Goal: Transaction & Acquisition: Purchase product/service

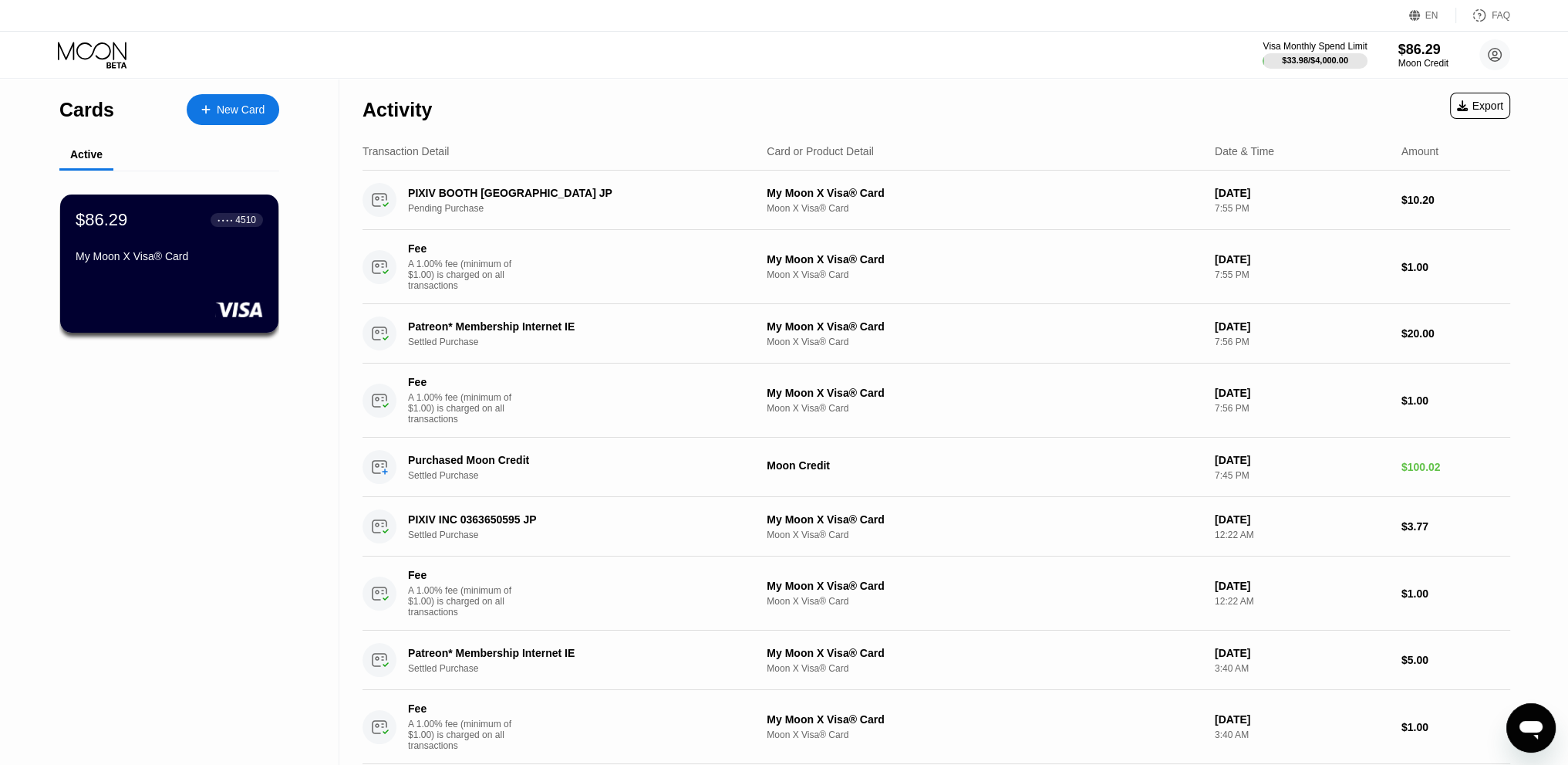
click at [232, 105] on div "New Card" at bounding box center [241, 110] width 48 height 13
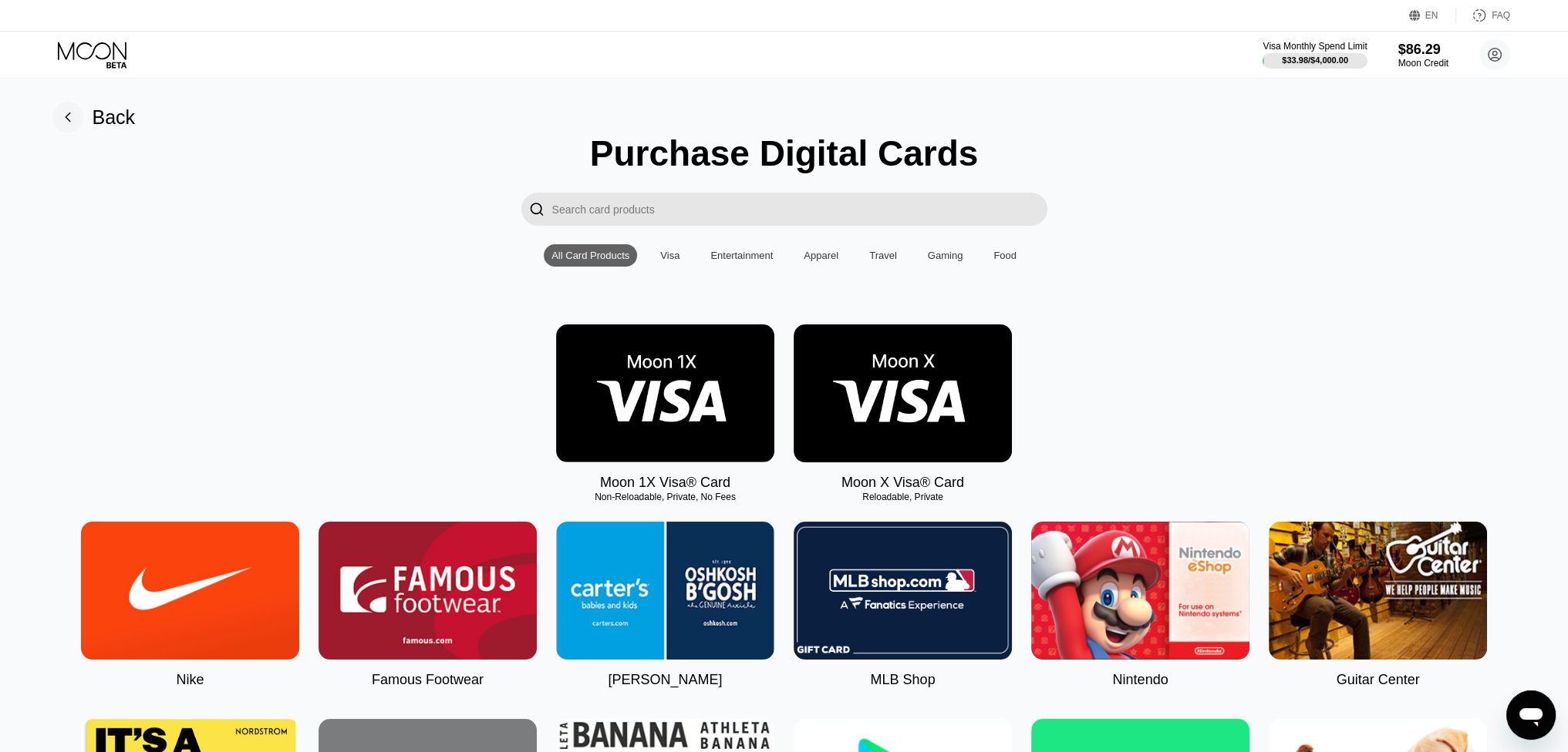
drag, startPoint x: 1172, startPoint y: 434, endPoint x: 396, endPoint y: 329, distance: 783.1
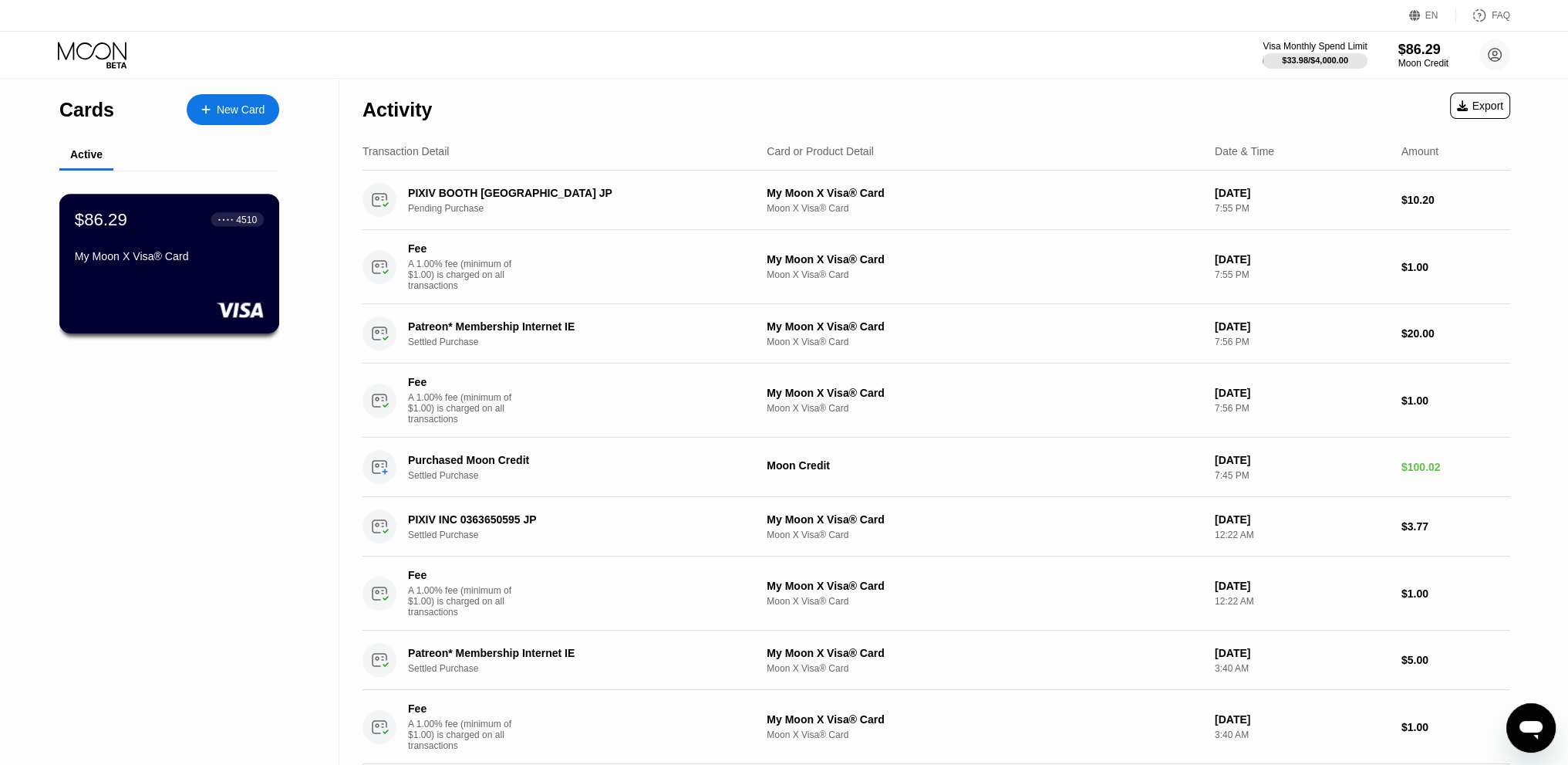
click at [197, 269] on div "My Moon X Visa® Card" at bounding box center [170, 260] width 189 height 19
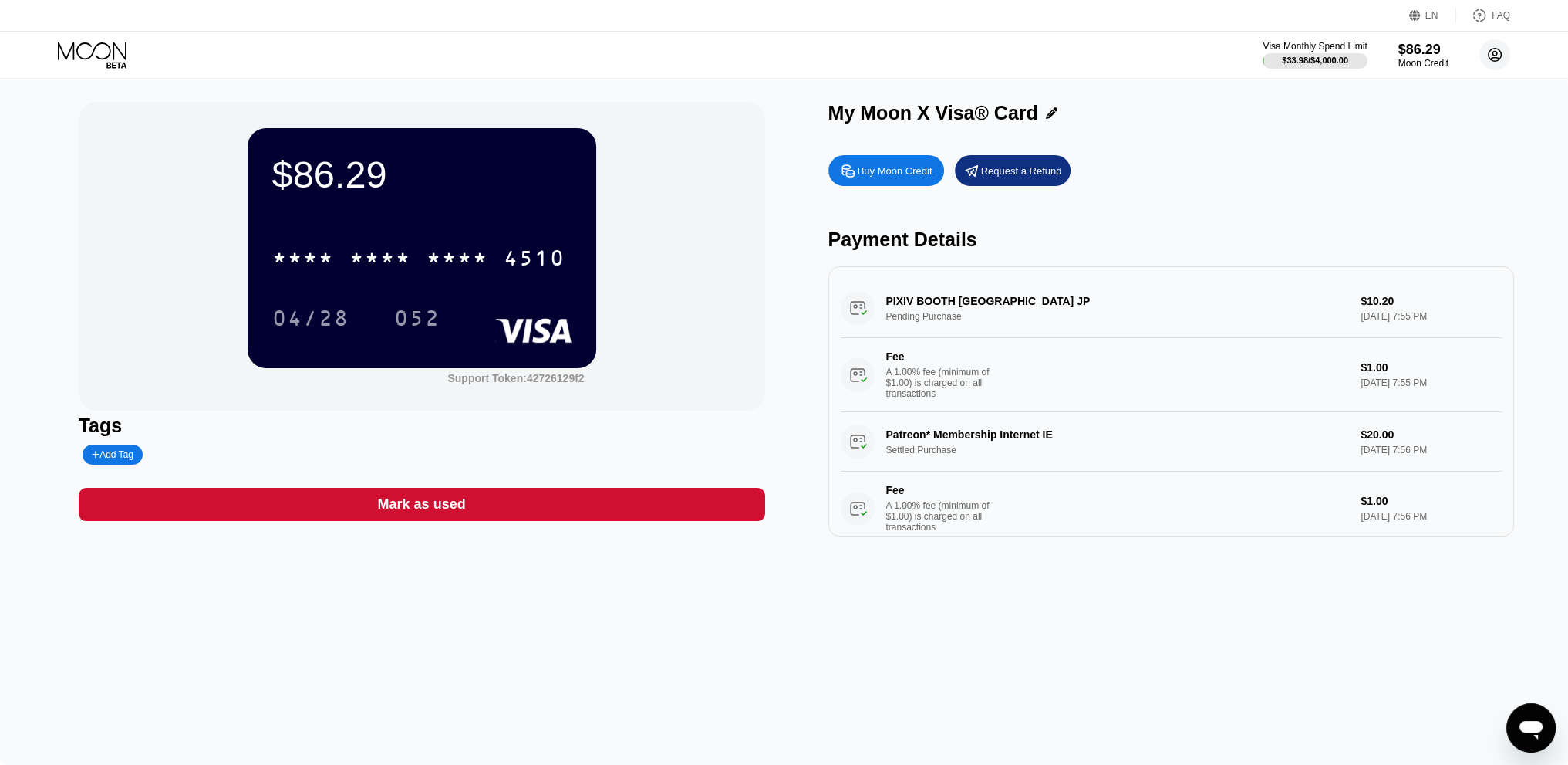
click at [1496, 58] on circle at bounding box center [1494, 54] width 31 height 31
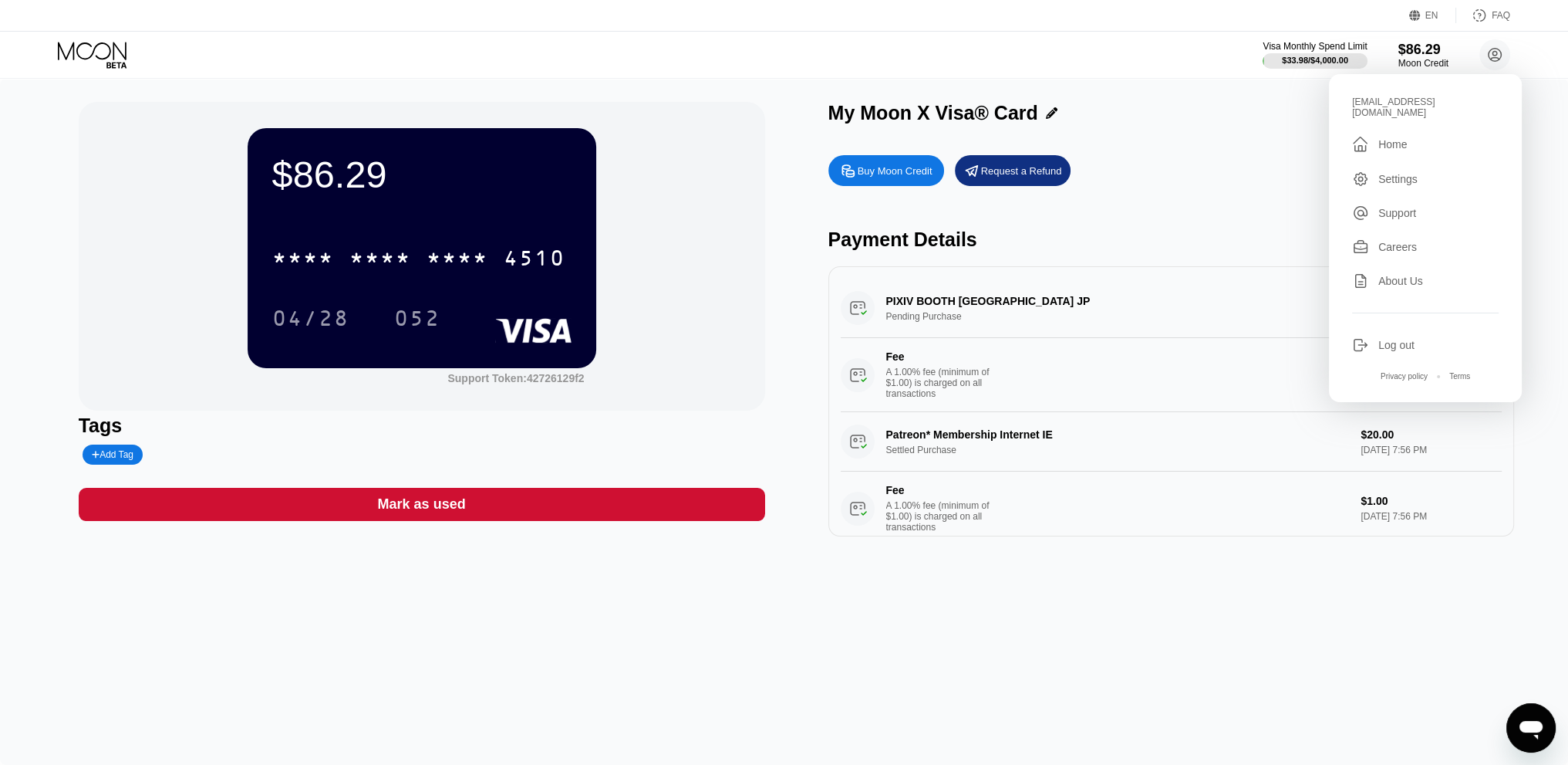
click at [1441, 243] on div "Careers" at bounding box center [1425, 247] width 146 height 17
click at [462, 222] on div "$86.29 * * * * * * * * * * * * 4510 04/28 052" at bounding box center [422, 248] width 348 height 239
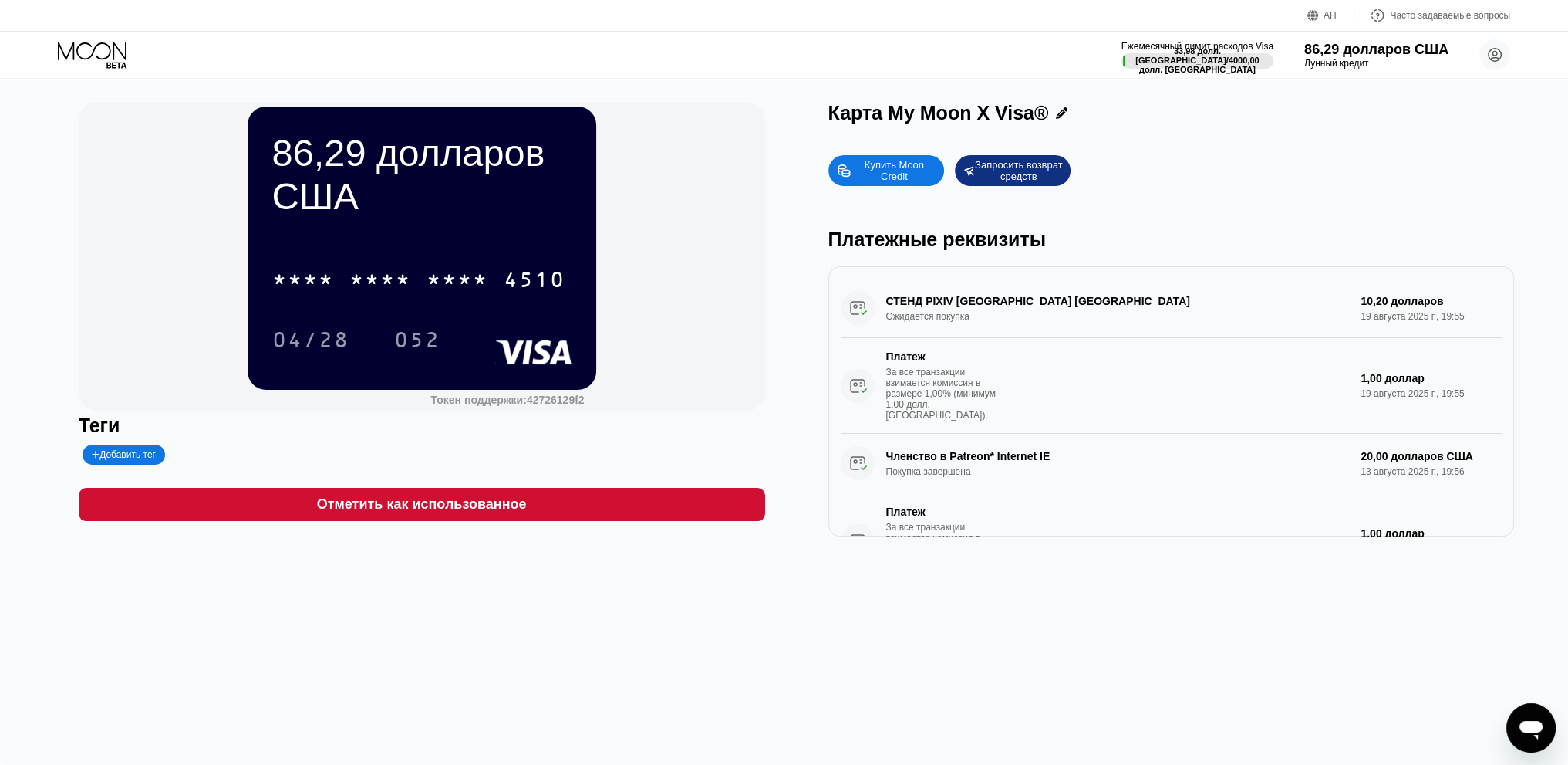
drag, startPoint x: 1382, startPoint y: 113, endPoint x: 1396, endPoint y: 106, distance: 15.7
click at [1382, 113] on div "Карта My Moon X Visa®" at bounding box center [1171, 113] width 687 height 22
click at [1405, 51] on font "86,29 долларов США" at bounding box center [1376, 48] width 147 height 16
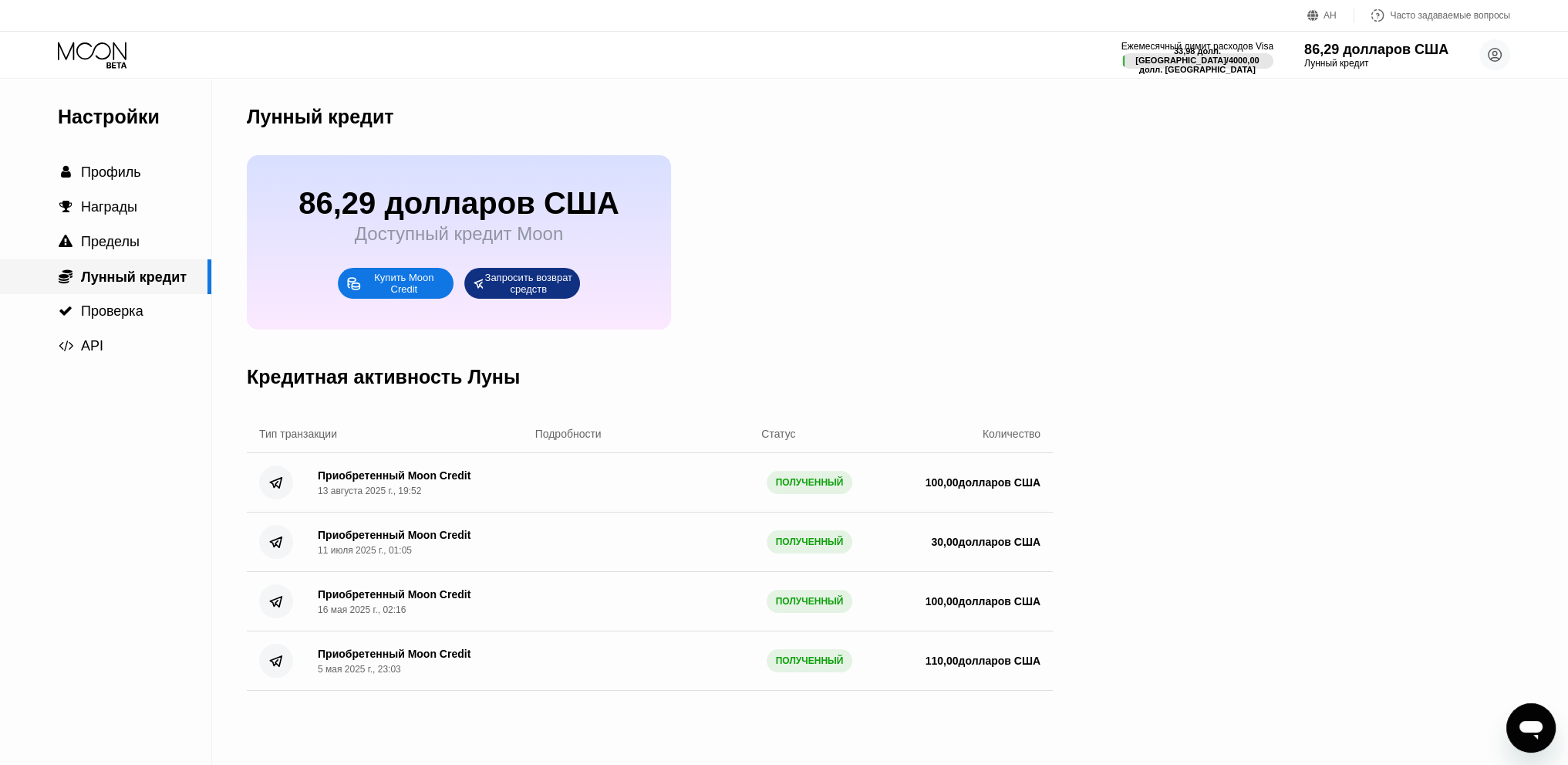
click at [160, 278] on font "Лунный кредит" at bounding box center [133, 276] width 106 height 16
click at [140, 114] on font "Настройки" at bounding box center [108, 116] width 102 height 21
click at [112, 57] on icon at bounding box center [93, 55] width 71 height 27
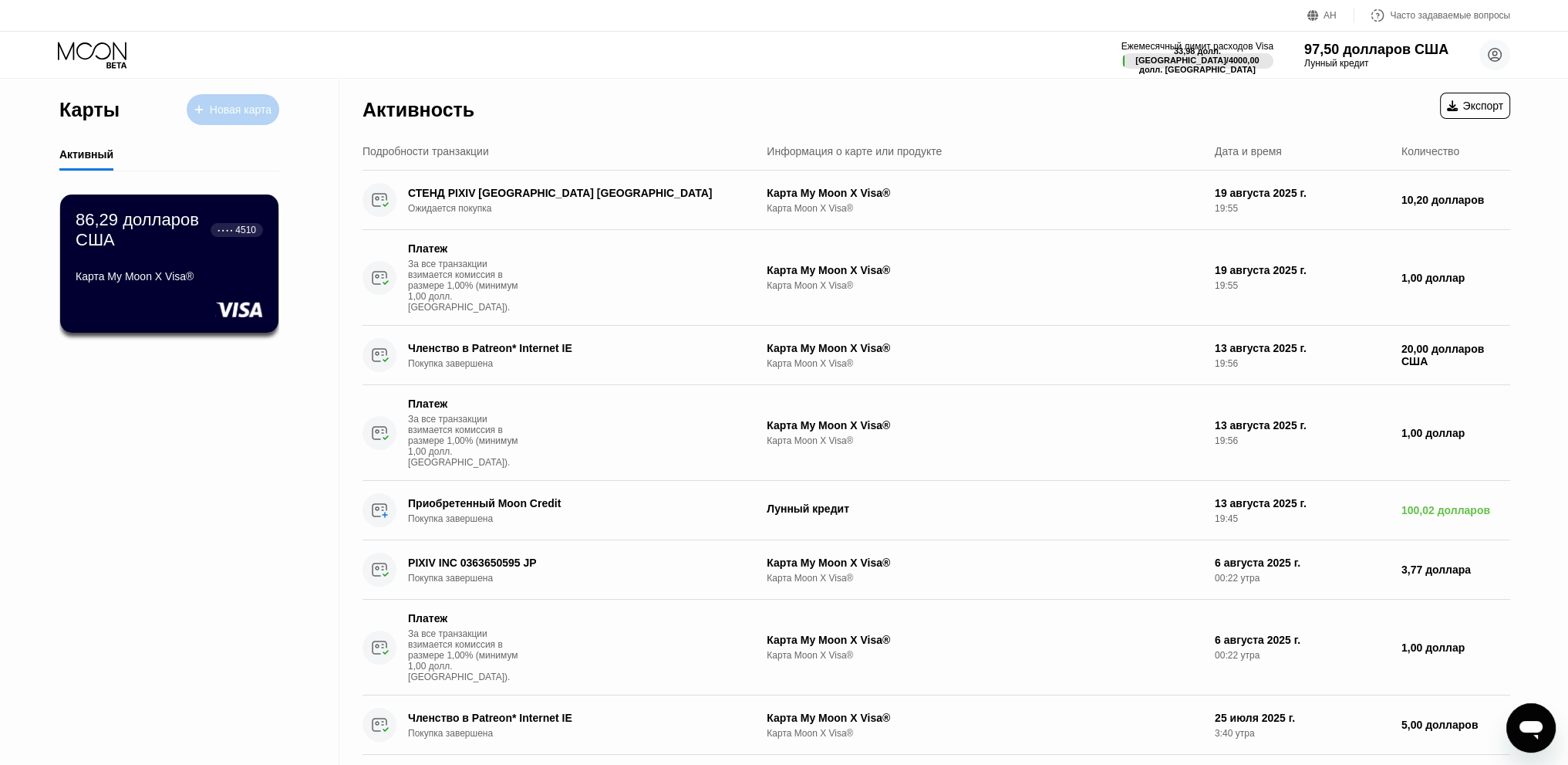
click at [258, 104] on font "Новая карта" at bounding box center [240, 109] width 62 height 12
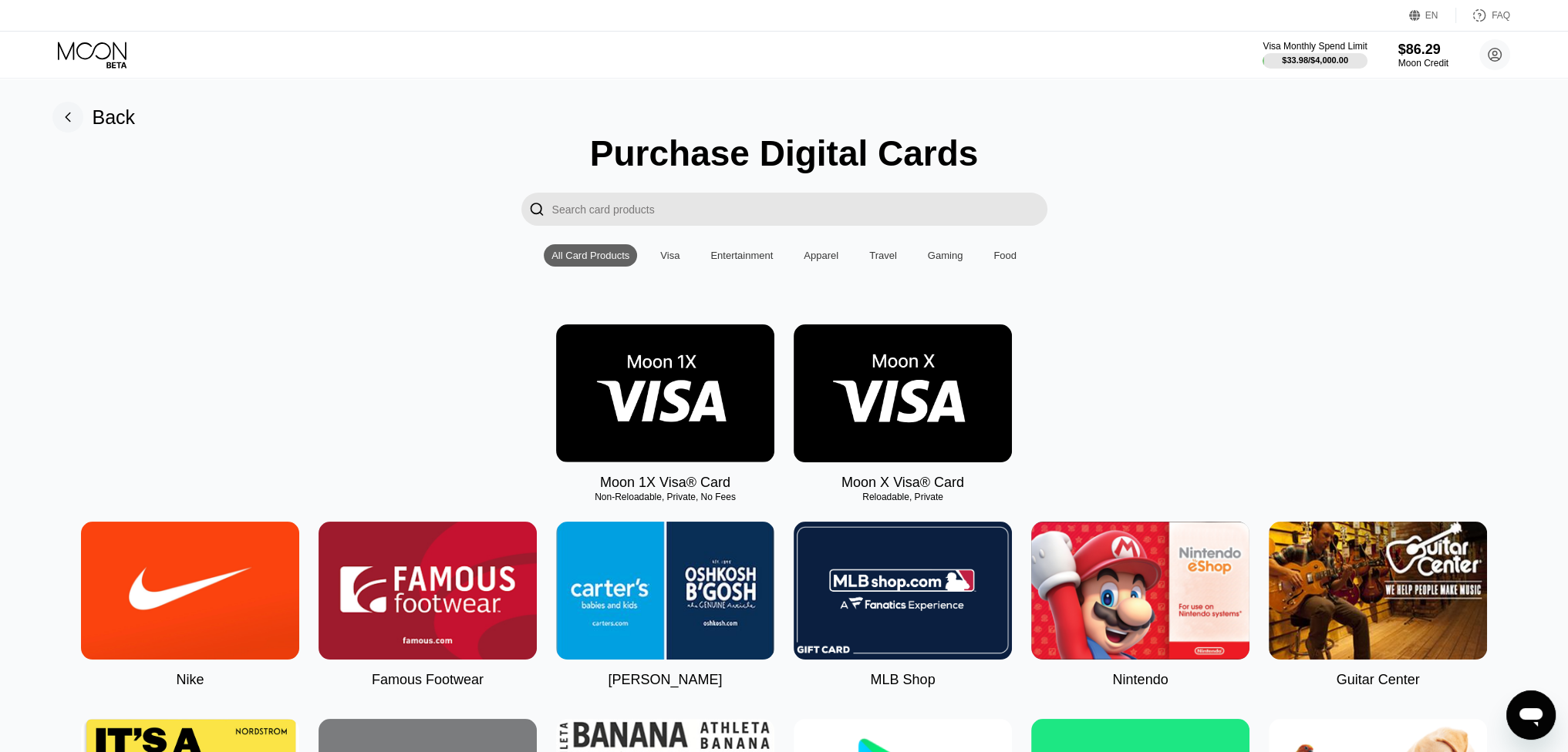
click at [959, 413] on img at bounding box center [903, 393] width 219 height 138
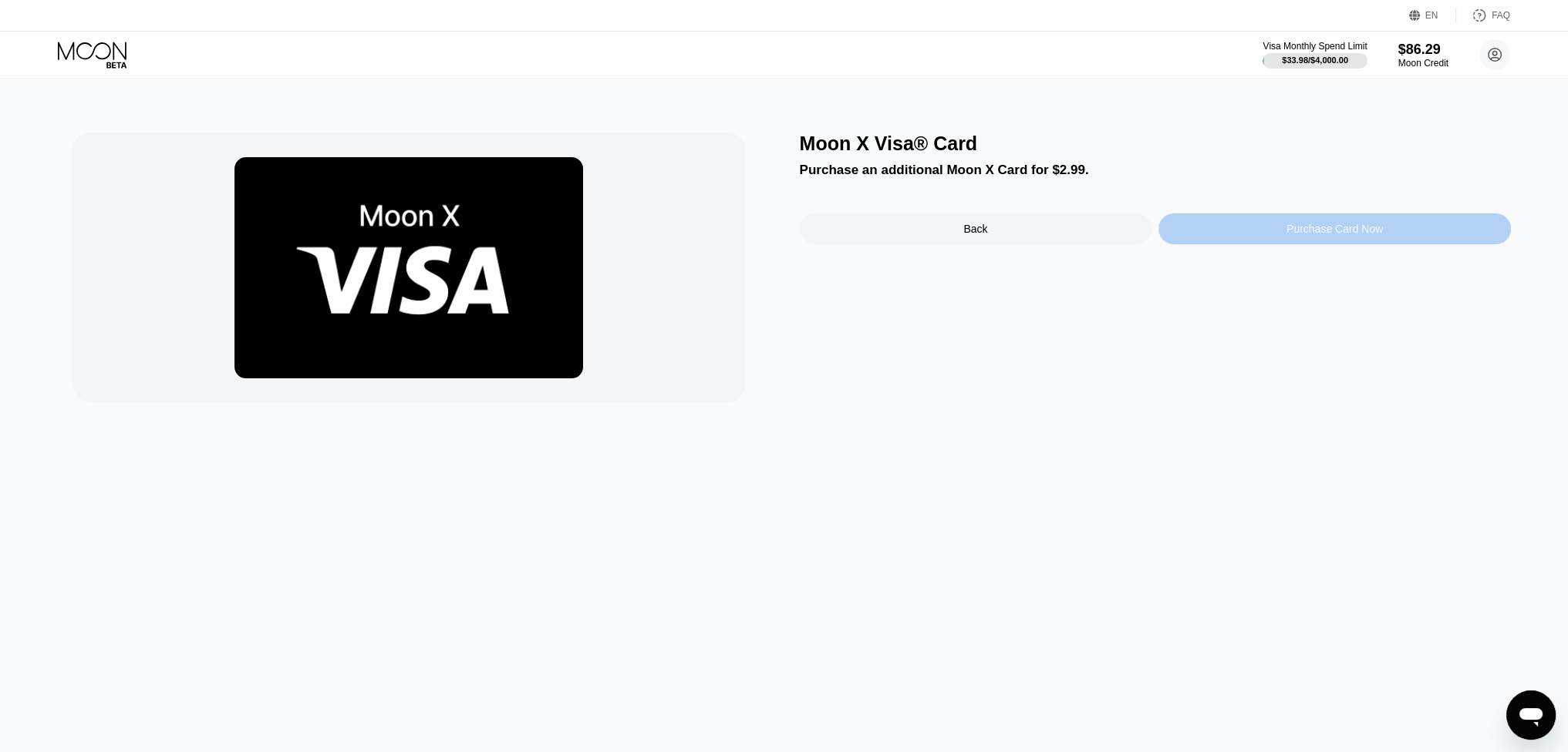
drag, startPoint x: 1060, startPoint y: 333, endPoint x: 1326, endPoint y: 233, distance: 284.2
click at [1326, 233] on div "Purchase Card Now" at bounding box center [1334, 229] width 96 height 12
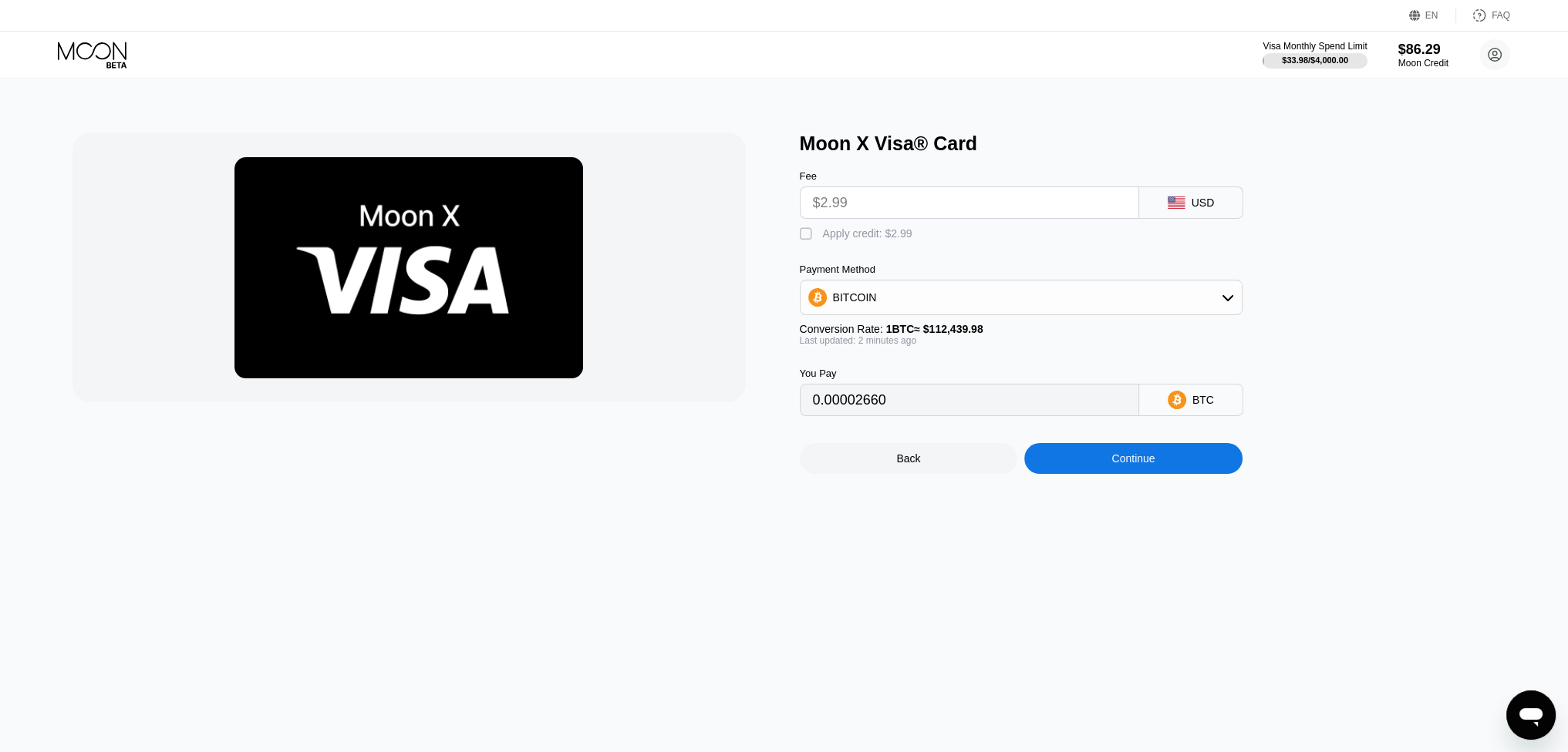
click at [1211, 209] on div "USD" at bounding box center [1203, 202] width 23 height 12
click at [1218, 307] on div "BITCOIN" at bounding box center [1021, 297] width 441 height 31
click at [1150, 370] on div "USDT on TRON" at bounding box center [1021, 373] width 434 height 31
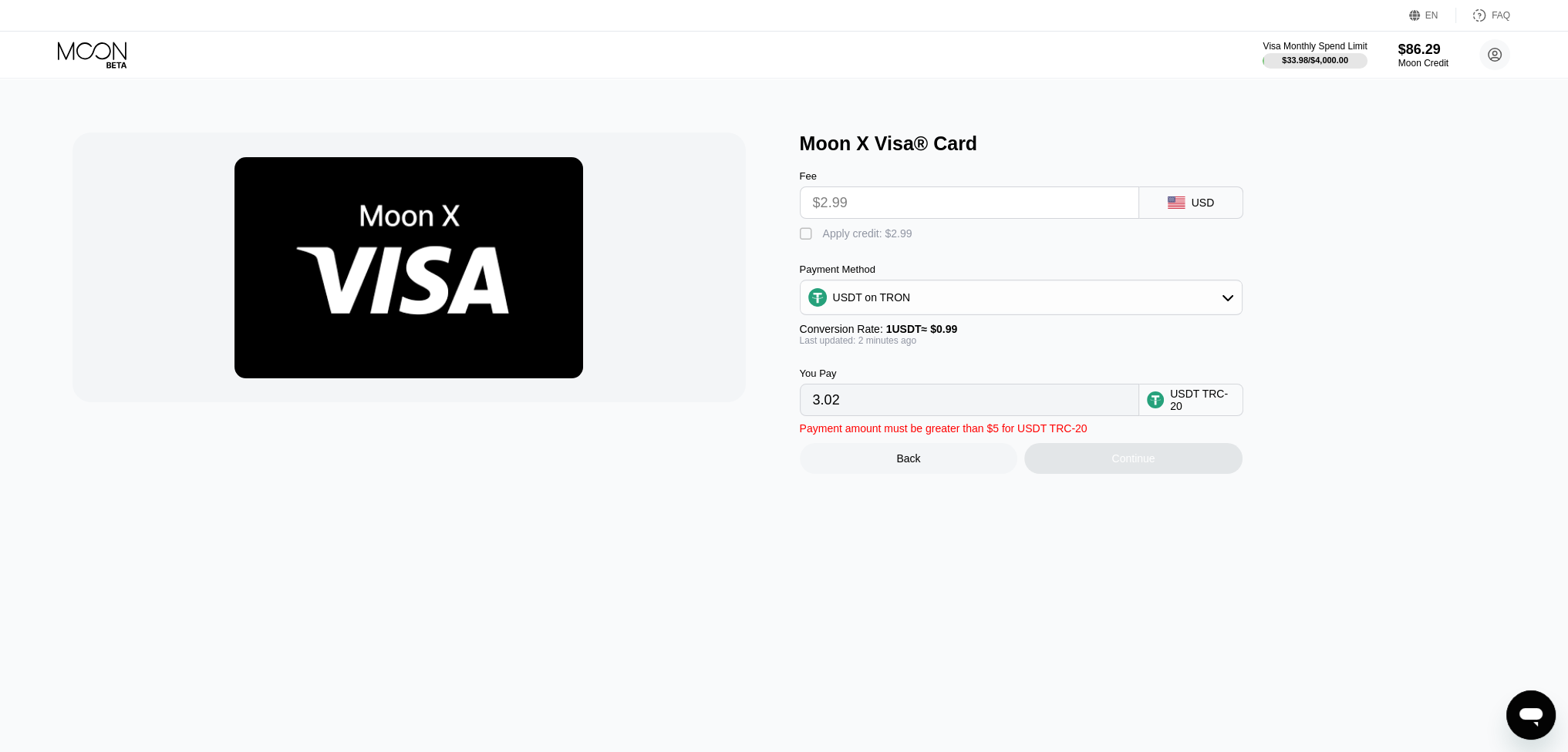
click at [1210, 199] on div "USD" at bounding box center [1191, 202] width 104 height 32
click at [1195, 205] on div "USD" at bounding box center [1203, 202] width 23 height 12
click at [1139, 203] on div "USD" at bounding box center [1191, 202] width 104 height 32
click at [873, 240] on div "Apply credit: $2.99" at bounding box center [867, 233] width 90 height 12
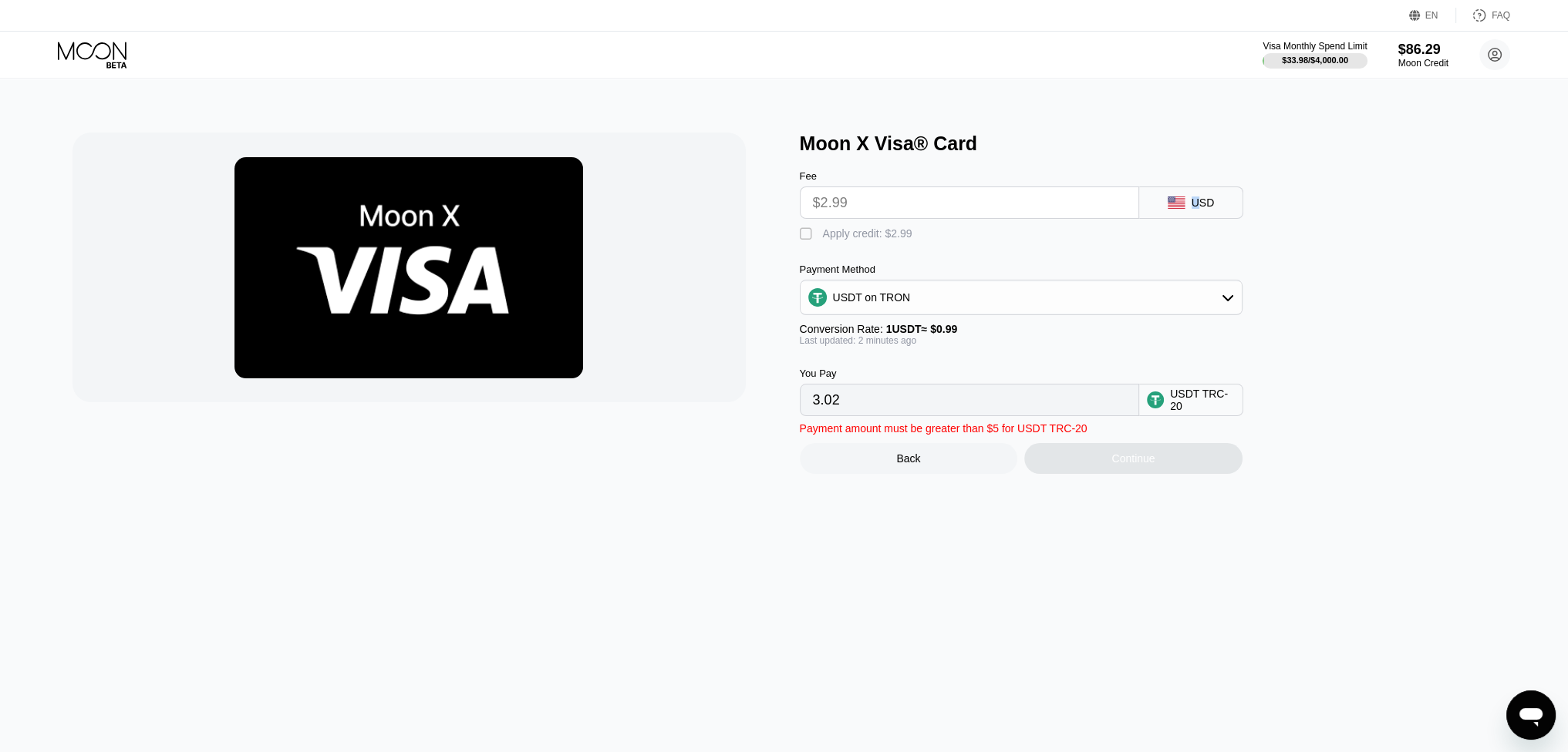
click at [873, 240] on div "Apply credit: $2.99" at bounding box center [867, 233] width 90 height 12
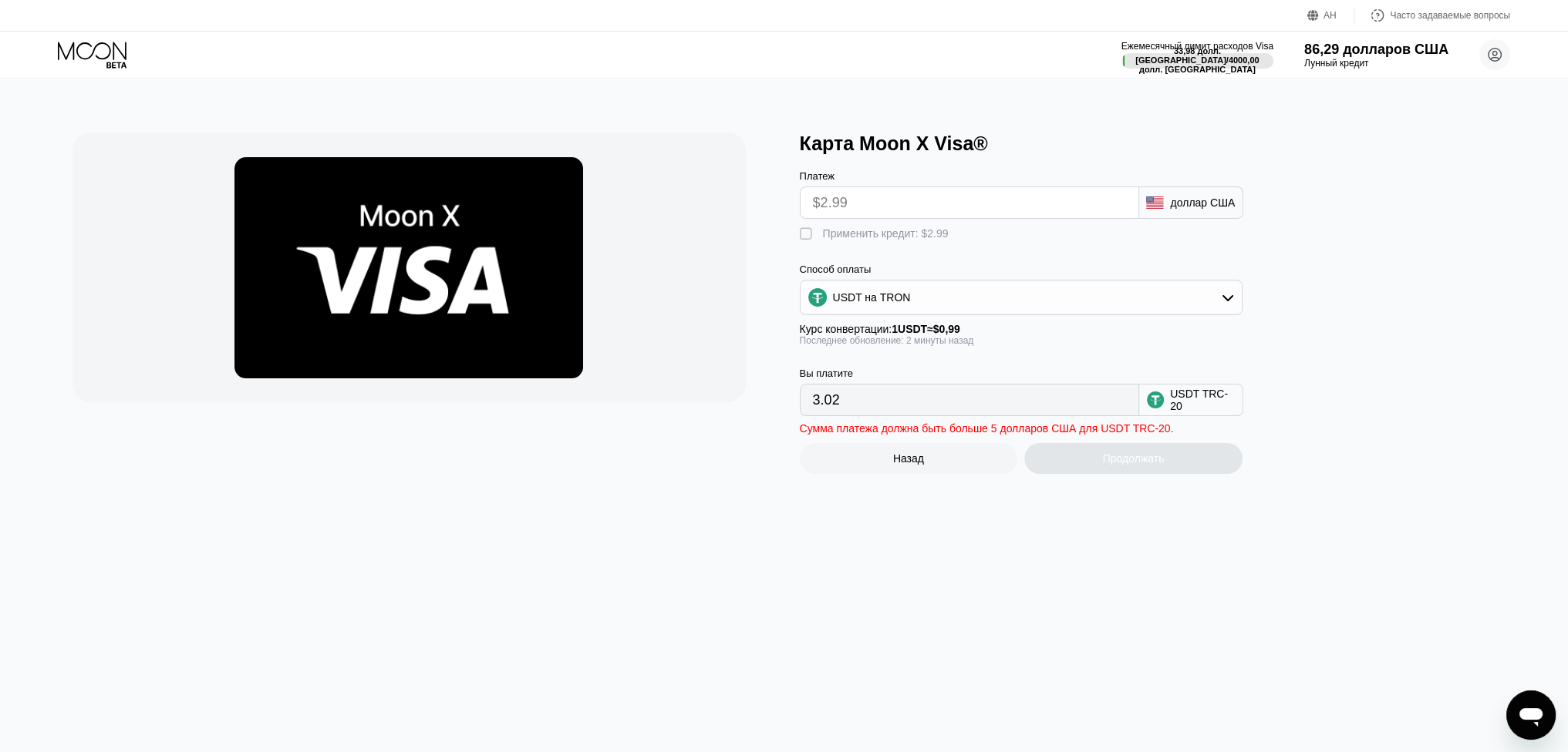
click at [802, 242] on font "" at bounding box center [805, 234] width 12 height 16
click at [811, 241] on font "" at bounding box center [805, 234] width 12 height 16
type input "3.02"
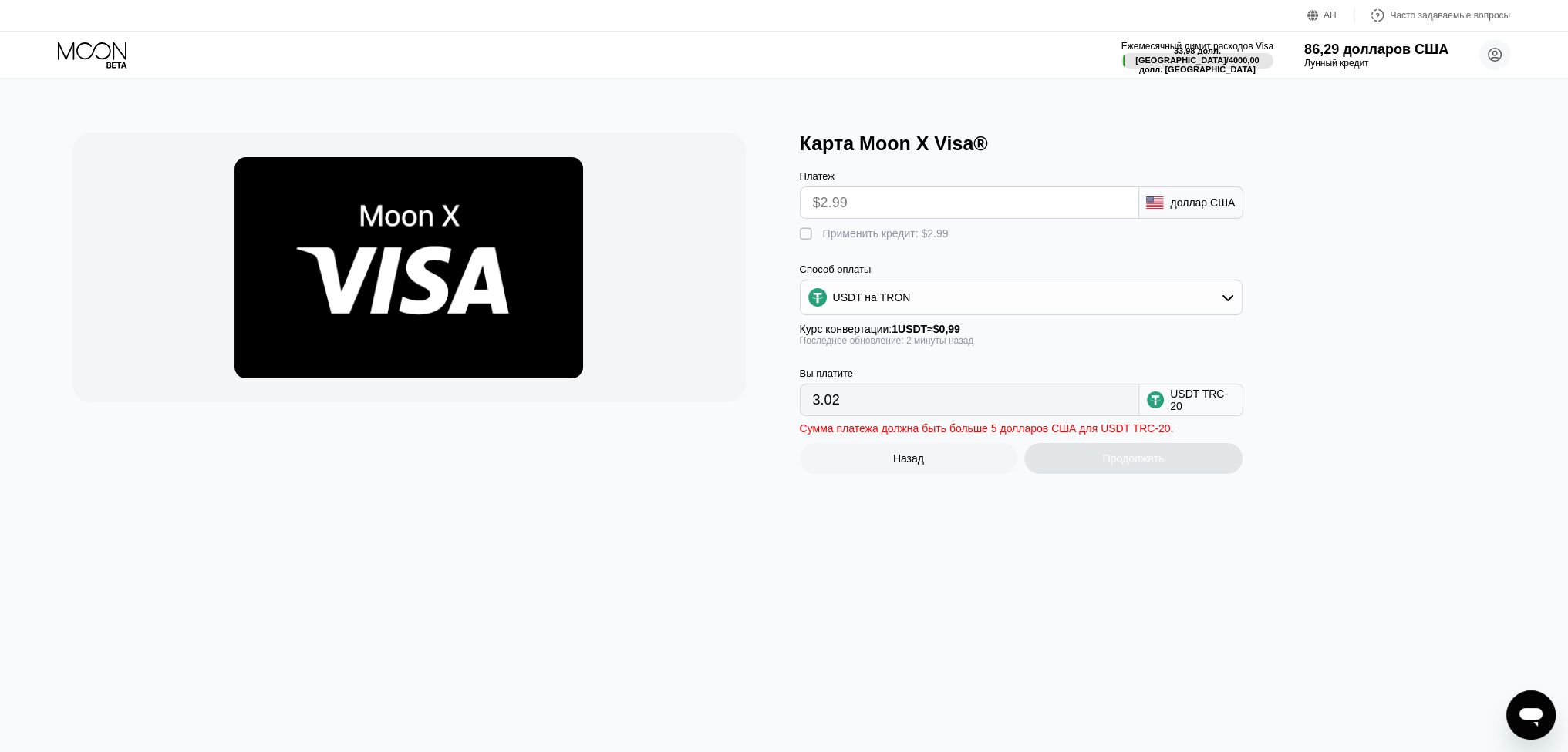
click at [1205, 412] on div "USDT TRC-20" at bounding box center [1203, 400] width 65 height 25
click at [1355, 206] on div "Карта Moon X Visa® Платеж $2.99 доллар США  Применить кредит: $2.99 Способ опл…" at bounding box center [1155, 303] width 711 height 342
click at [1364, 55] on font "86,29 долларов США" at bounding box center [1376, 48] width 147 height 16
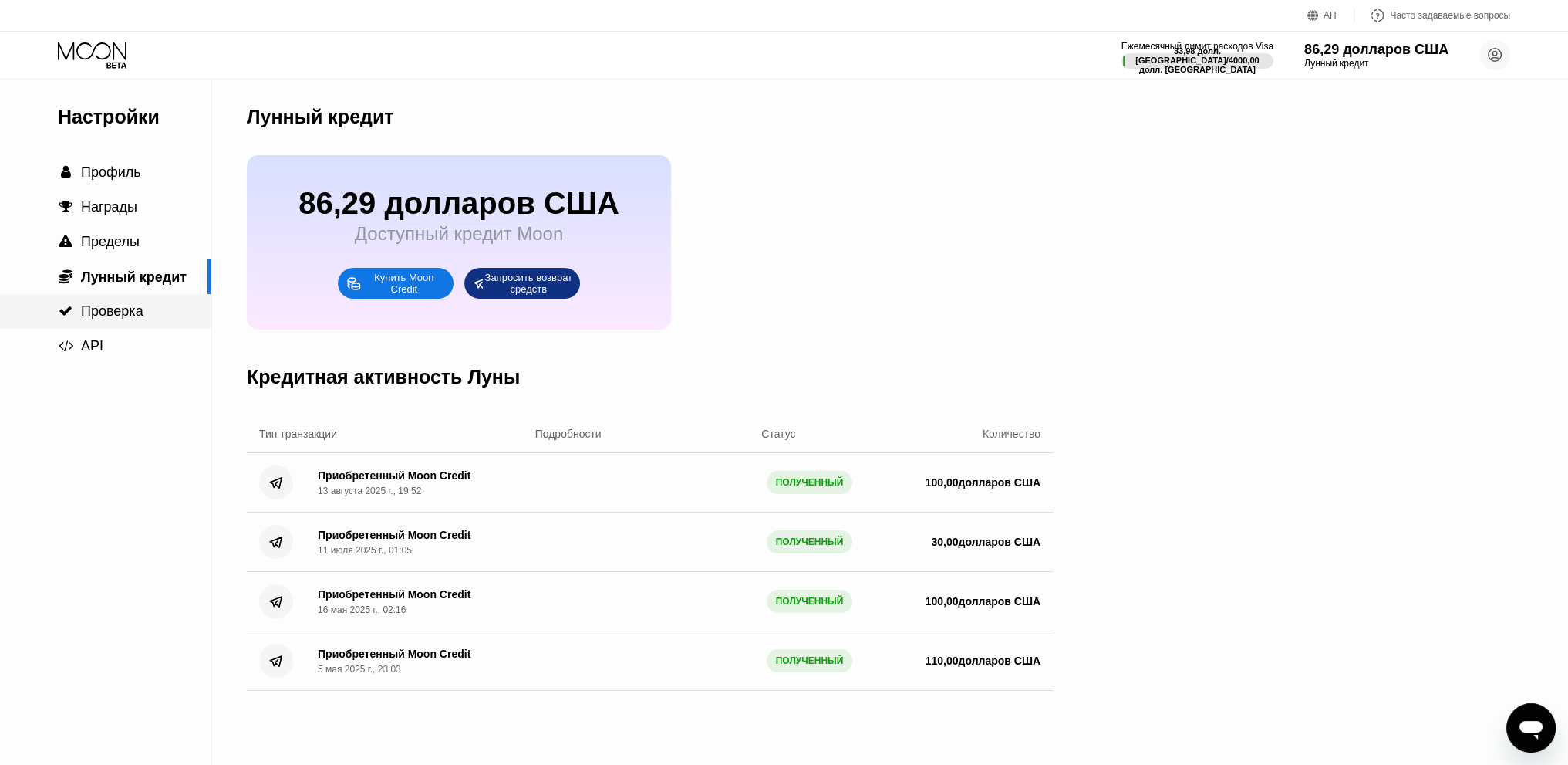
click at [143, 312] on font "Проверка" at bounding box center [111, 311] width 62 height 16
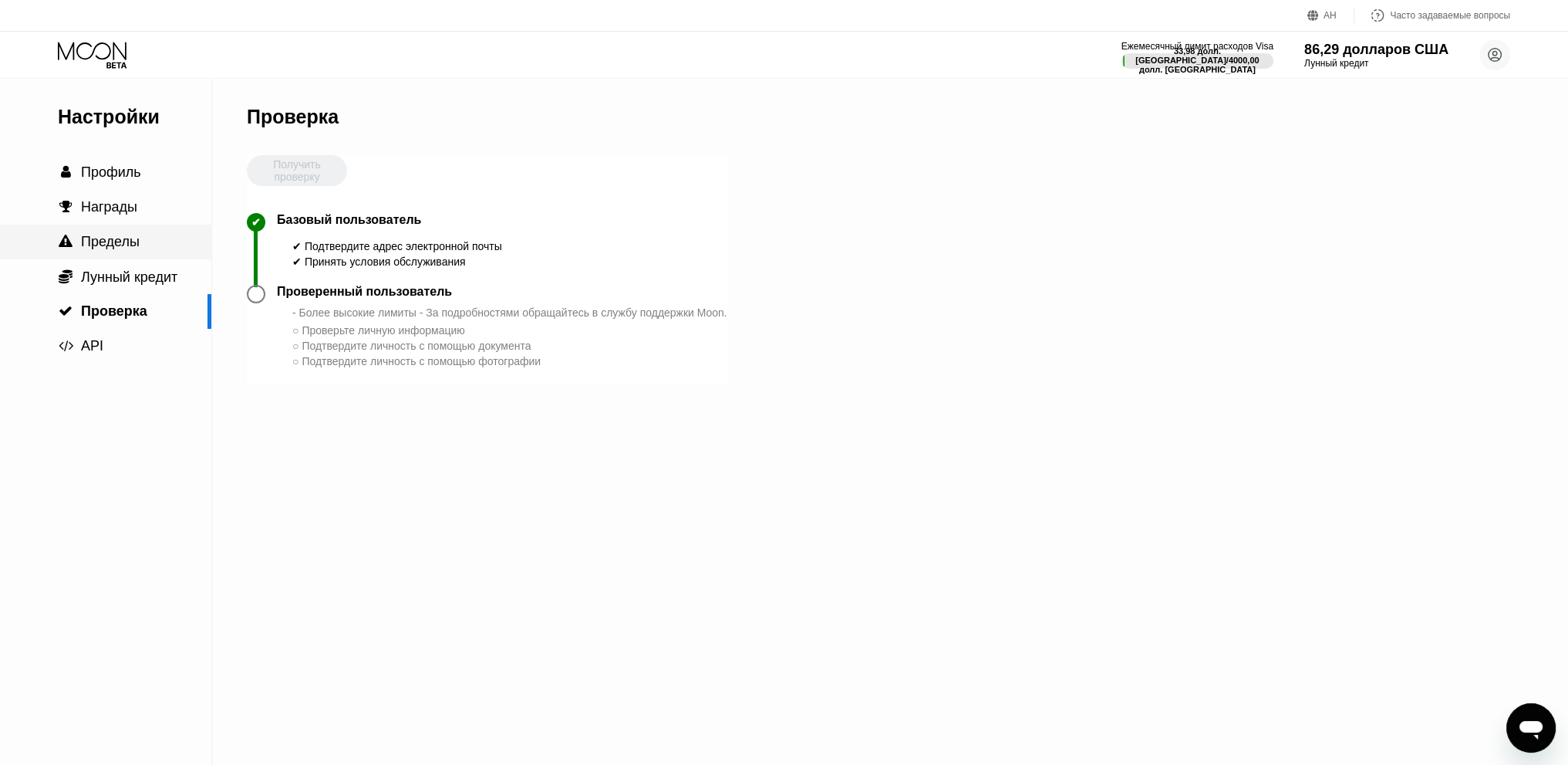
click at [133, 246] on font "Пределы" at bounding box center [109, 241] width 58 height 16
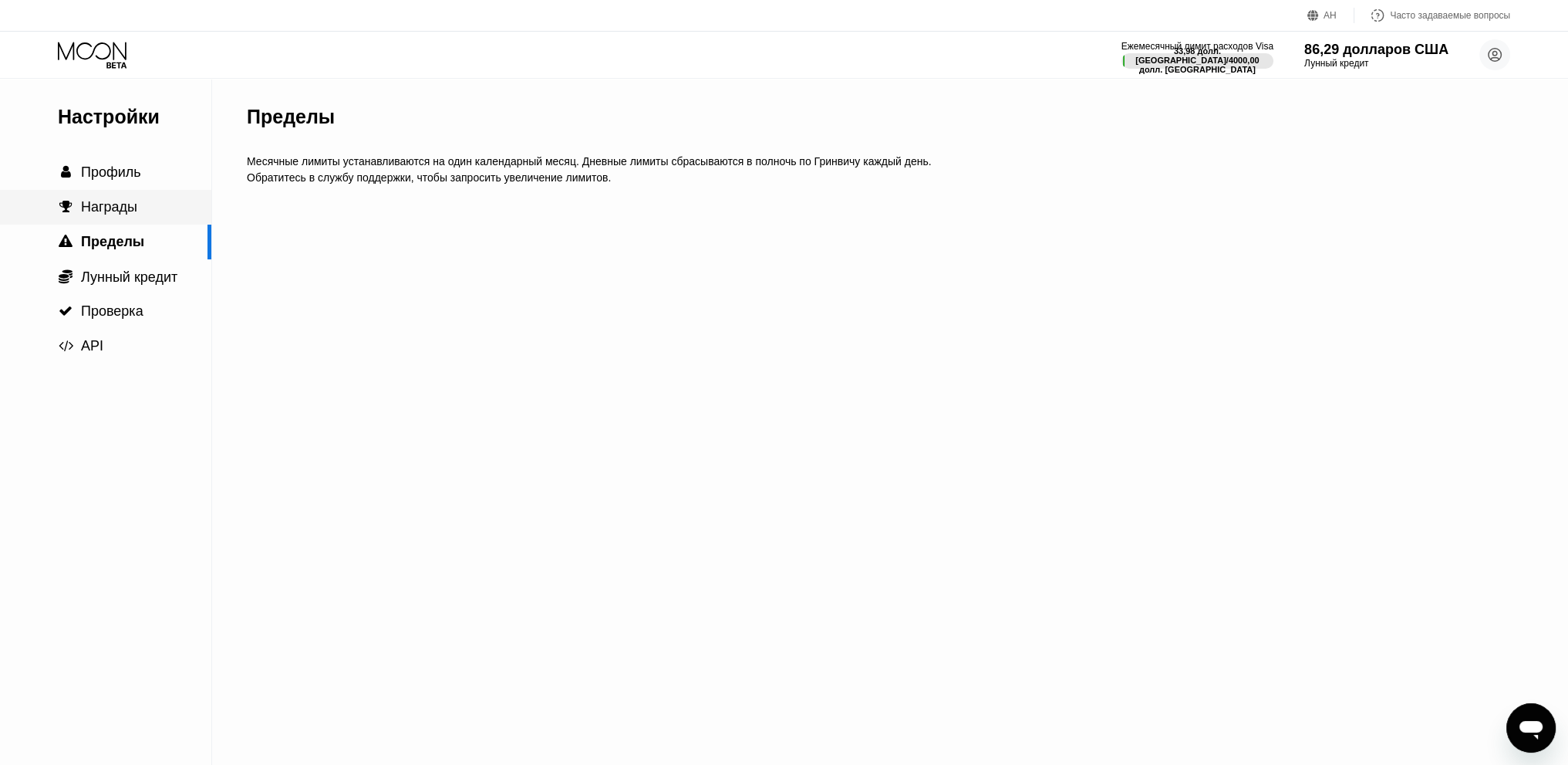
click at [123, 210] on font "Награды" at bounding box center [108, 207] width 57 height 16
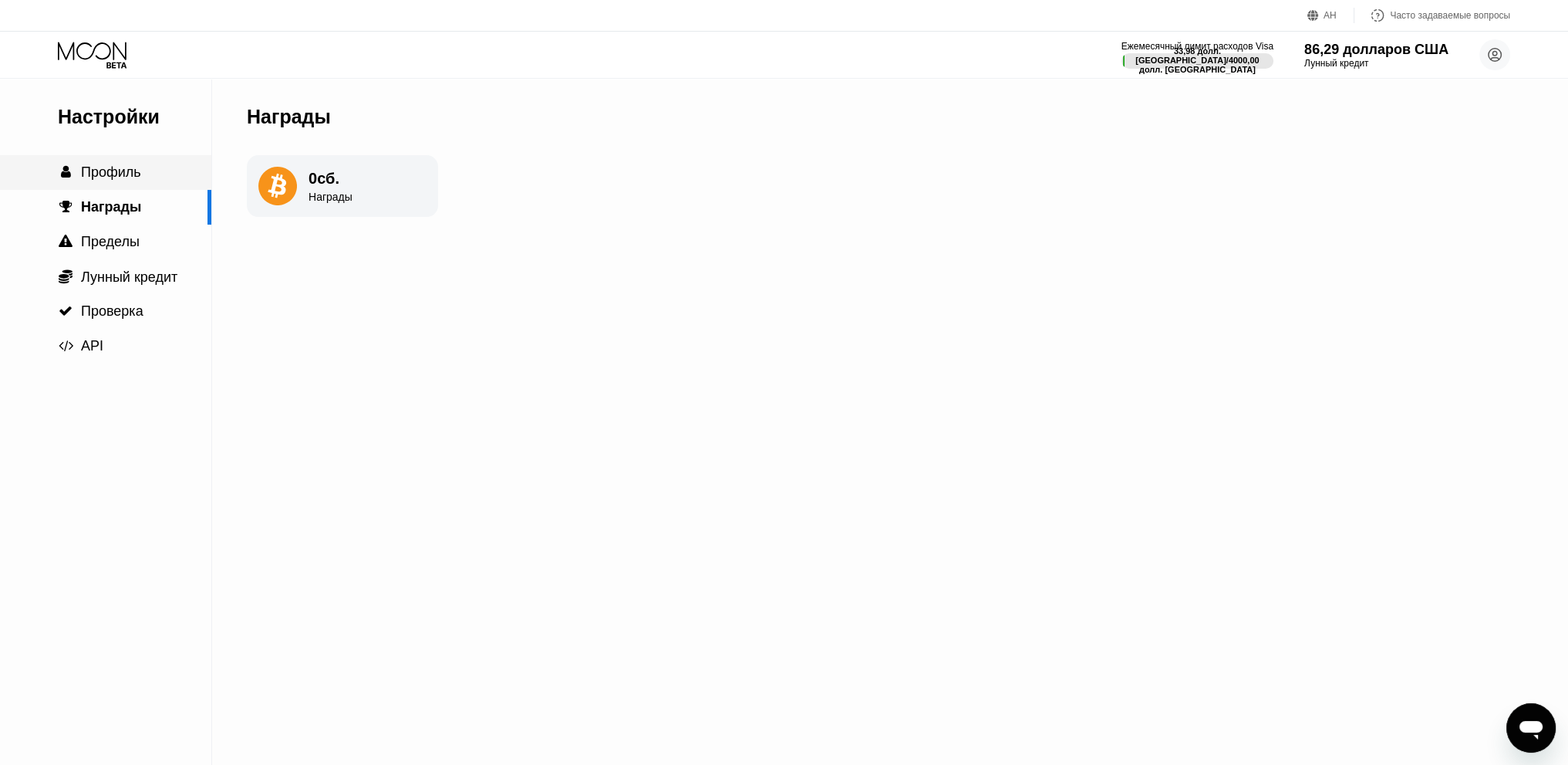
click at [121, 186] on div " Профиль" at bounding box center [106, 172] width 211 height 34
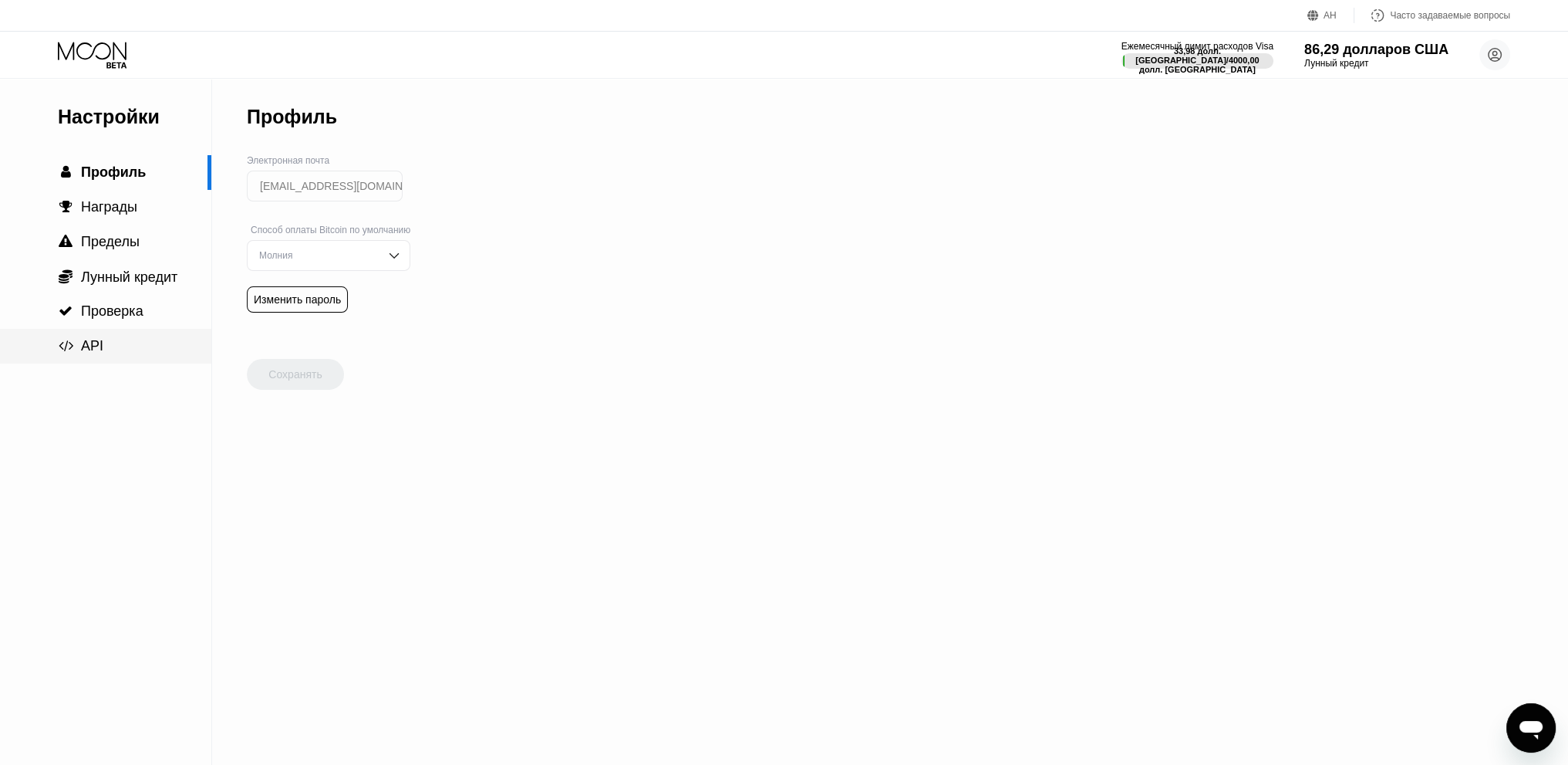
click at [118, 344] on div " API" at bounding box center [106, 346] width 211 height 16
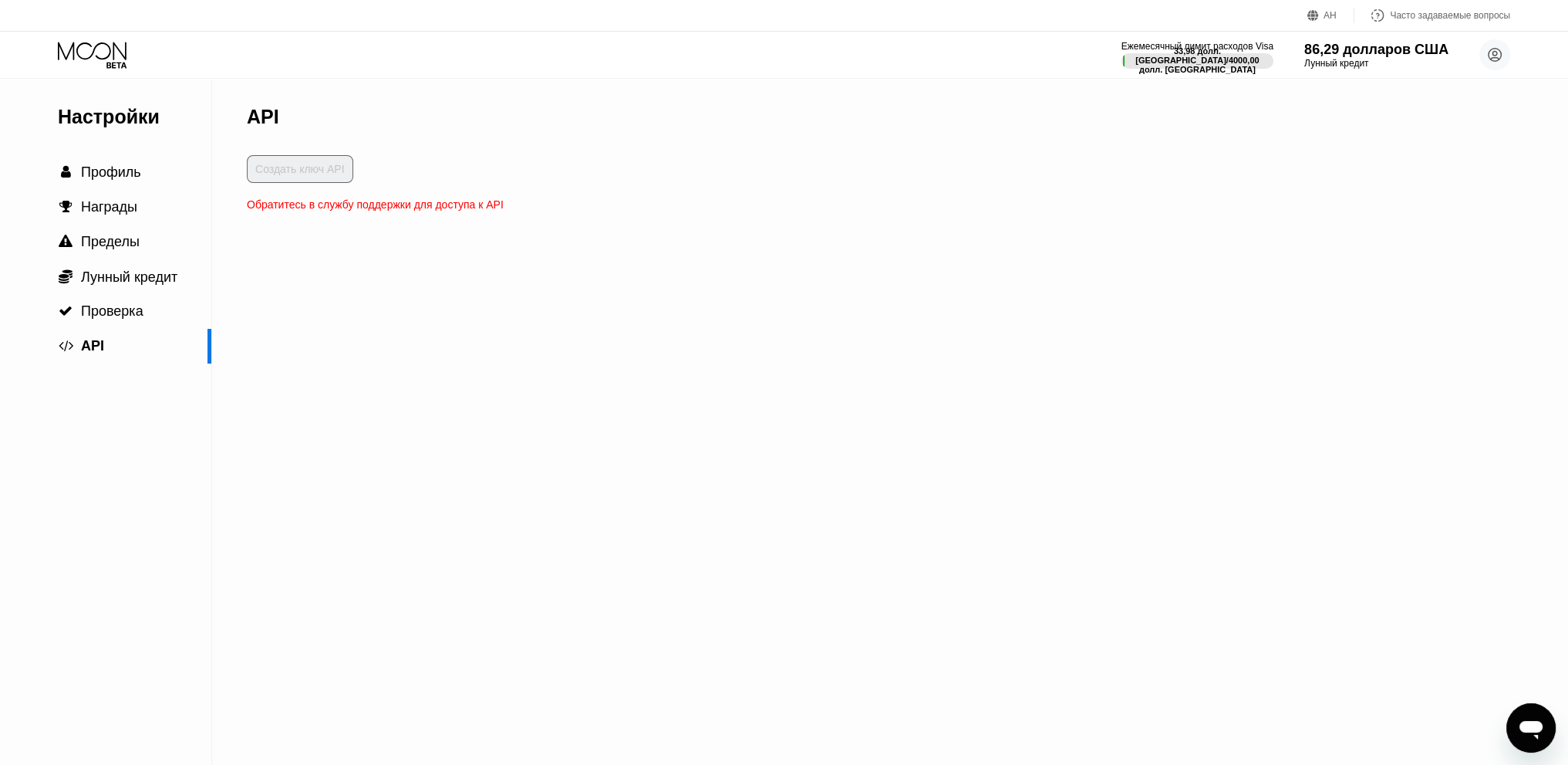
click at [123, 150] on div "Настройки  Профиль  Награды  Пределы  Лунный кредит  Проверка  API" at bounding box center [106, 221] width 211 height 285
click at [121, 177] on font "Профиль" at bounding box center [110, 172] width 60 height 16
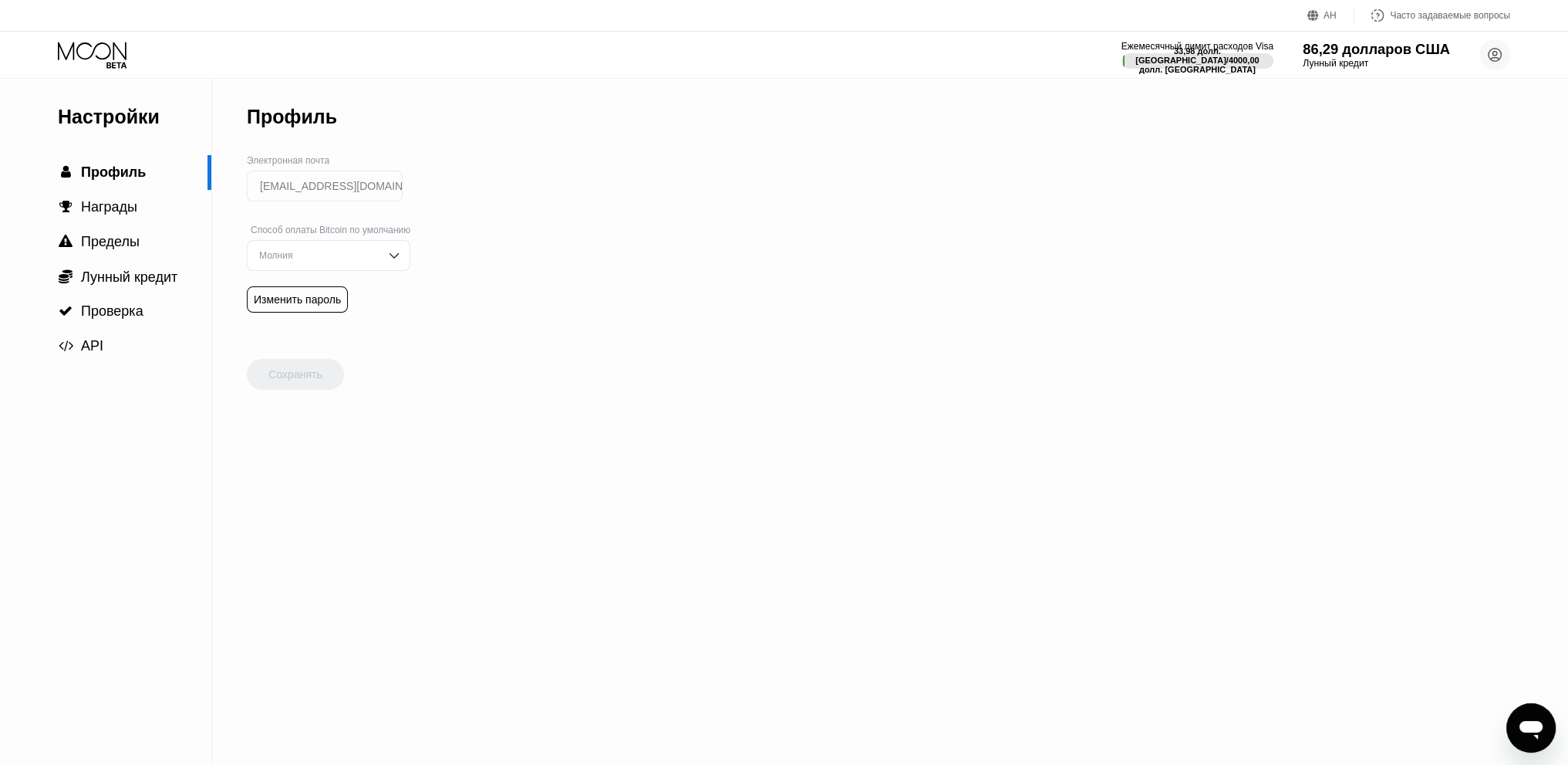
click at [1393, 53] on font "86,29 долларов США" at bounding box center [1376, 48] width 147 height 16
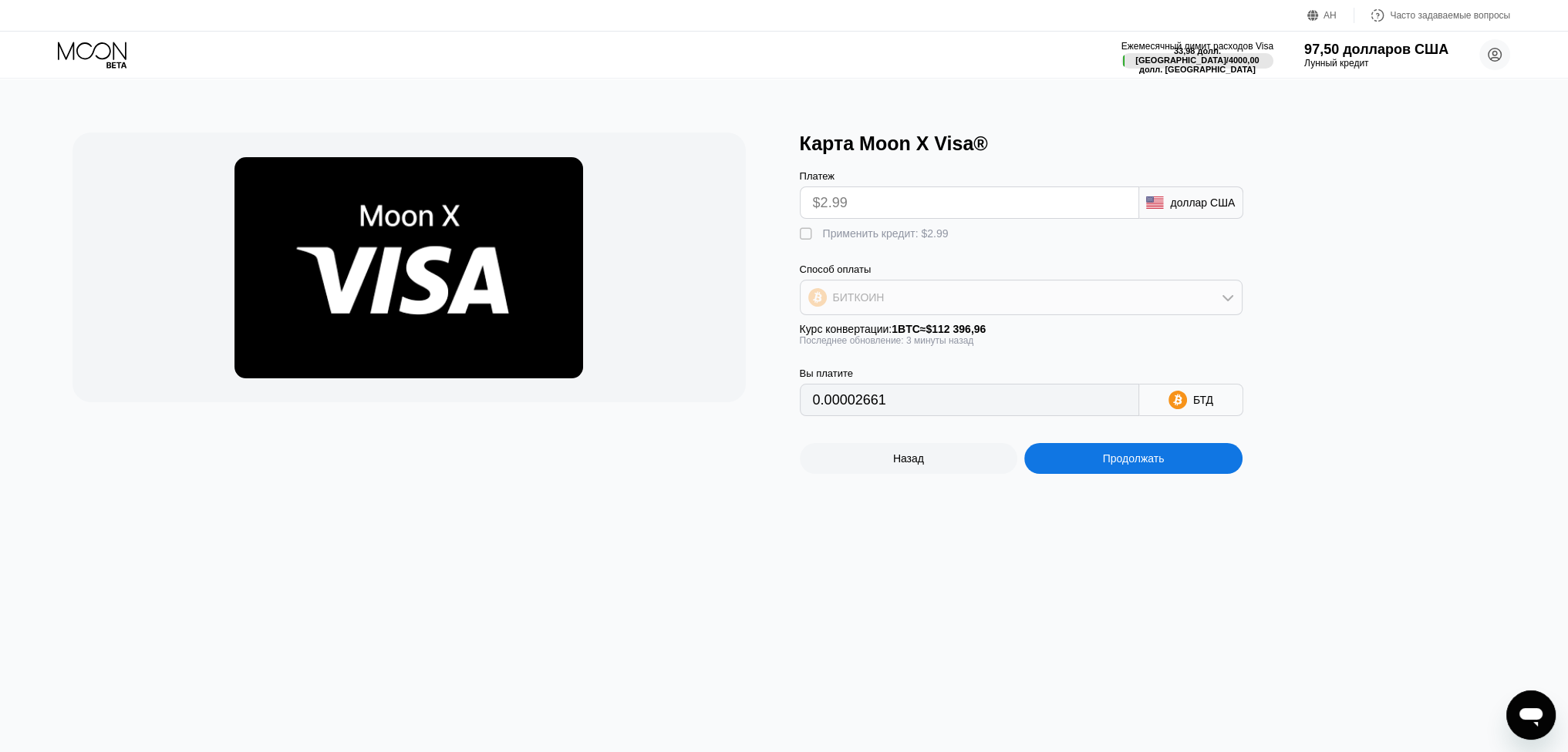
click at [992, 313] on div "БИТКОИН" at bounding box center [1021, 297] width 441 height 31
click at [974, 380] on div "USDT на TRON" at bounding box center [1030, 373] width 399 height 12
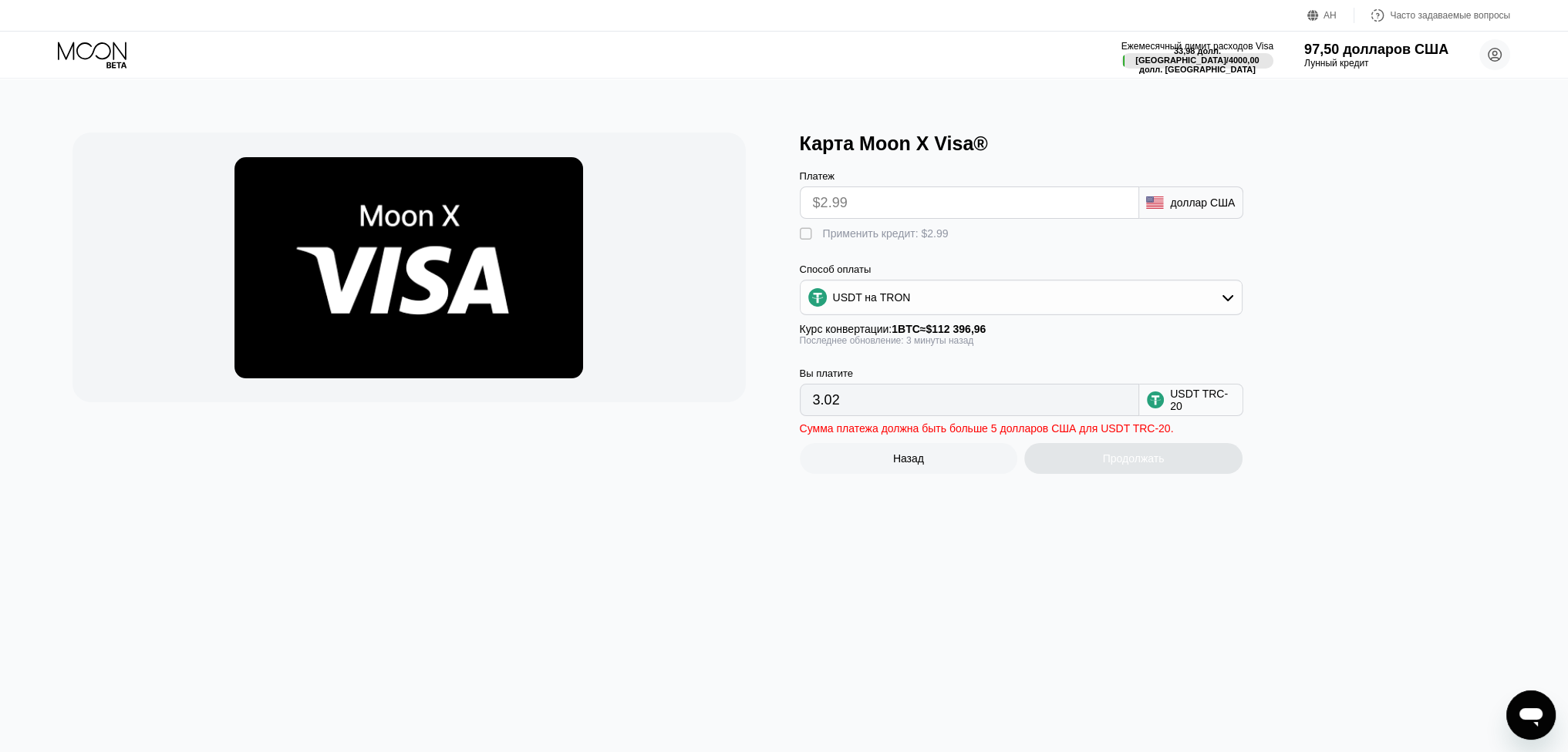
click at [1113, 463] on div "Продолжать" at bounding box center [1133, 458] width 219 height 31
click at [1119, 474] on div "Продолжать" at bounding box center [1133, 458] width 219 height 31
click at [867, 236] on font "Применить кредит: $2.99" at bounding box center [886, 233] width 126 height 12
click at [885, 240] on font "Применить кредит: $2.99" at bounding box center [886, 233] width 126 height 12
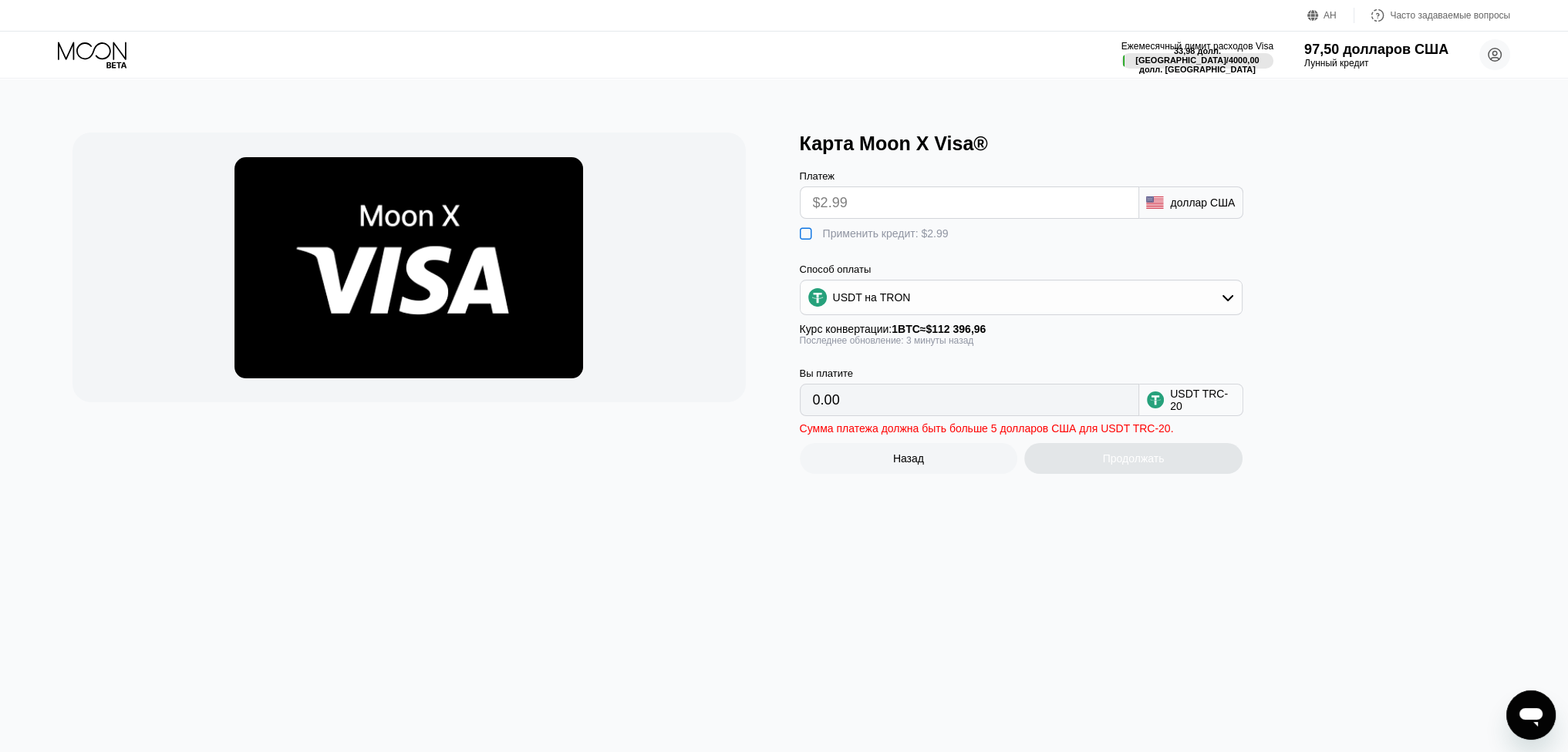
click at [885, 240] on font "Применить кредит: $2.99" at bounding box center [886, 233] width 126 height 12
click at [987, 412] on input "3.02" at bounding box center [969, 399] width 313 height 31
click at [885, 206] on input "$2.99" at bounding box center [969, 202] width 313 height 31
click at [856, 209] on input "$2.99" at bounding box center [969, 202] width 313 height 31
drag, startPoint x: 890, startPoint y: 209, endPoint x: 955, endPoint y: 194, distance: 66.7
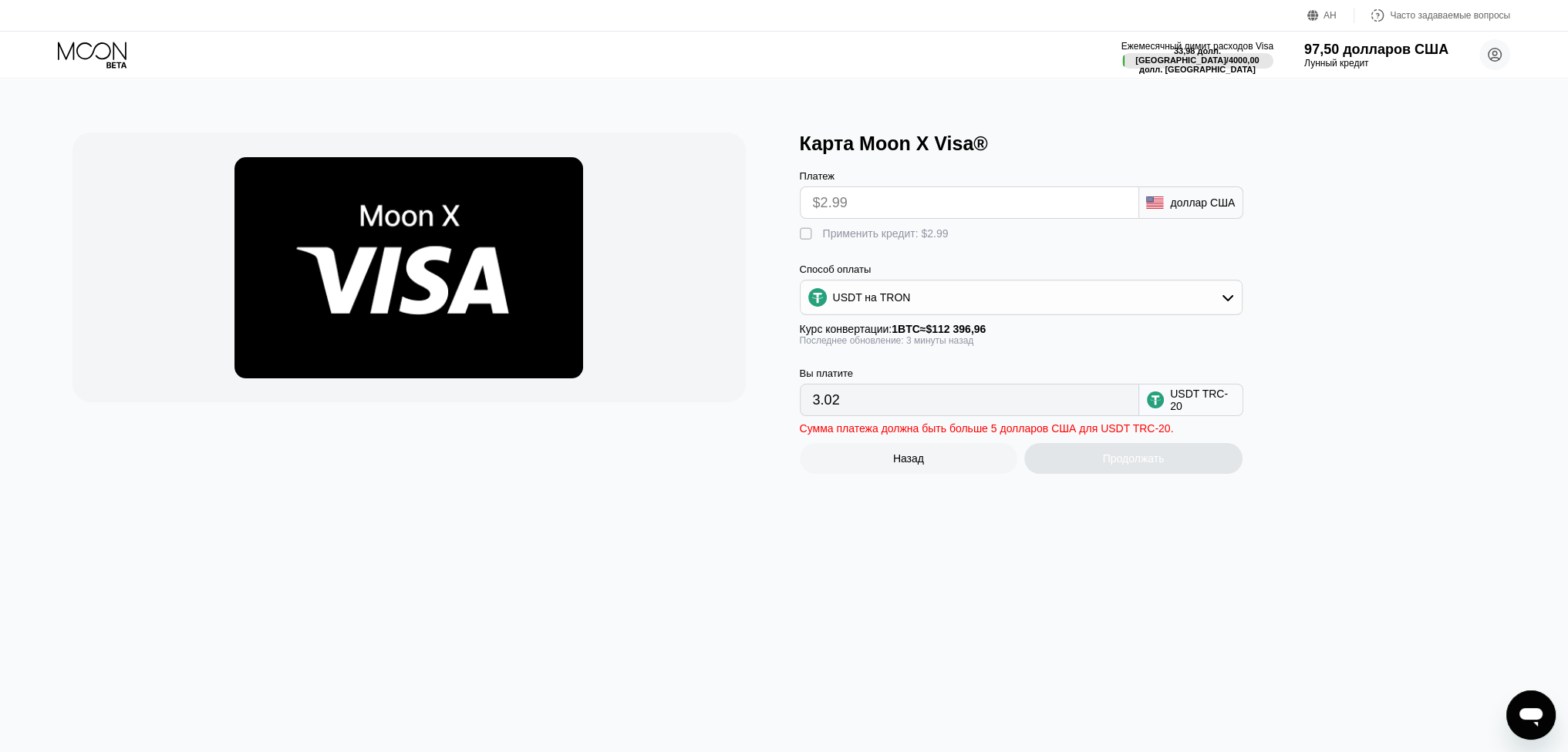
click at [891, 206] on input "$2.99" at bounding box center [969, 202] width 313 height 31
click at [1193, 199] on div "доллар США" at bounding box center [1191, 202] width 104 height 32
click at [986, 212] on input "$2.99" at bounding box center [969, 202] width 313 height 31
click at [823, 242] on div " Применить кредит: $2.99" at bounding box center [878, 234] width 157 height 16
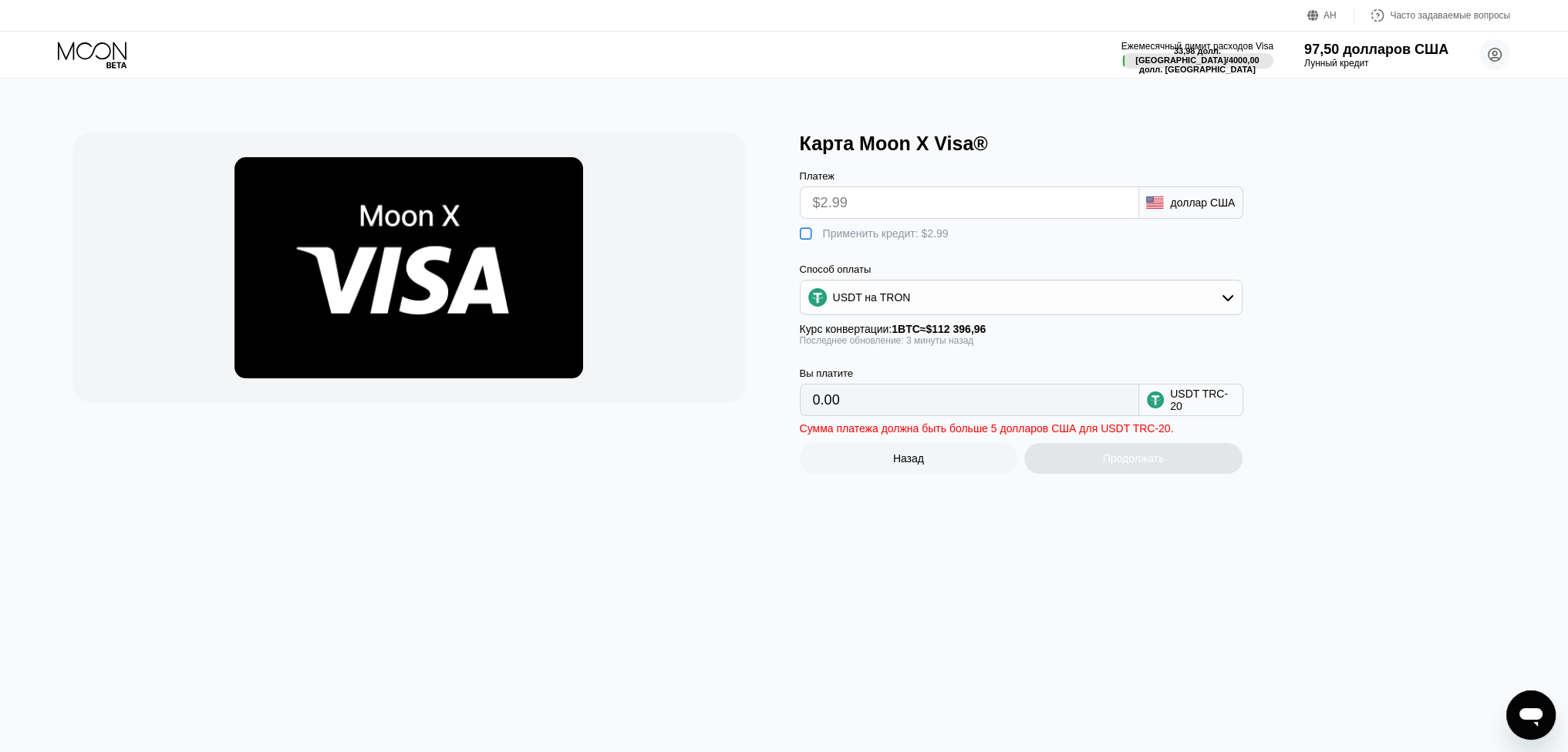
click at [862, 209] on input "$2.99" at bounding box center [969, 202] width 313 height 31
click at [895, 407] on input "0.00" at bounding box center [969, 399] width 313 height 31
click at [803, 242] on font "" at bounding box center [805, 234] width 12 height 16
click at [803, 240] on font "" at bounding box center [805, 234] width 12 height 16
drag, startPoint x: 803, startPoint y: 240, endPoint x: 829, endPoint y: 323, distance: 87.0
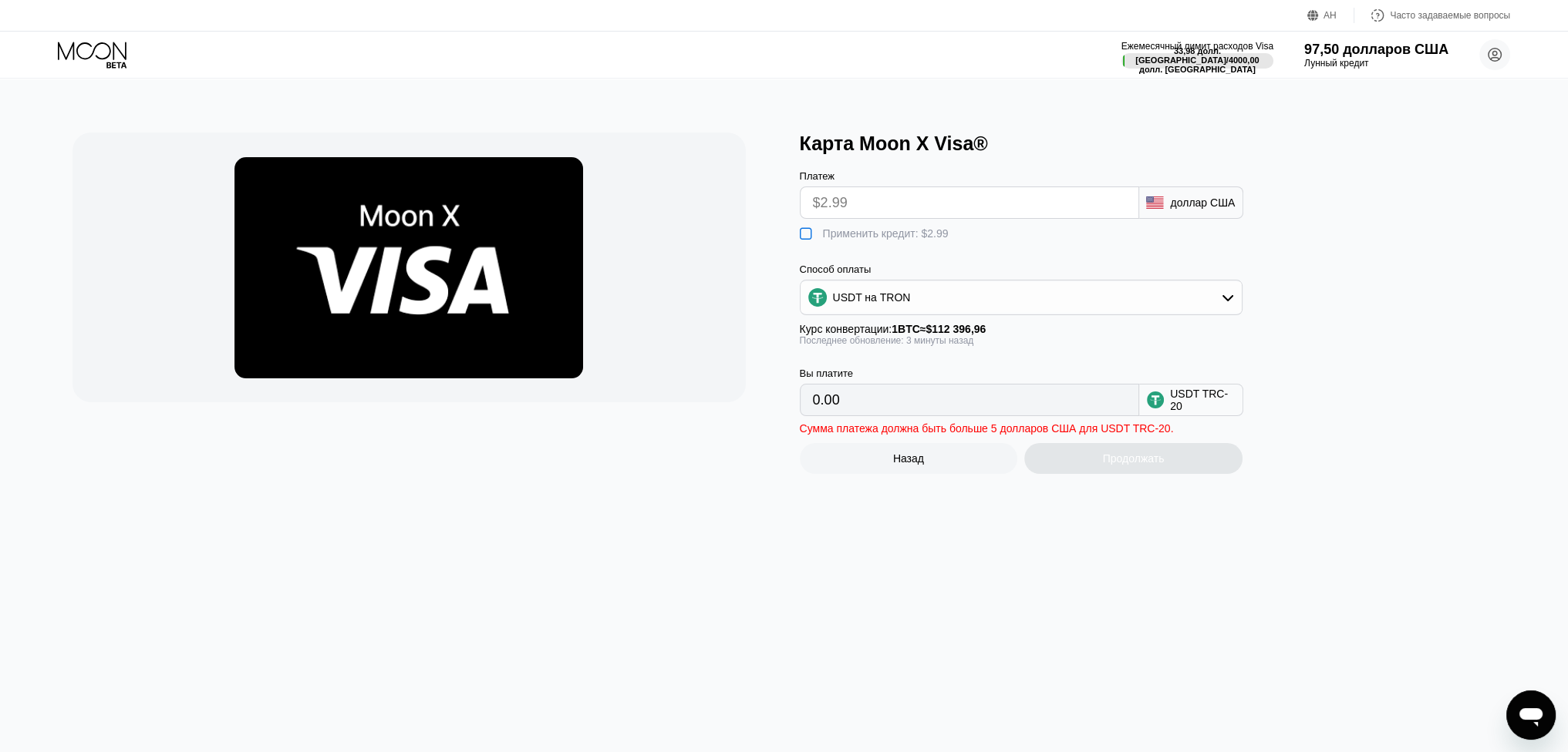
click at [803, 240] on font "" at bounding box center [805, 234] width 12 height 16
drag, startPoint x: 848, startPoint y: 403, endPoint x: 802, endPoint y: 407, distance: 46.2
click at [808, 407] on div "3.02" at bounding box center [969, 399] width 339 height 32
click at [821, 196] on input "$2.99" at bounding box center [969, 202] width 313 height 31
click at [805, 235] on font "" at bounding box center [805, 234] width 12 height 16
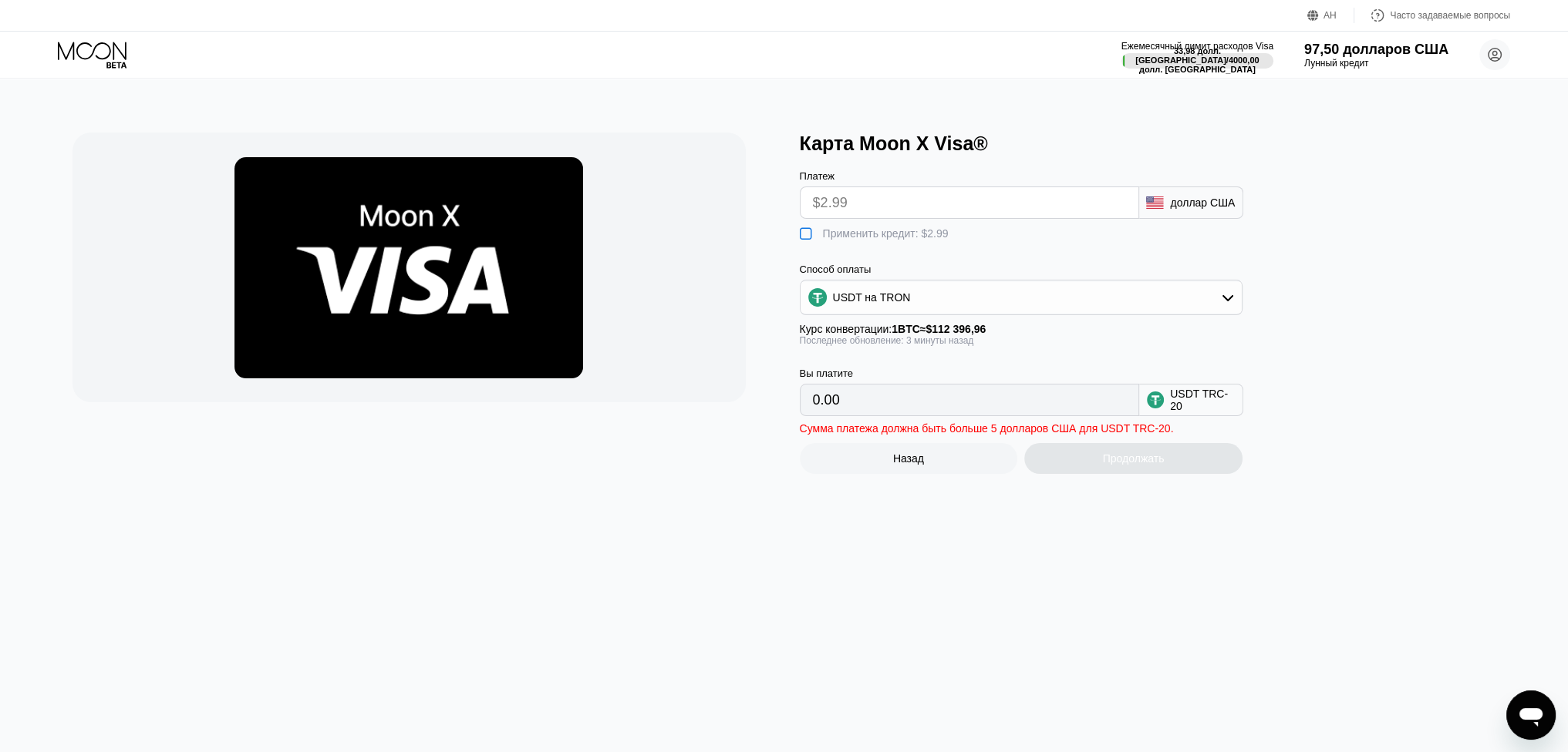
click at [807, 236] on font "" at bounding box center [805, 234] width 12 height 16
click at [808, 240] on font "" at bounding box center [805, 234] width 12 height 16
click at [806, 248] on div "Платеж $2.99 доллар США  Применить кредит: $2.99 Способ оплаты USDT на TRON Ку…" at bounding box center [1046, 285] width 494 height 261
click at [803, 240] on font "" at bounding box center [805, 234] width 12 height 16
click at [921, 407] on input "3.02" at bounding box center [969, 399] width 313 height 31
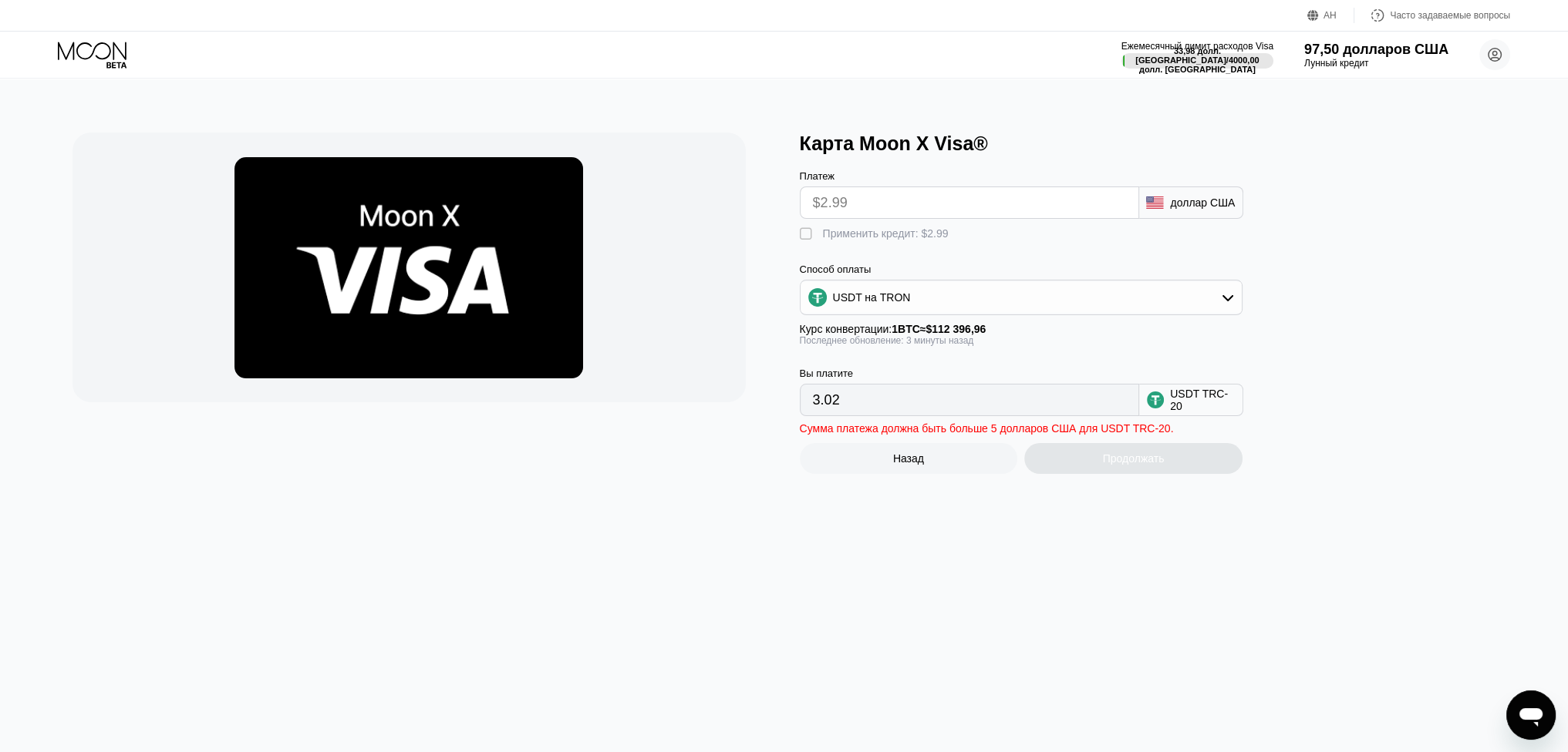
drag, startPoint x: 946, startPoint y: 418, endPoint x: 957, endPoint y: 352, distance: 66.9
click at [948, 416] on input "3.02" at bounding box center [969, 399] width 313 height 31
drag, startPoint x: 947, startPoint y: 223, endPoint x: 952, endPoint y: 206, distance: 17.7
click at [948, 219] on input "$2.99" at bounding box center [969, 202] width 313 height 31
click at [952, 206] on input "$2.99" at bounding box center [969, 202] width 313 height 31
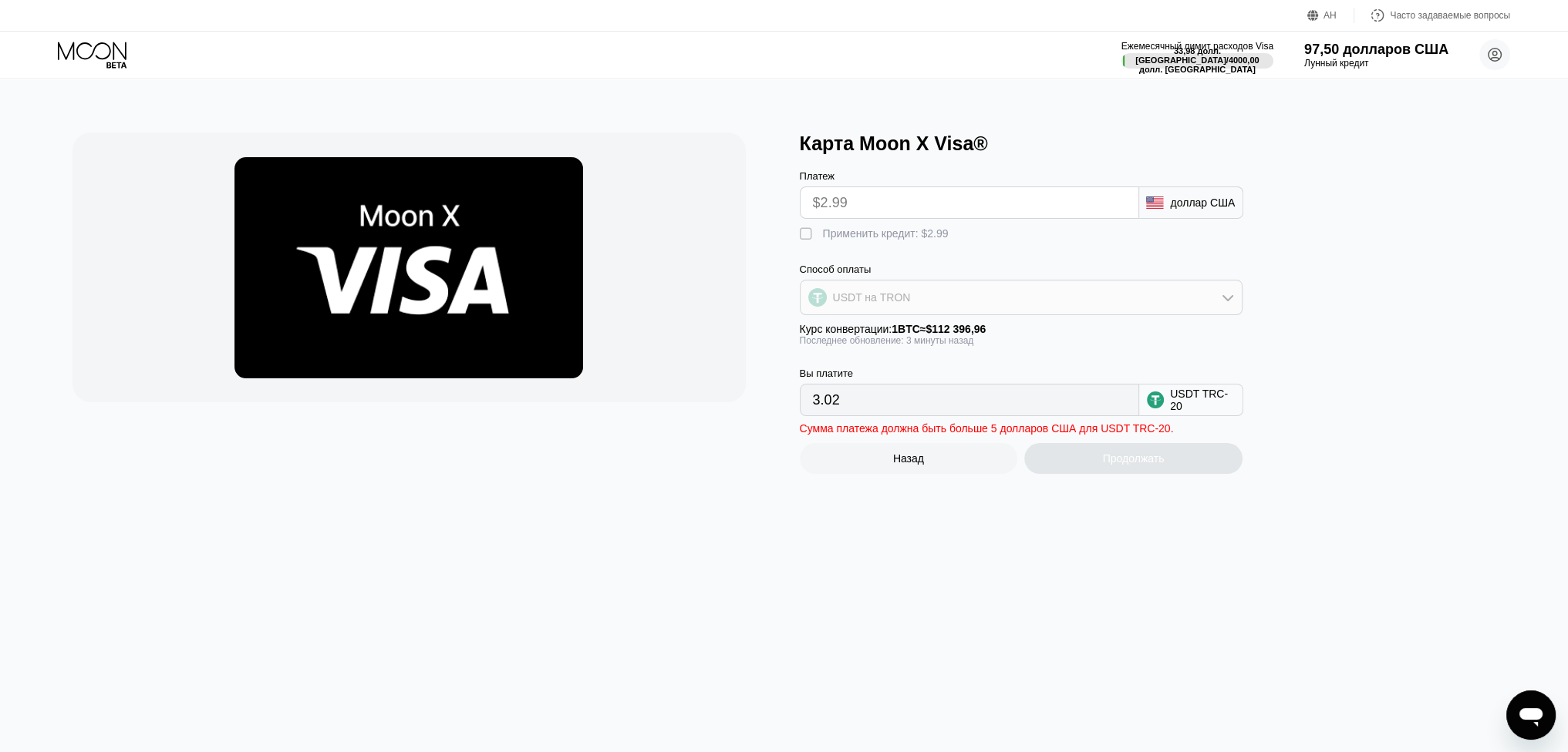
click at [989, 313] on div "USDT на TRON" at bounding box center [1021, 297] width 441 height 31
click at [945, 335] on div "БИТКОИН" at bounding box center [1021, 339] width 434 height 31
type input "0.00002662"
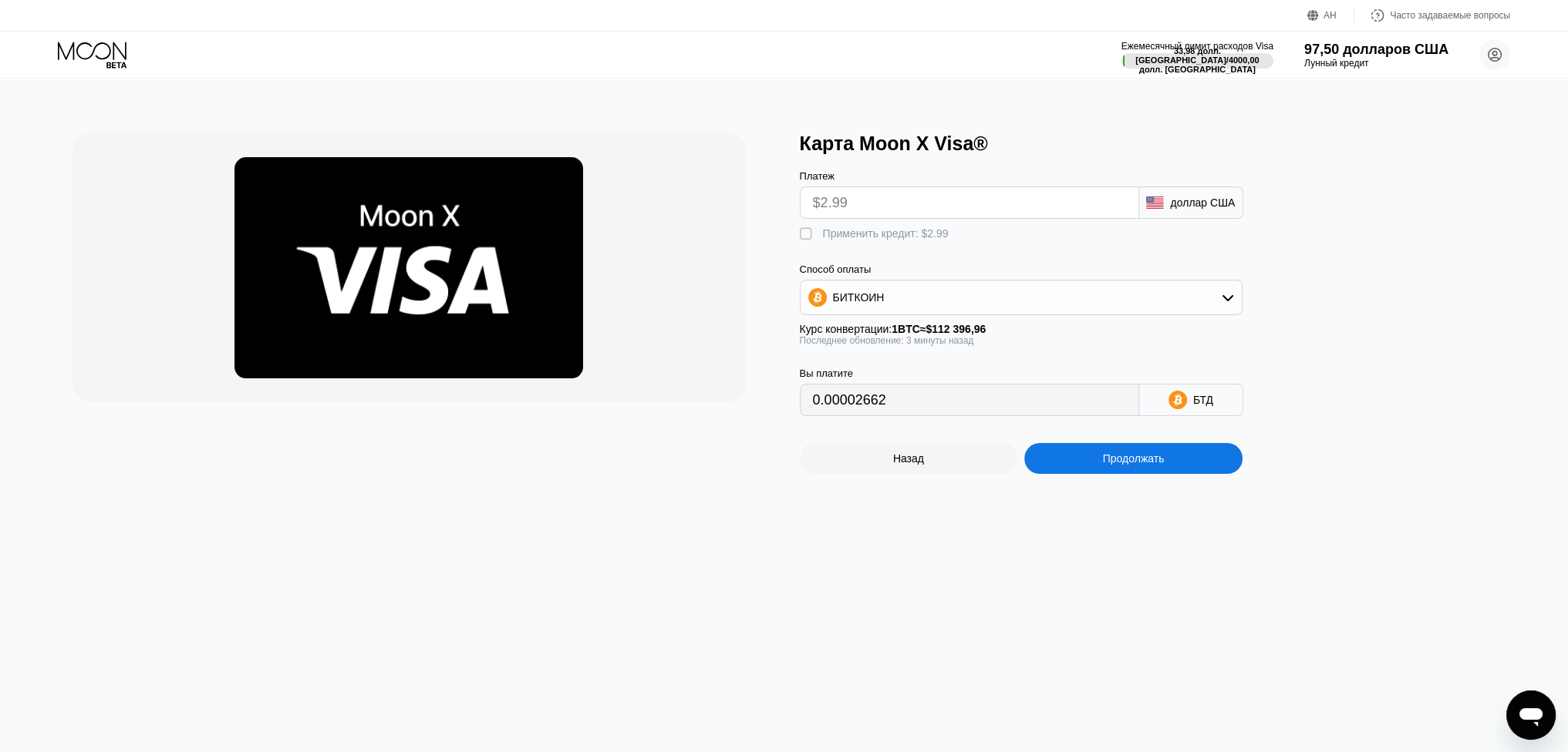
click at [949, 211] on input "$2.99" at bounding box center [969, 202] width 313 height 31
click at [969, 407] on input "0.00002662" at bounding box center [969, 399] width 313 height 31
click at [1226, 474] on div "Продолжать" at bounding box center [1133, 458] width 219 height 31
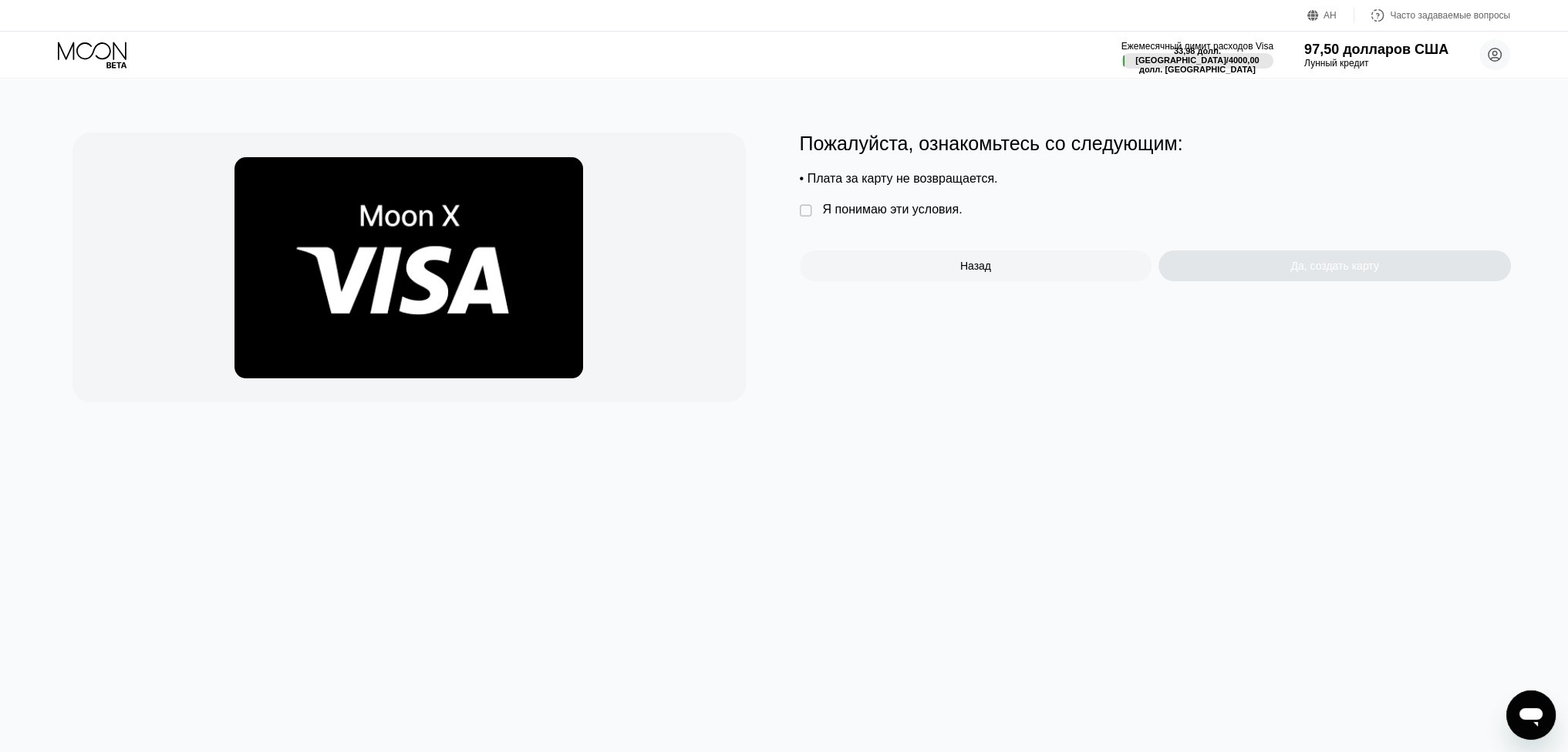
click at [950, 216] on font "Я понимаю эти условия." at bounding box center [892, 209] width 140 height 13
click at [1327, 272] on font "Да, создать карту" at bounding box center [1334, 265] width 88 height 12
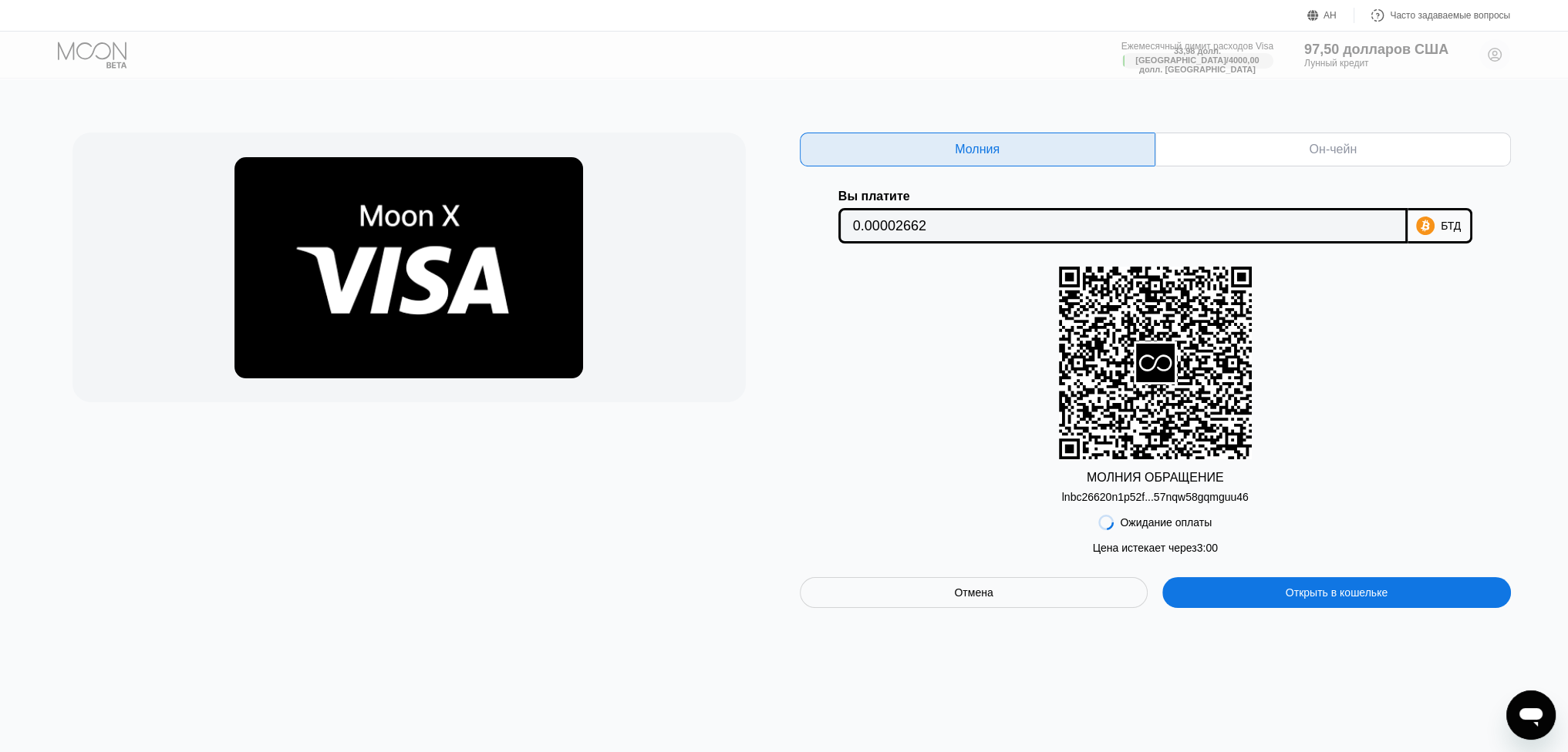
click at [1209, 503] on font "lnbc26620n1p52f...57nqw58gqmguu46" at bounding box center [1155, 496] width 186 height 12
drag, startPoint x: 1253, startPoint y: 507, endPoint x: 1153, endPoint y: 498, distance: 100.4
click at [1153, 498] on div "МОЛНИЯ ОБРАЩЕНИЕ lnbc26620n1p52f...57nqw58gqmguu46" at bounding box center [1155, 384] width 711 height 236
click at [1153, 498] on font "lnbc26620n1p52f...57nqw58gqmguu46" at bounding box center [1155, 496] width 186 height 12
drag, startPoint x: 928, startPoint y: 477, endPoint x: 936, endPoint y: 477, distance: 8.0
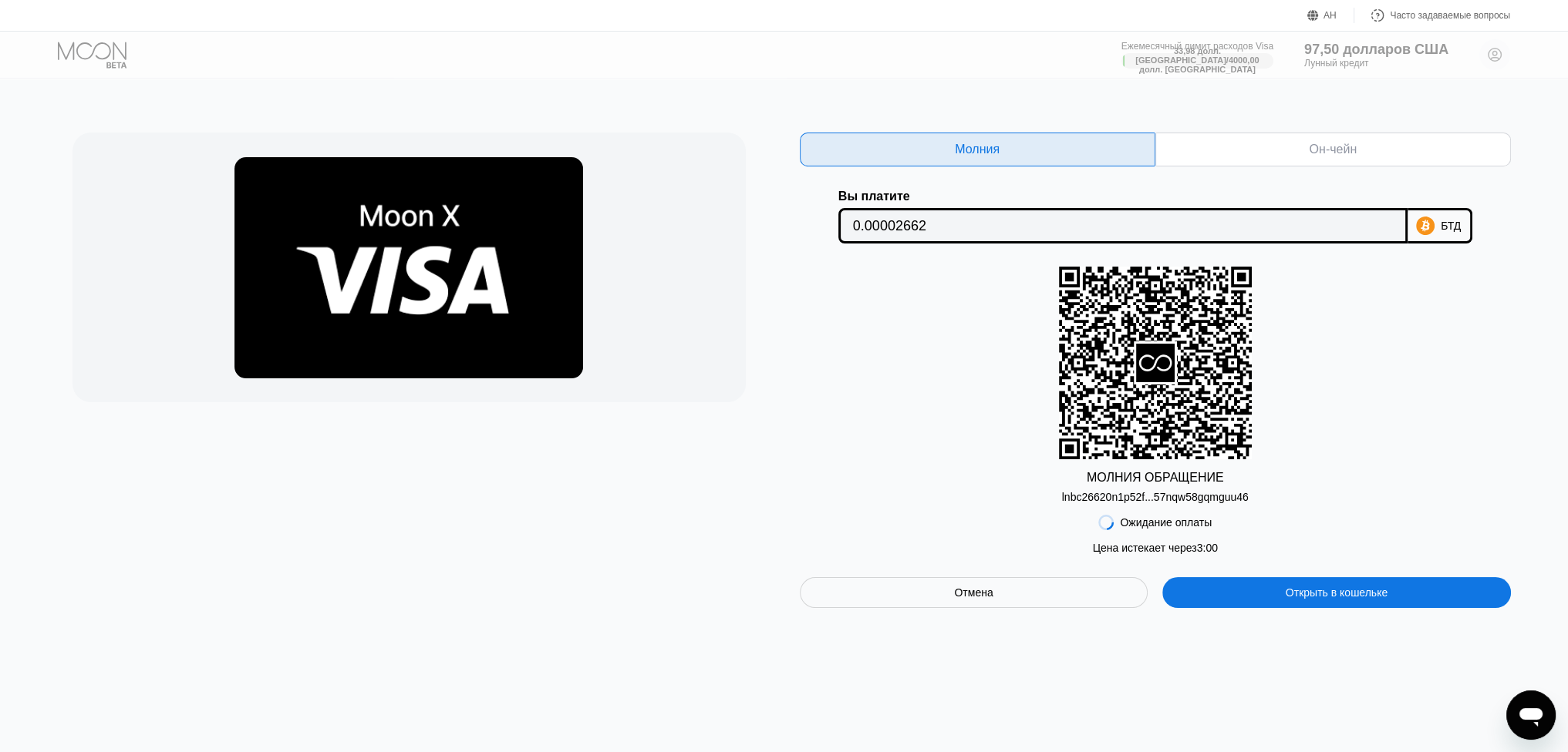
click at [931, 478] on div "МОЛНИЯ ОБРАЩЕНИЕ lnbc26620n1p52f...57nqw58gqmguu46" at bounding box center [1155, 384] width 711 height 236
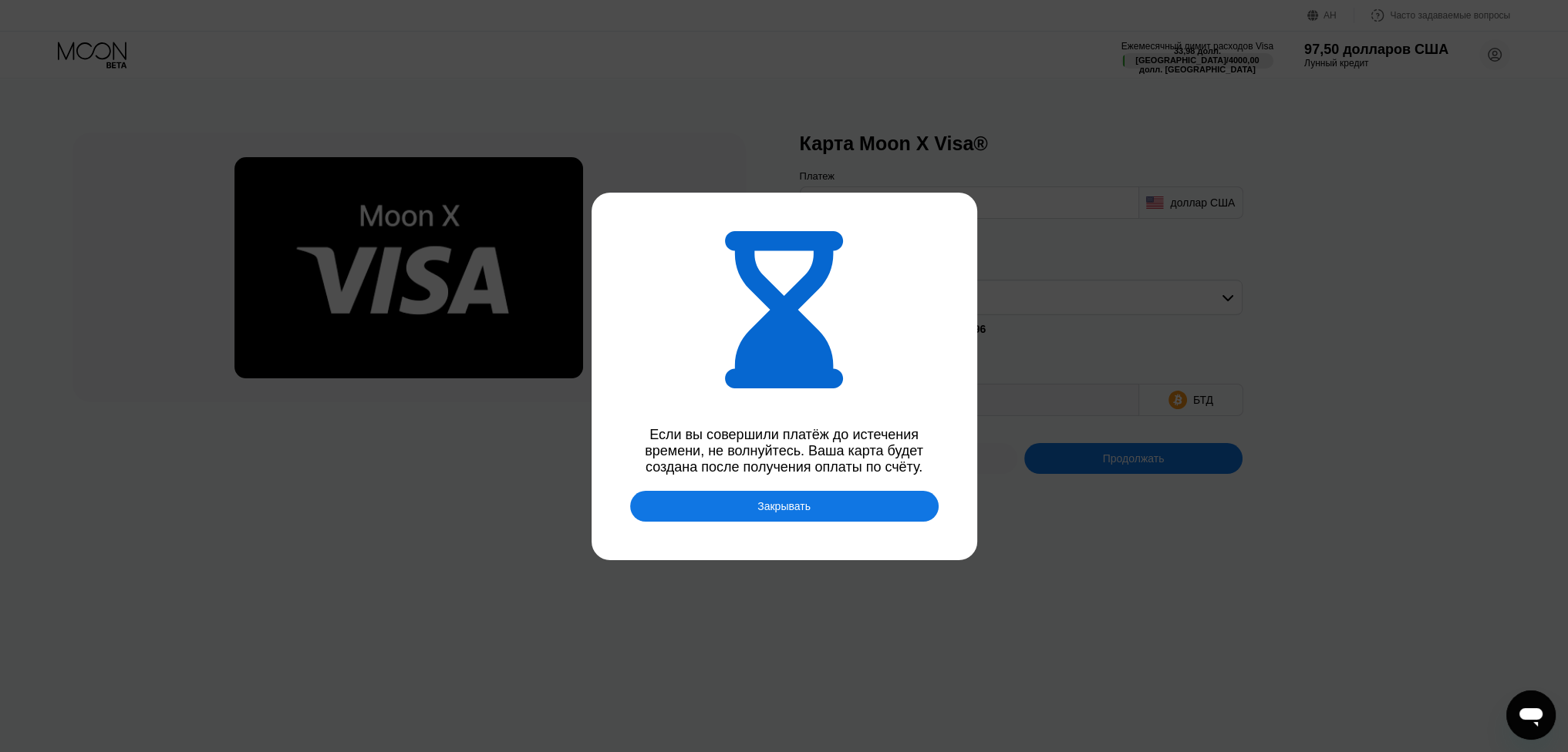
click at [904, 505] on div "Закрывать" at bounding box center [784, 506] width 309 height 31
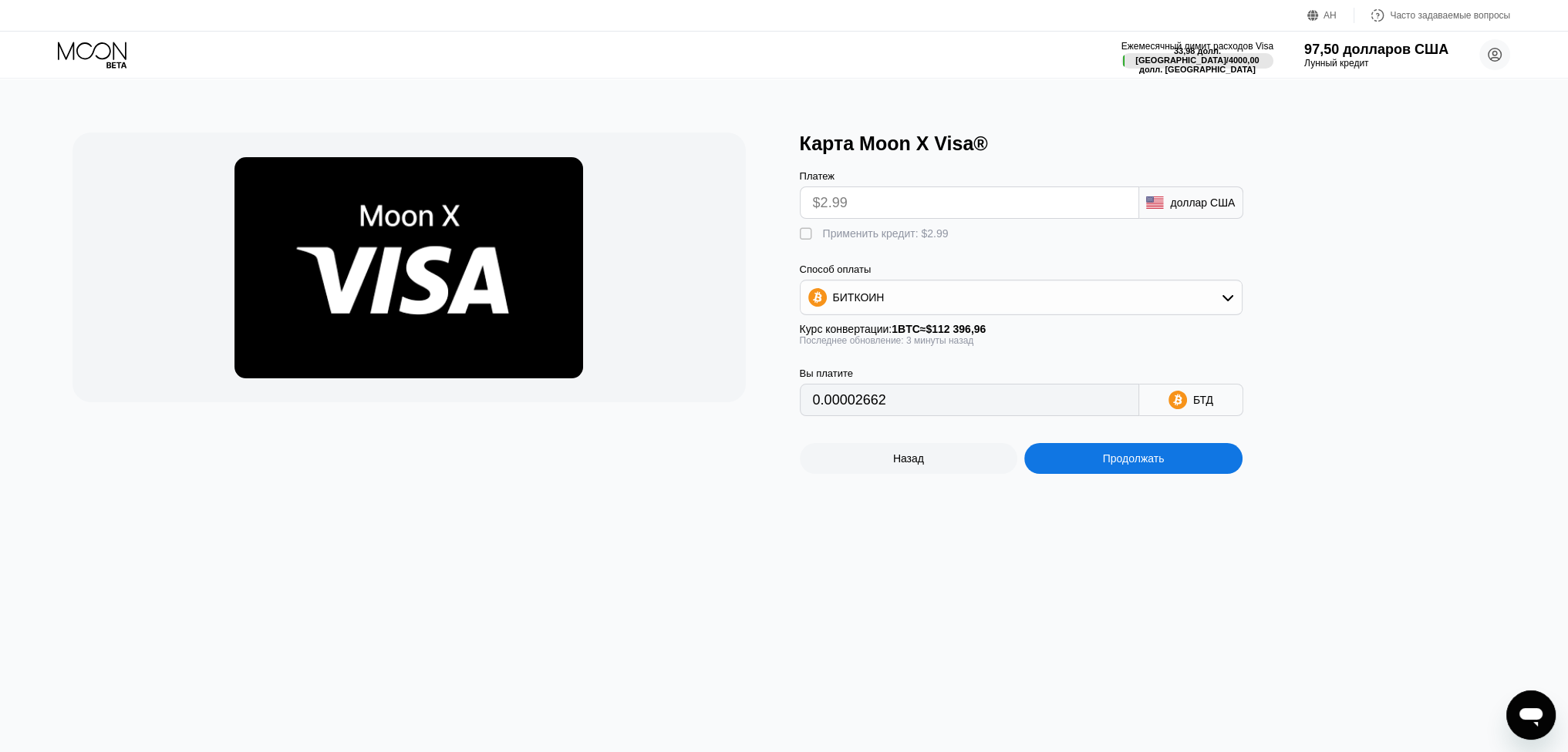
type input "0.00002660"
click at [1127, 465] on font "Продолжать" at bounding box center [1133, 458] width 62 height 12
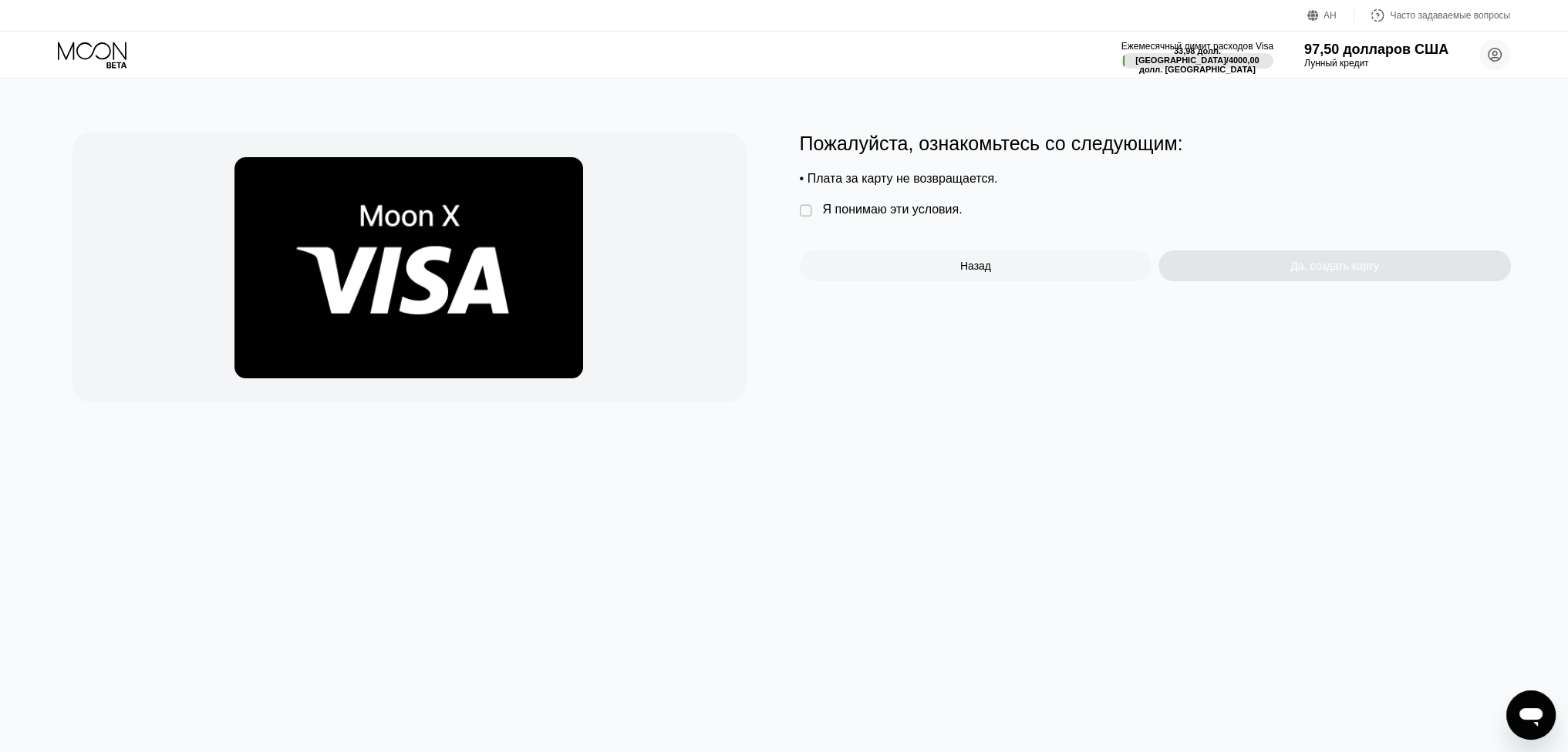
drag, startPoint x: 894, startPoint y: 305, endPoint x: 970, endPoint y: 332, distance: 80.7
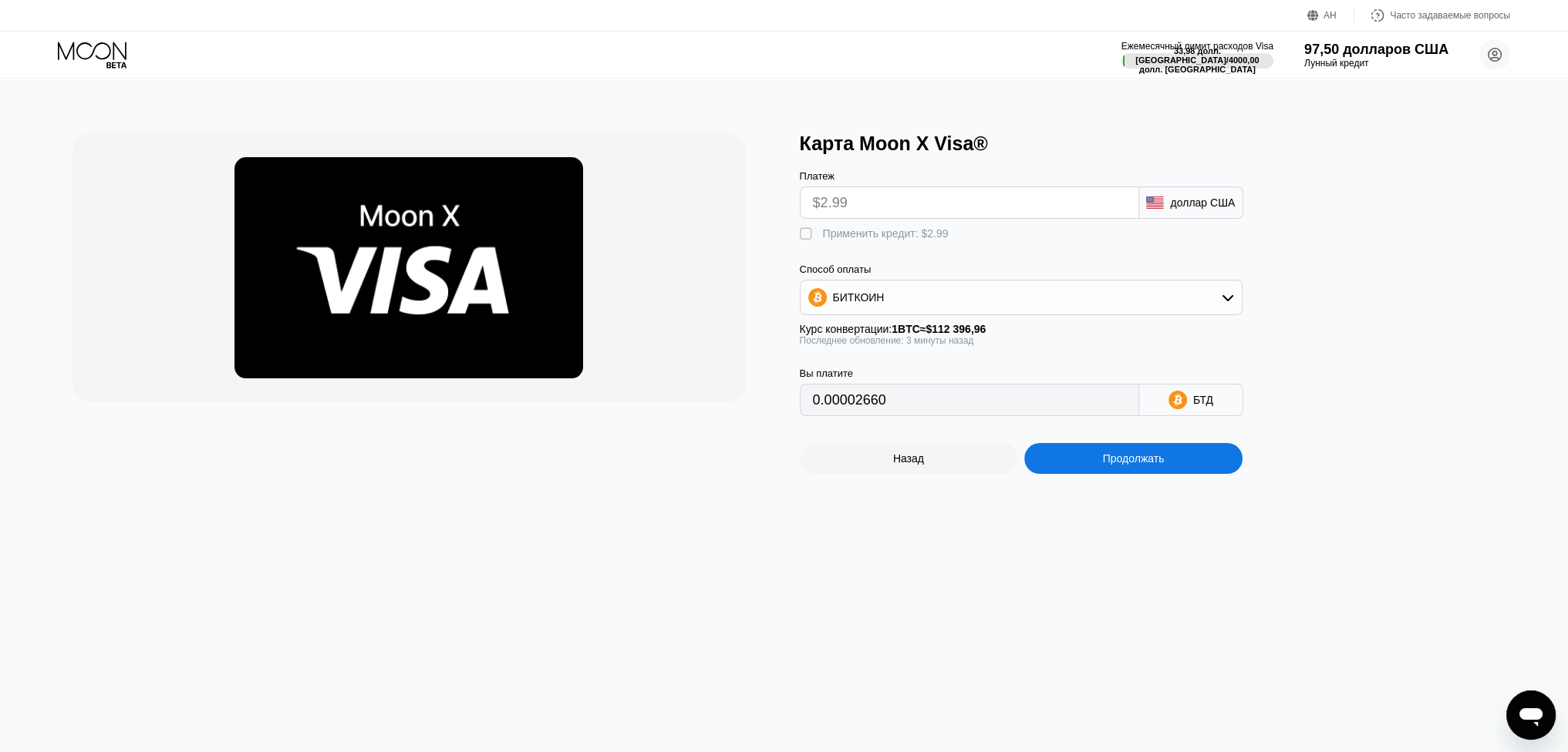
drag, startPoint x: 1044, startPoint y: 335, endPoint x: 1032, endPoint y: 342, distance: 13.9
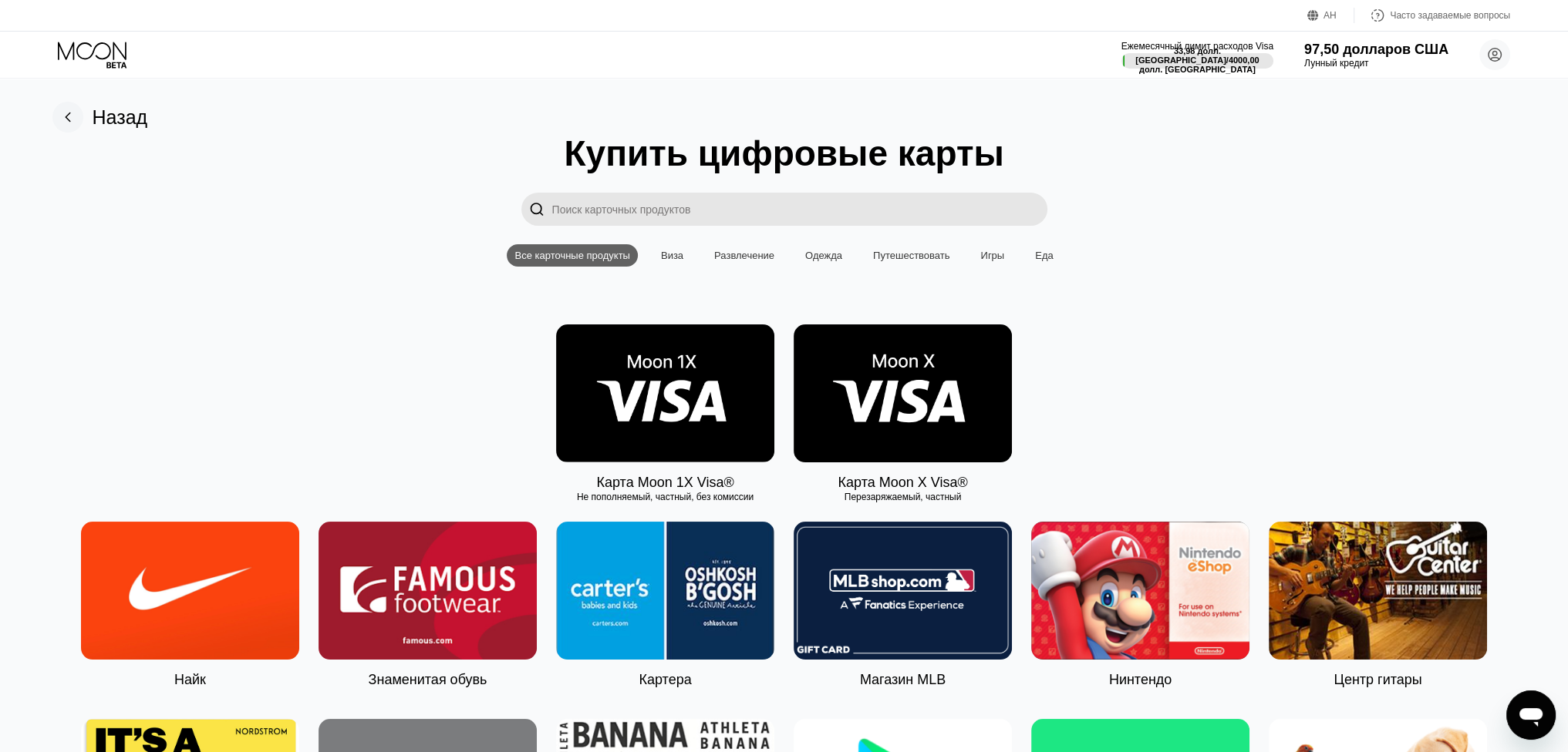
click at [924, 388] on img at bounding box center [903, 393] width 219 height 138
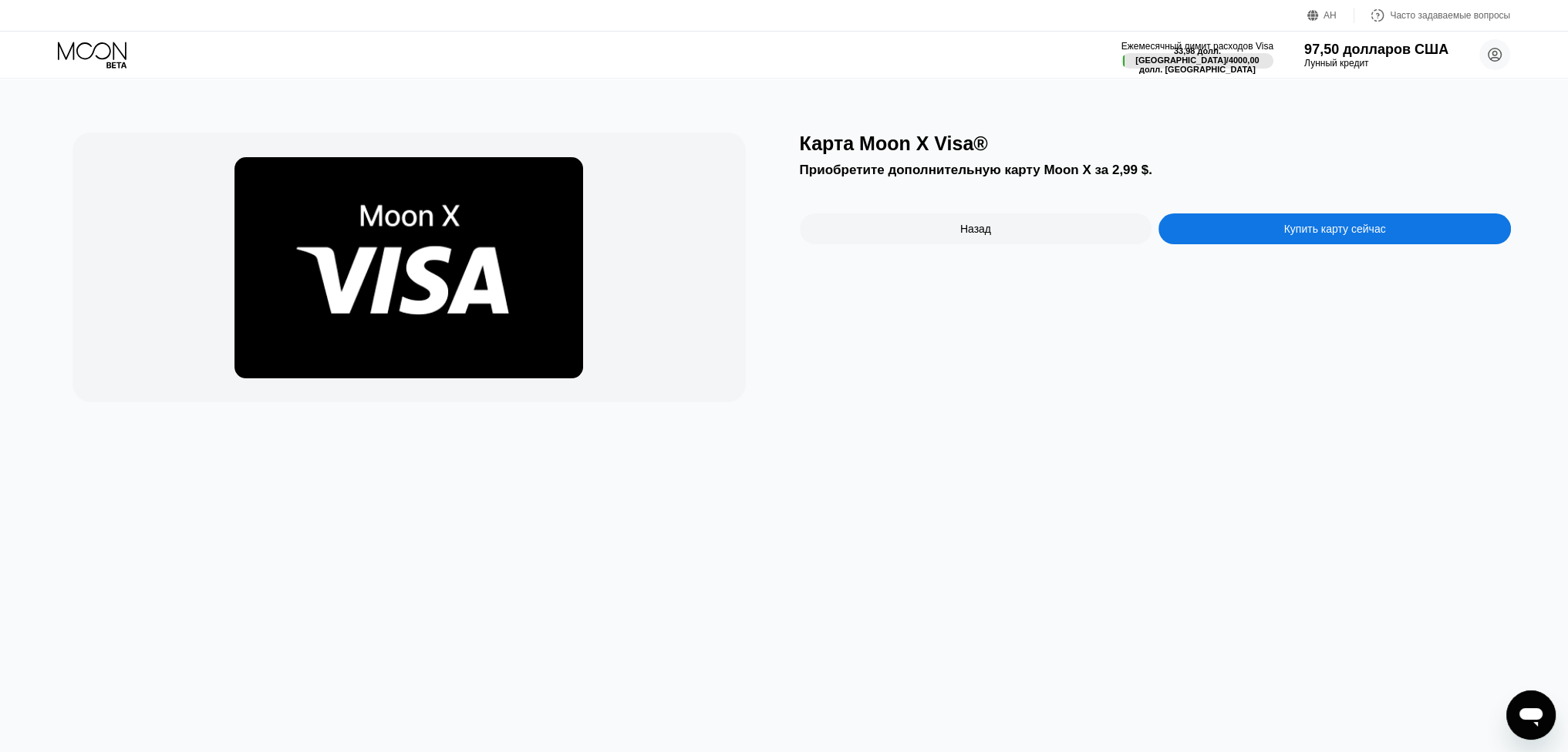
click at [1248, 243] on div "Купить карту сейчас" at bounding box center [1334, 229] width 352 height 31
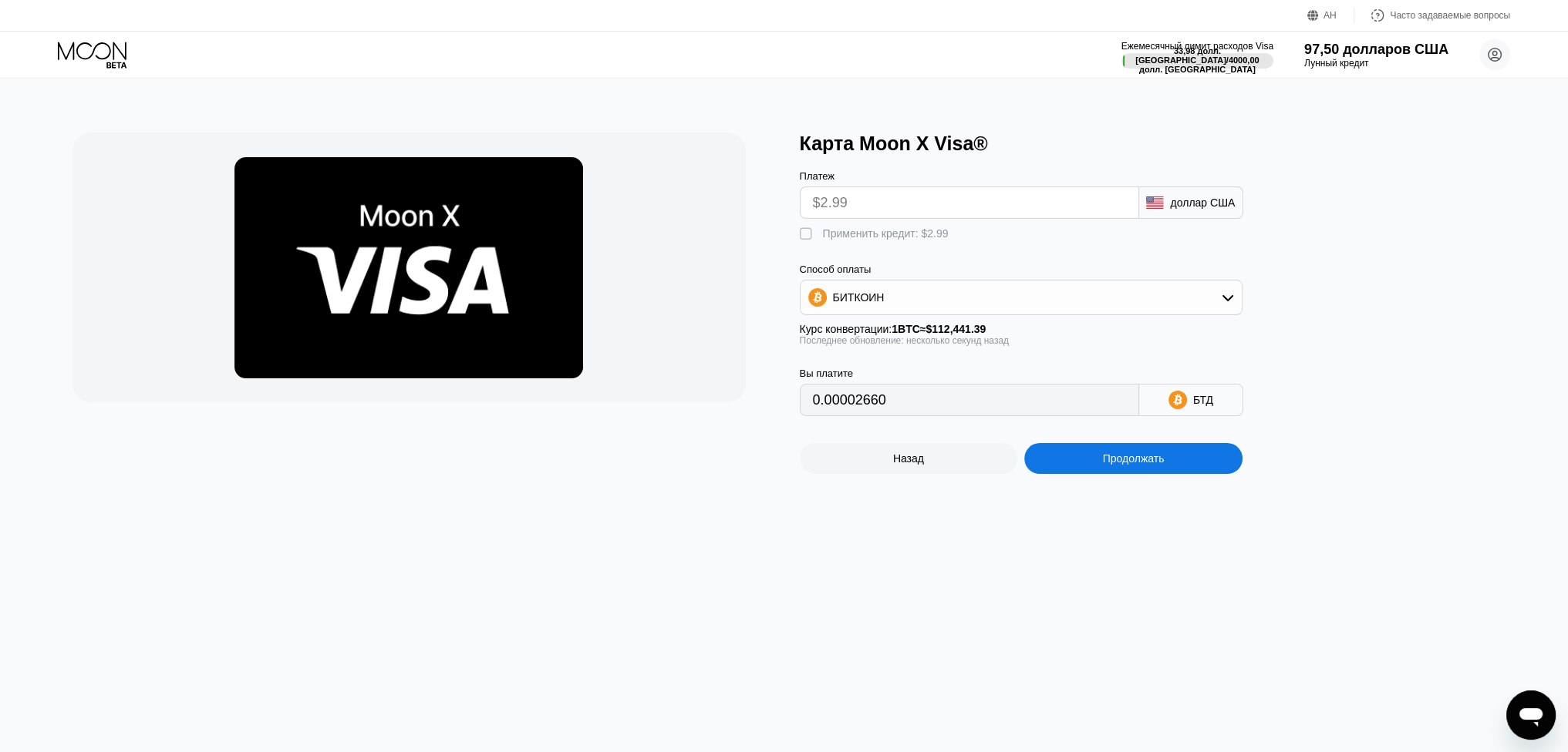
click at [807, 242] on font "" at bounding box center [805, 234] width 12 height 16
type input "0.00002660"
click at [1183, 465] on div "Продолжать" at bounding box center [1133, 458] width 219 height 31
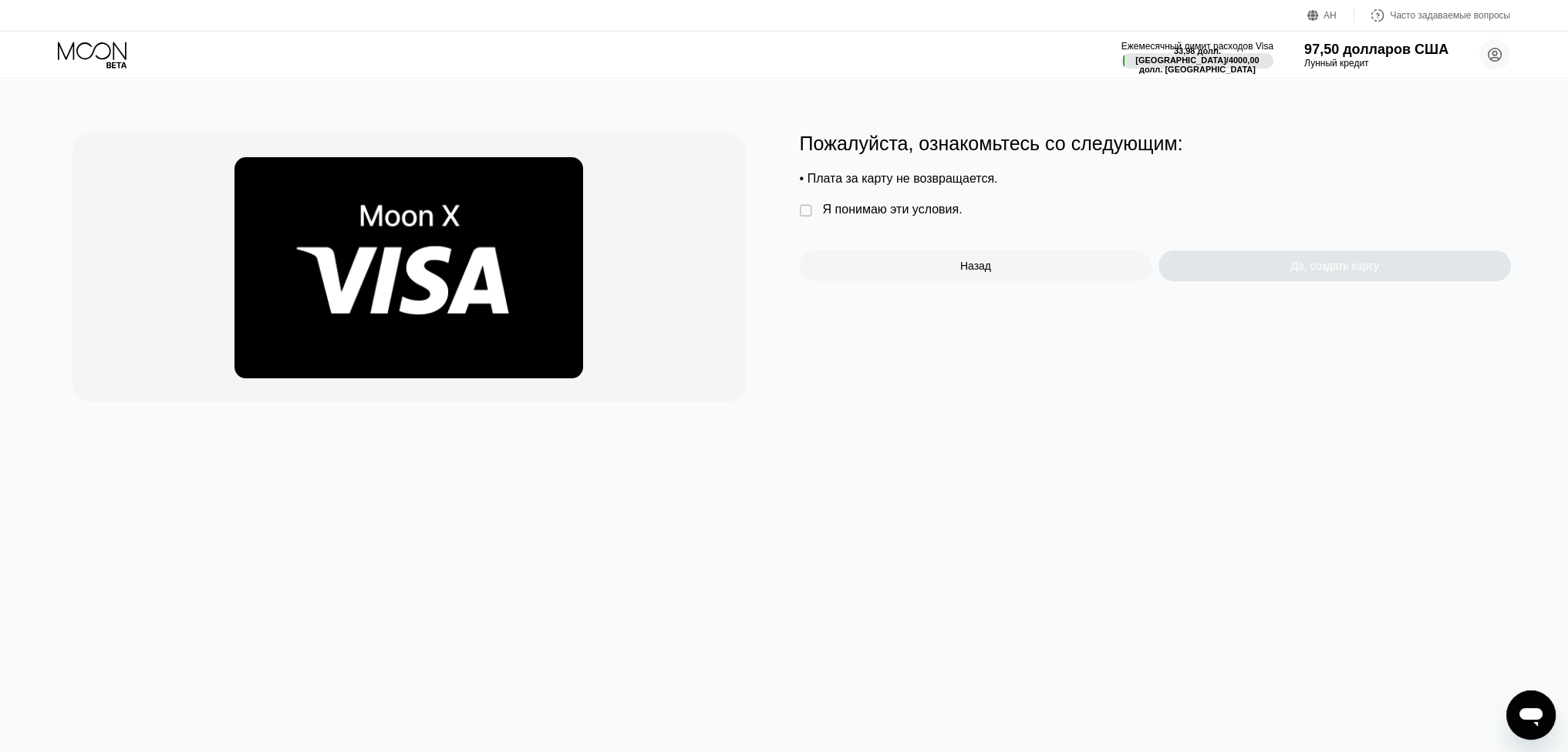
click at [936, 212] on font "Я понимаю эти условия." at bounding box center [892, 209] width 140 height 13
click at [1257, 263] on div "Да, создать карту" at bounding box center [1334, 265] width 352 height 31
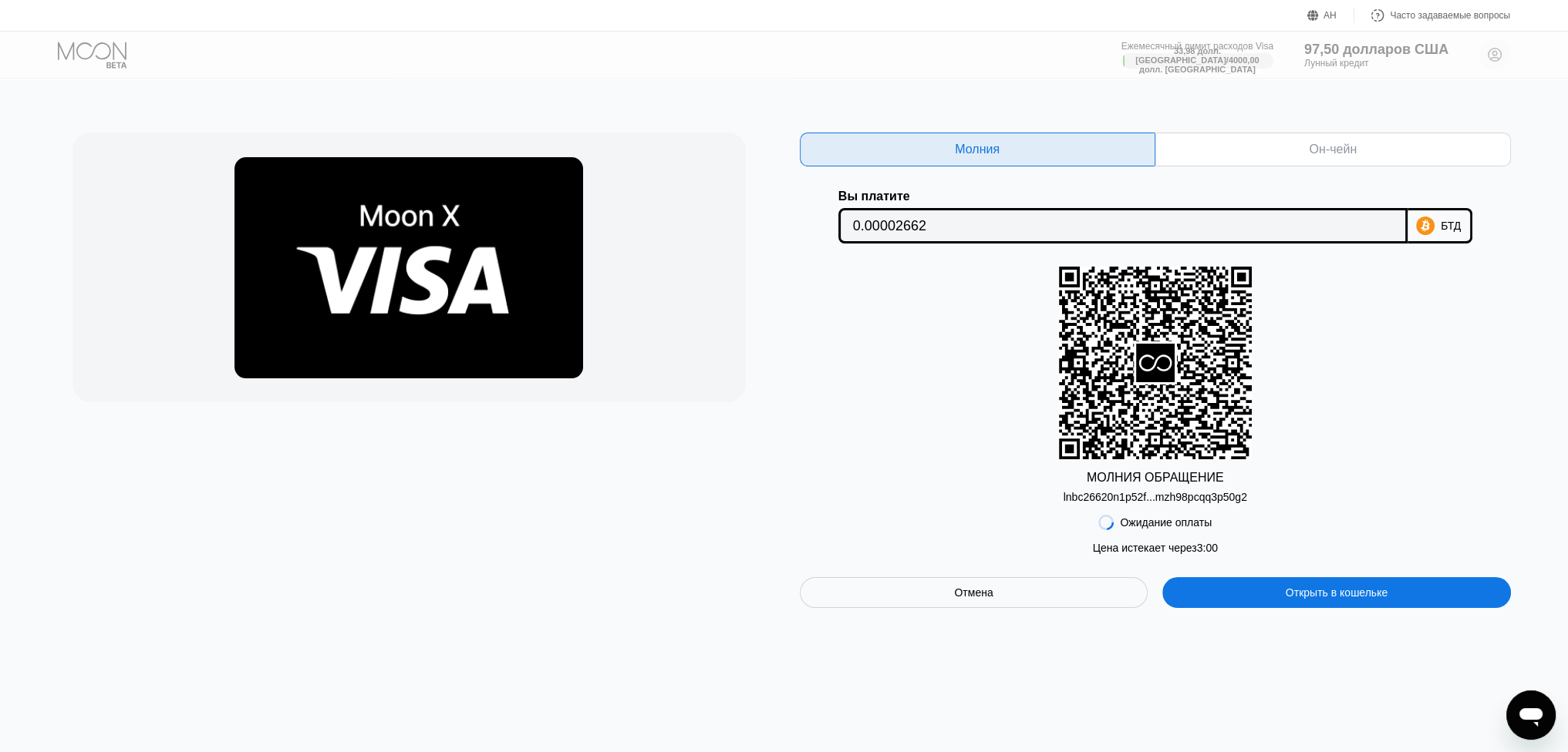
drag, startPoint x: 1160, startPoint y: 508, endPoint x: 1168, endPoint y: 517, distance: 12.0
click at [1162, 511] on div "Молния Он-чейн Вы платите 0.00002662 БТД МОЛНИЯ ОБРАЩЕНИЕ lnbc26620n1p52f...mzh…" at bounding box center [1155, 370] width 711 height 475
click at [1166, 500] on font "lnbc26620n1p52f...mzh98pcqq3p50g2" at bounding box center [1156, 496] width 183 height 12
click at [1299, 156] on div "Он-чейн" at bounding box center [1334, 149] width 356 height 34
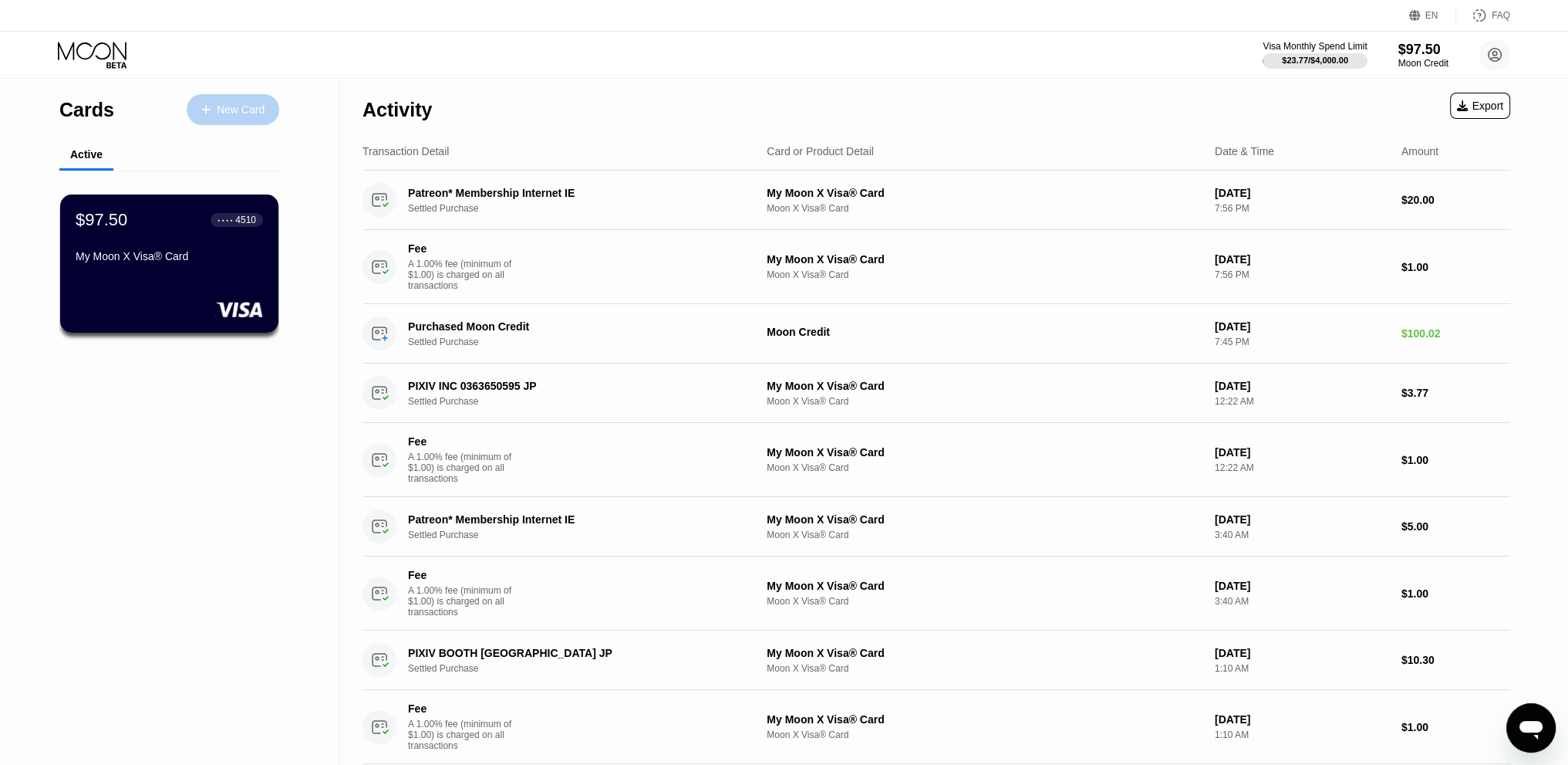
click at [242, 100] on div "New Card" at bounding box center [233, 109] width 93 height 31
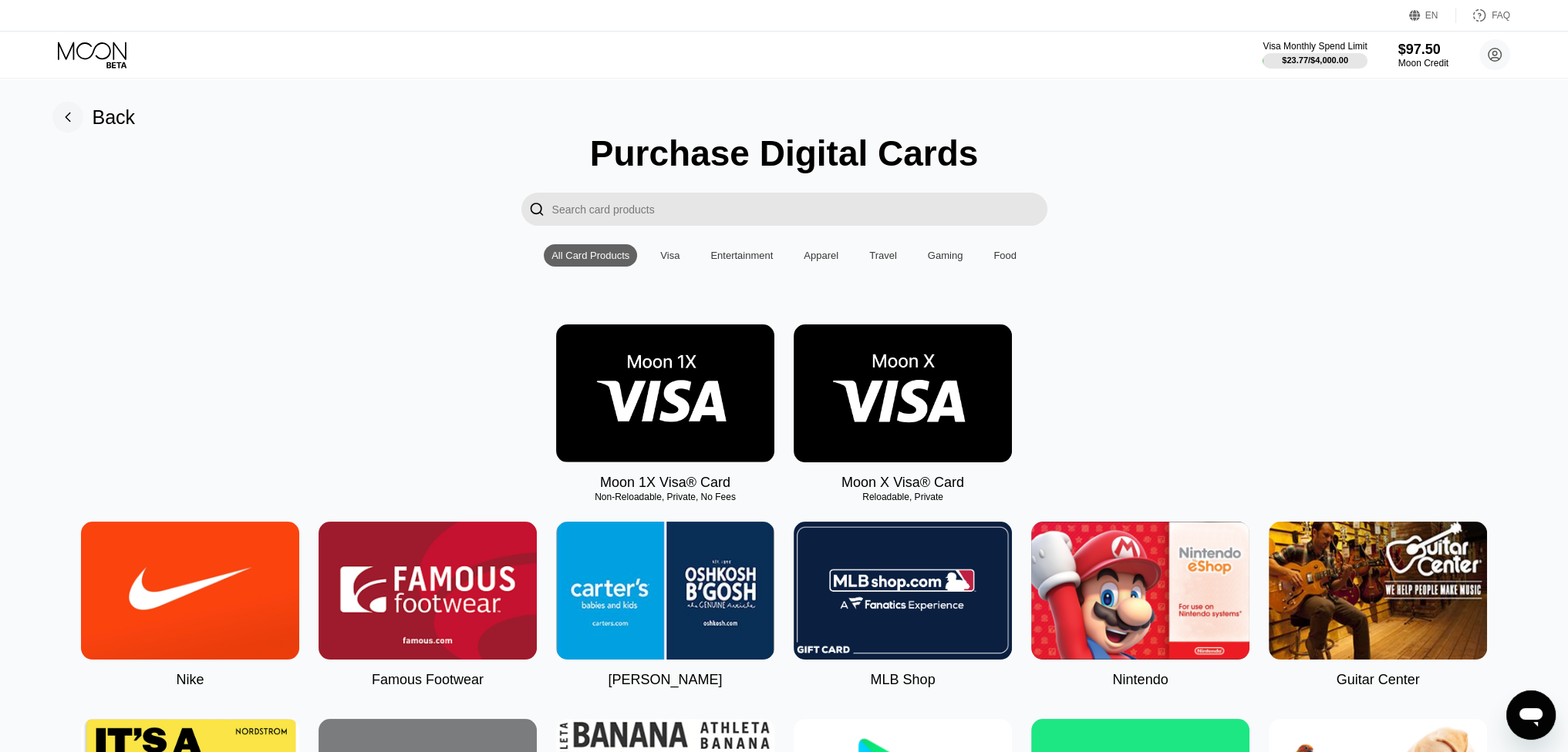
click at [873, 416] on img at bounding box center [903, 393] width 219 height 138
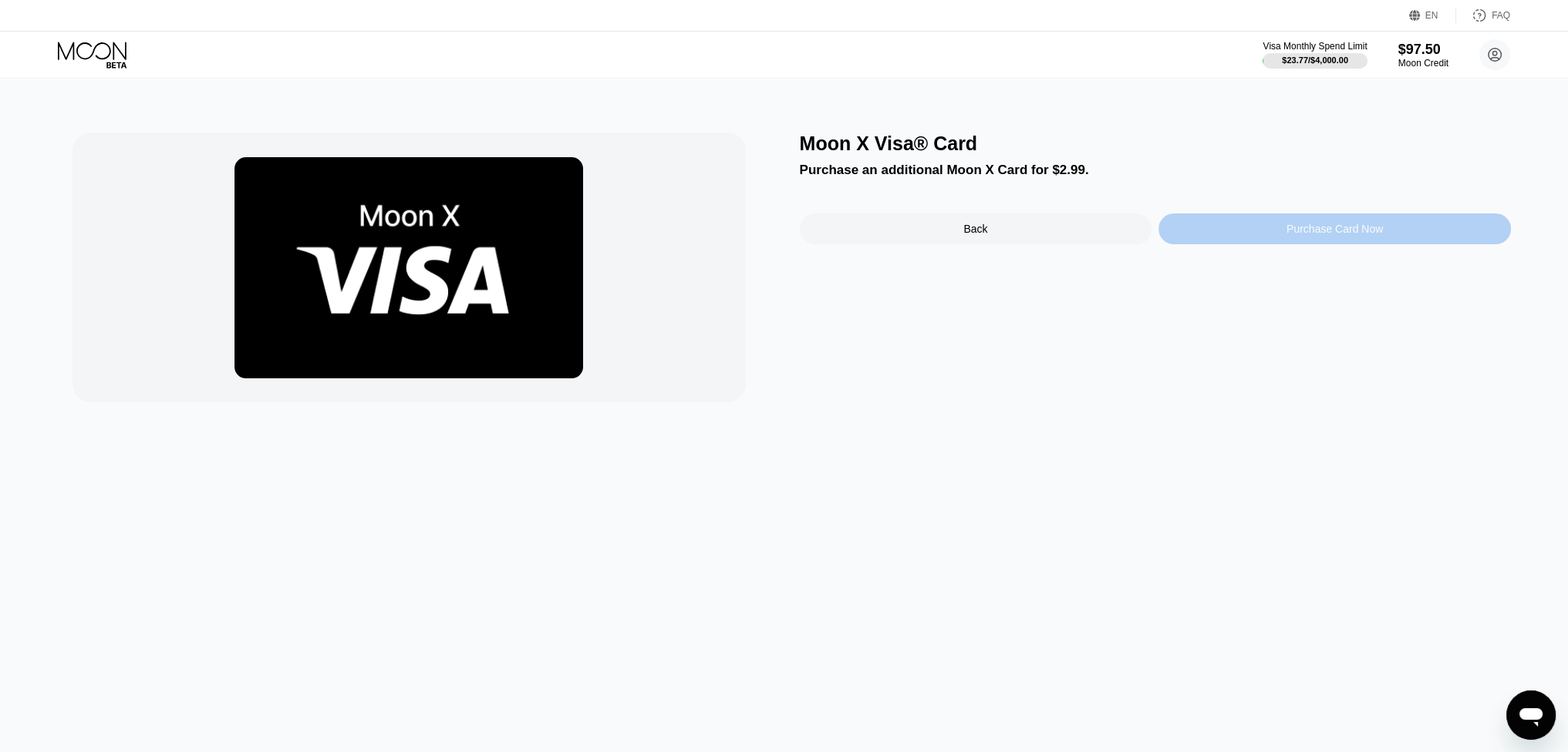
click at [1246, 234] on div "Purchase Card Now" at bounding box center [1334, 229] width 352 height 31
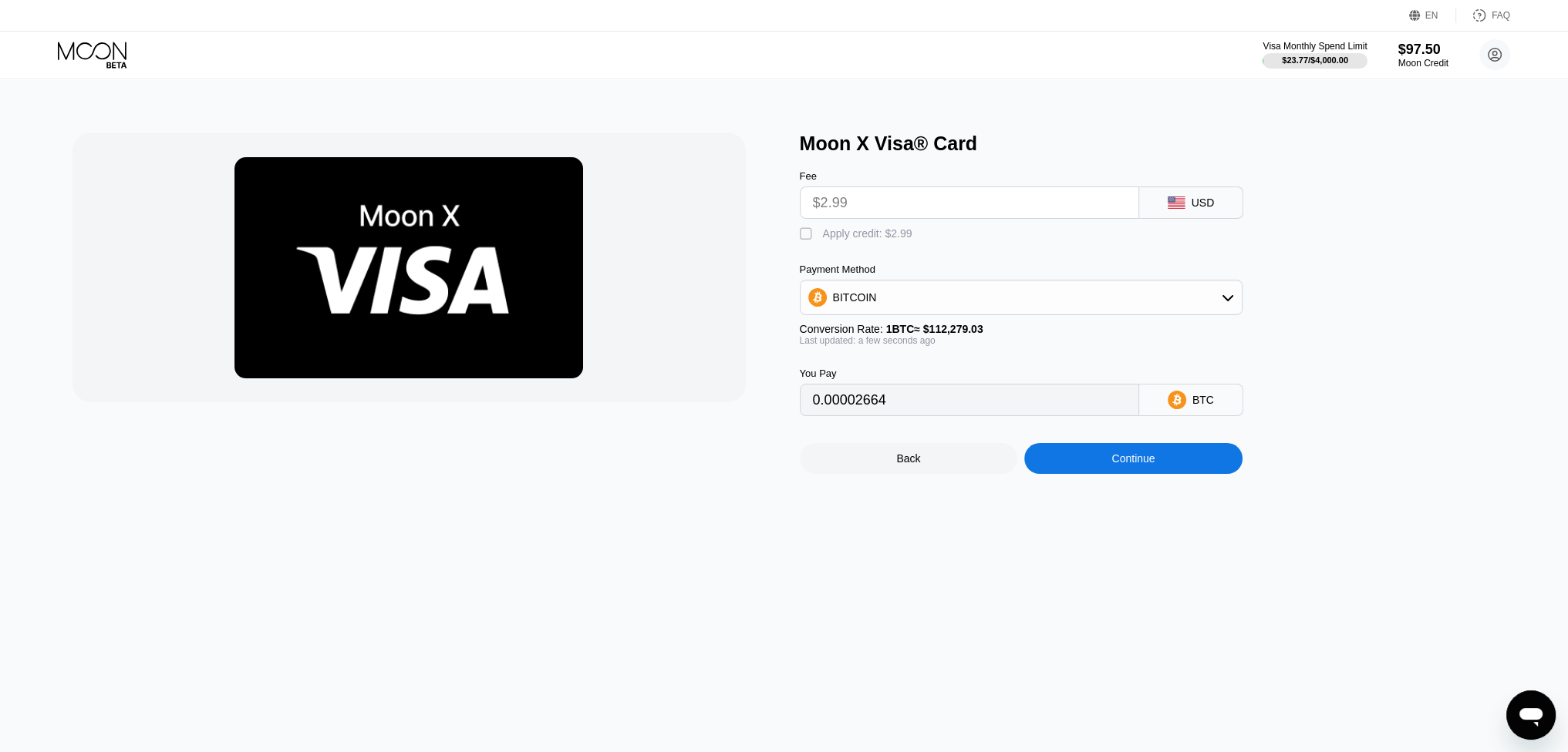
click at [1005, 138] on div "Moon X Visa® Card" at bounding box center [1155, 144] width 711 height 22
click at [908, 153] on div "Moon X Visa® Card" at bounding box center [1155, 144] width 711 height 22
click at [1198, 209] on div "USD" at bounding box center [1203, 202] width 23 height 12
click at [1082, 208] on input "$2.99" at bounding box center [969, 202] width 313 height 31
click at [1051, 307] on div "BITCOIN" at bounding box center [1021, 297] width 441 height 31
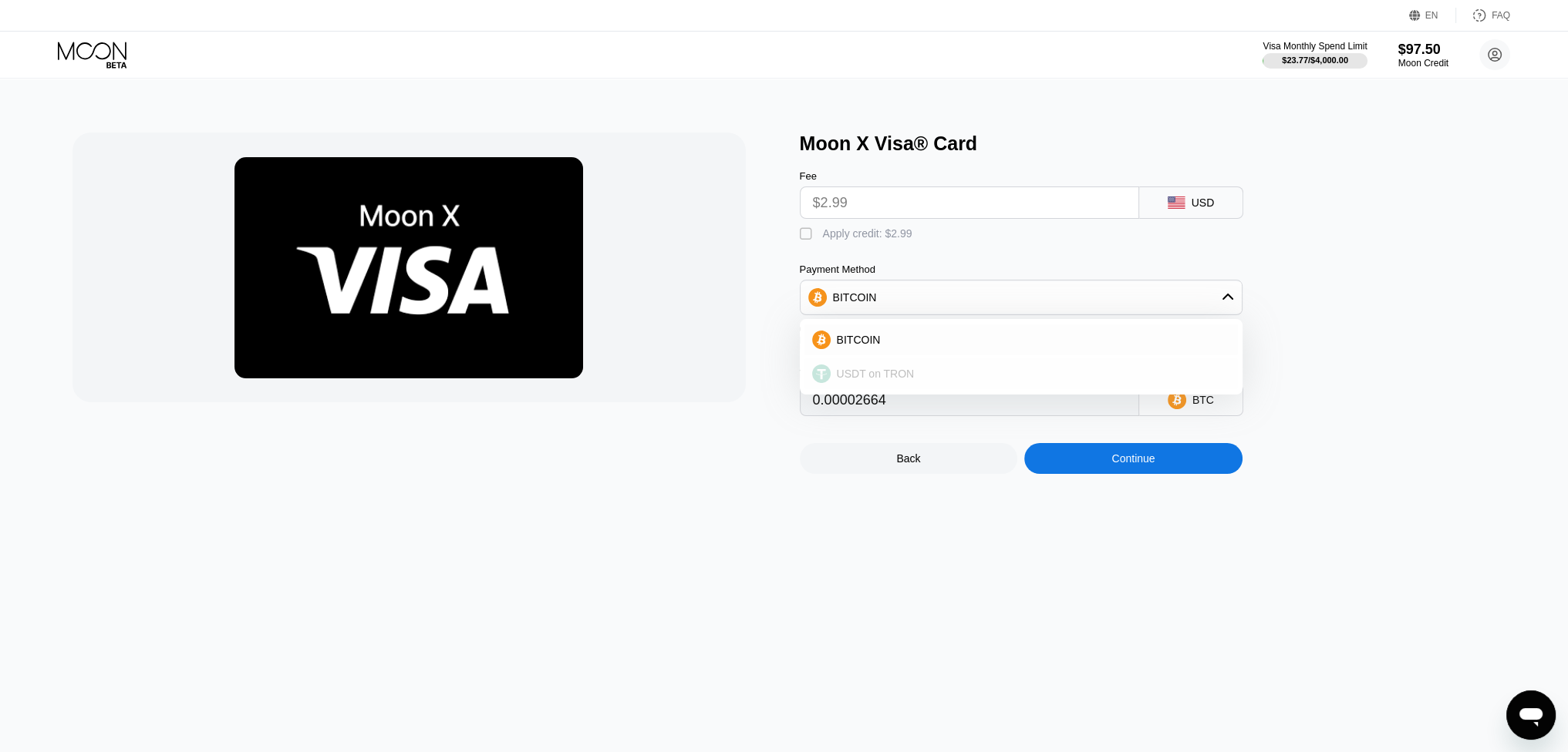
click at [981, 372] on div "USDT on TRON" at bounding box center [1021, 373] width 434 height 31
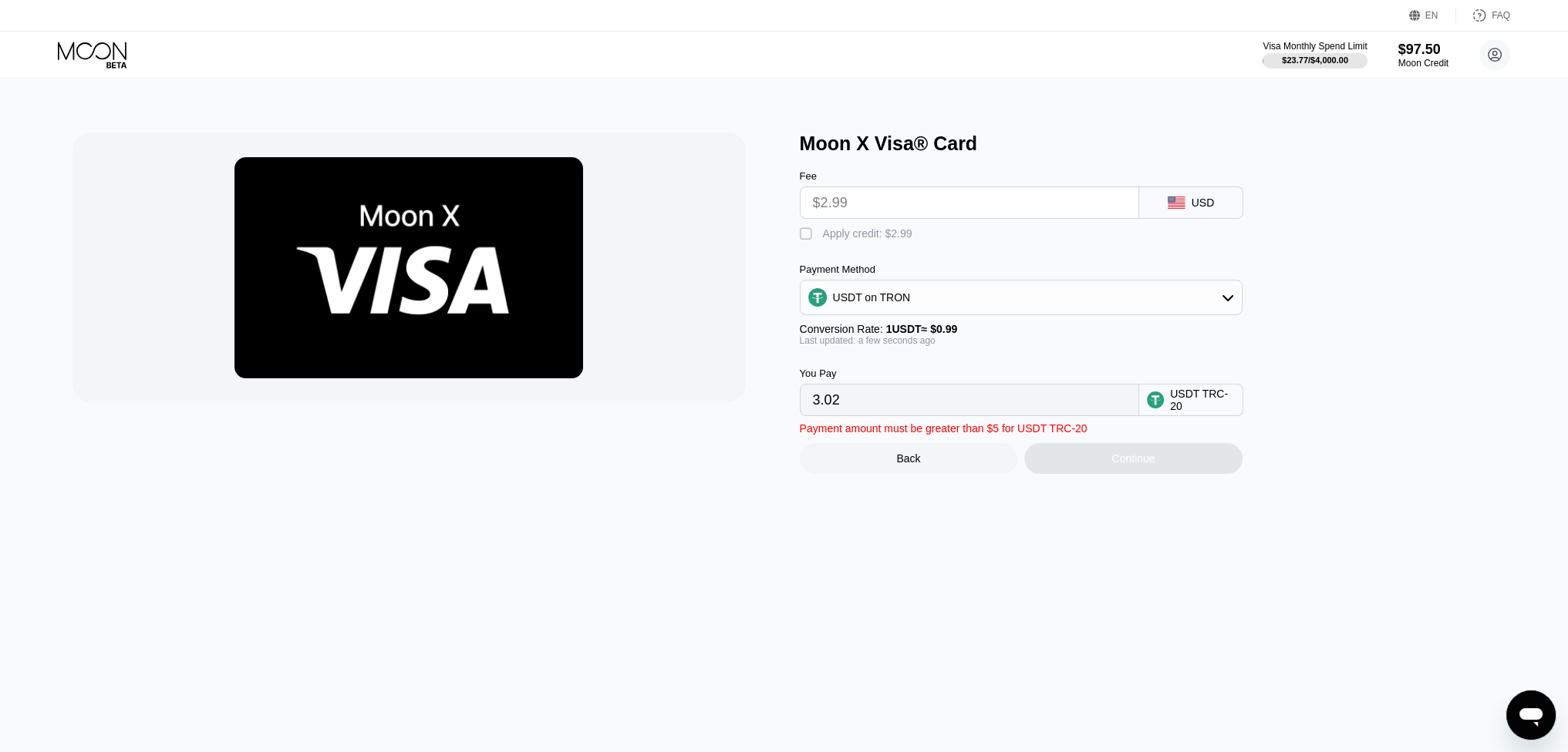
click at [807, 242] on div "" at bounding box center [807, 234] width 16 height 16
drag, startPoint x: 905, startPoint y: 406, endPoint x: 891, endPoint y: 408, distance: 14.1
click at [901, 407] on input "0.00" at bounding box center [969, 399] width 313 height 31
click at [815, 416] on input "0.00" at bounding box center [969, 399] width 313 height 31
drag, startPoint x: 815, startPoint y: 416, endPoint x: 875, endPoint y: 416, distance: 60.0
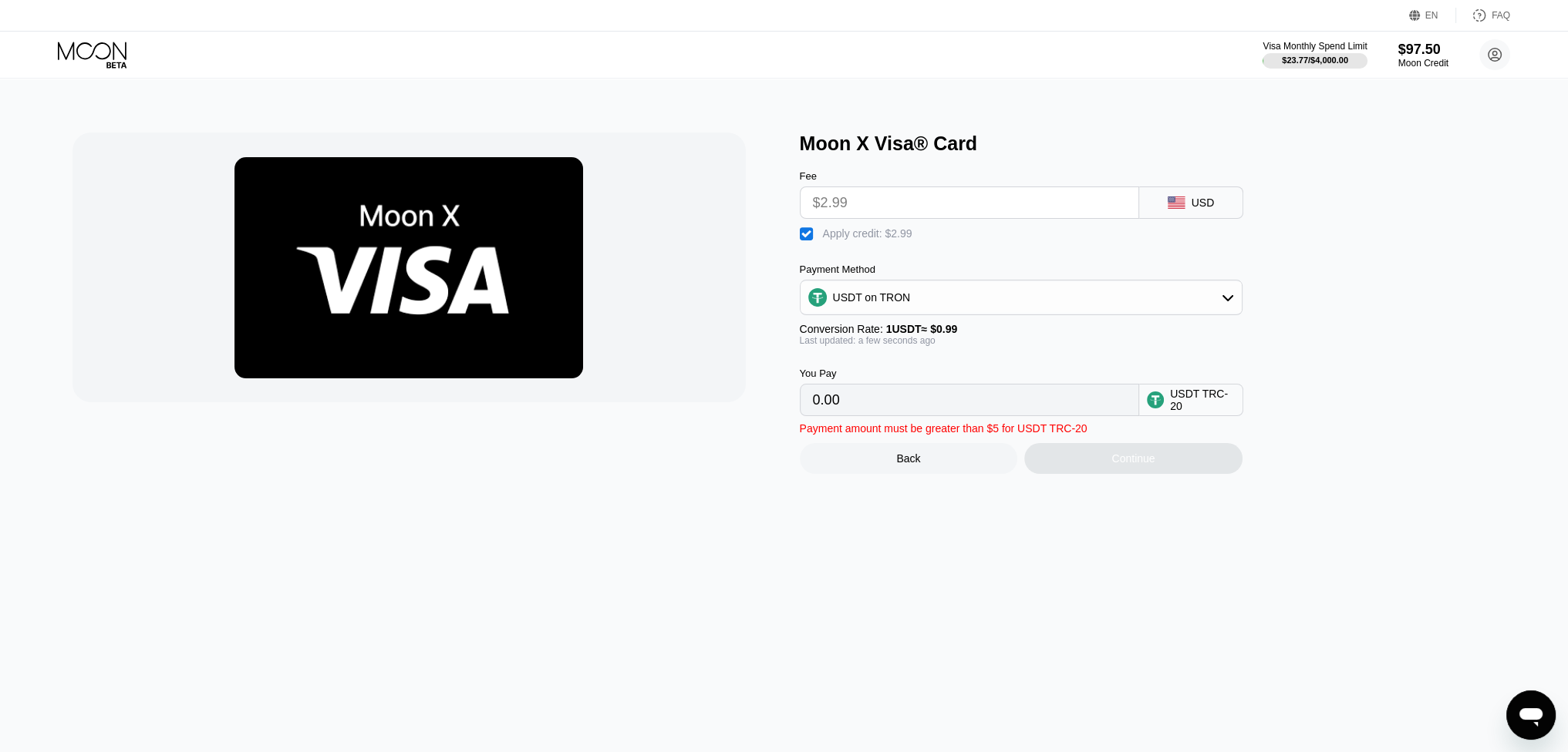
click at [875, 416] on input "0.00" at bounding box center [969, 399] width 313 height 31
click at [1196, 209] on div "USD" at bounding box center [1203, 202] width 23 height 12
click at [1102, 473] on div "Continue" at bounding box center [1133, 458] width 219 height 31
click at [1107, 466] on div "Continue" at bounding box center [1133, 458] width 219 height 31
click at [831, 236] on div "Apply credit: $2.99" at bounding box center [867, 233] width 90 height 12
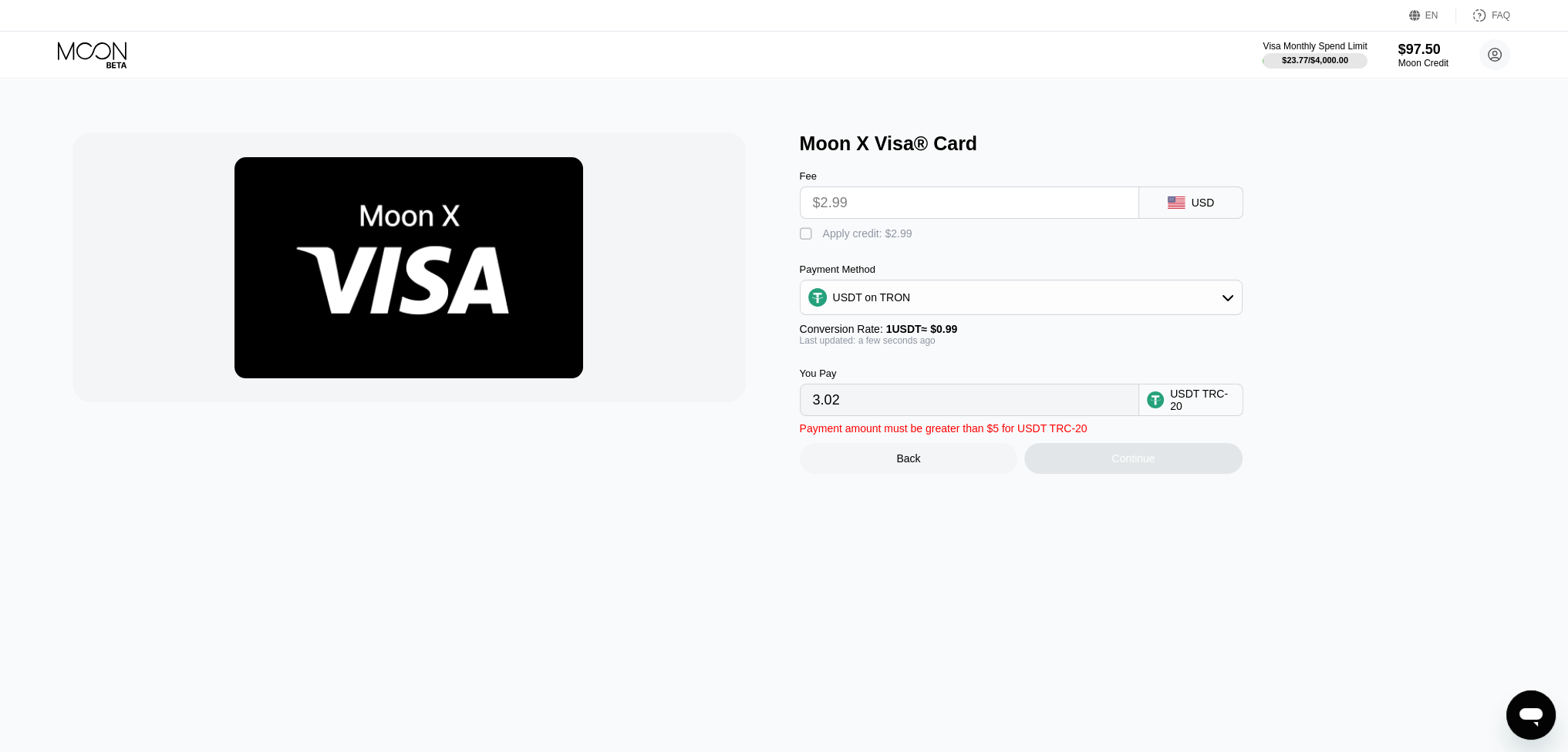
drag, startPoint x: 1115, startPoint y: 489, endPoint x: 981, endPoint y: 332, distance: 206.4
click at [1114, 487] on div "Moon X Visa® Card Fee $2.99 USD  Apply credit: $2.99 Payment Method USDT on TR…" at bounding box center [784, 415] width 1579 height 673
click at [931, 231] on div " Apply credit: $2.99" at bounding box center [1046, 230] width 494 height 23
click at [919, 203] on input "$2.99" at bounding box center [969, 202] width 313 height 31
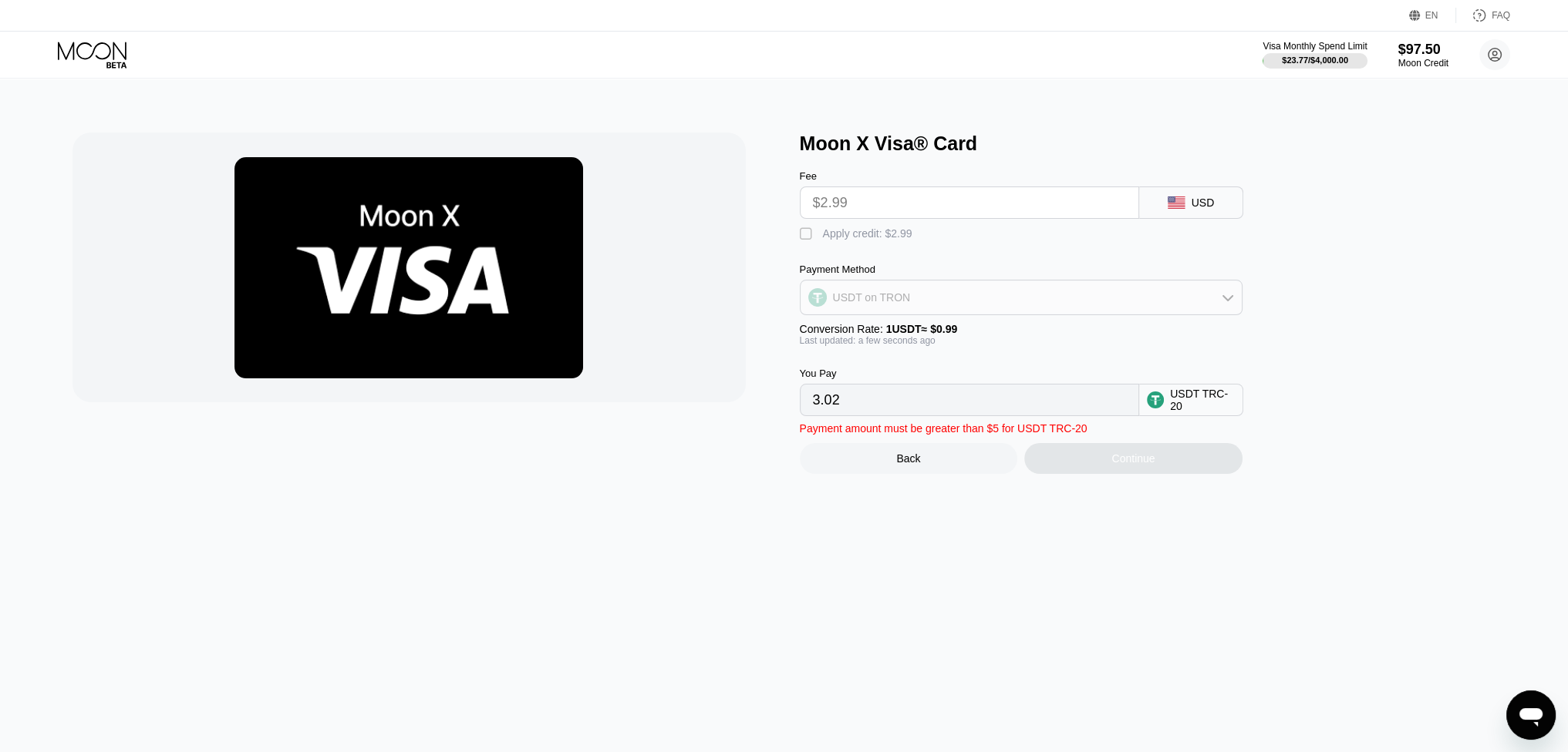
click at [929, 313] on div "USDT on TRON" at bounding box center [1021, 297] width 441 height 31
click at [536, 252] on img at bounding box center [409, 268] width 348 height 221
click at [898, 304] on div "USDT on TRON" at bounding box center [872, 297] width 78 height 12
click at [895, 304] on div "USDT on TRON" at bounding box center [872, 297] width 78 height 12
click at [892, 355] on div "BITCOIN" at bounding box center [1021, 339] width 434 height 31
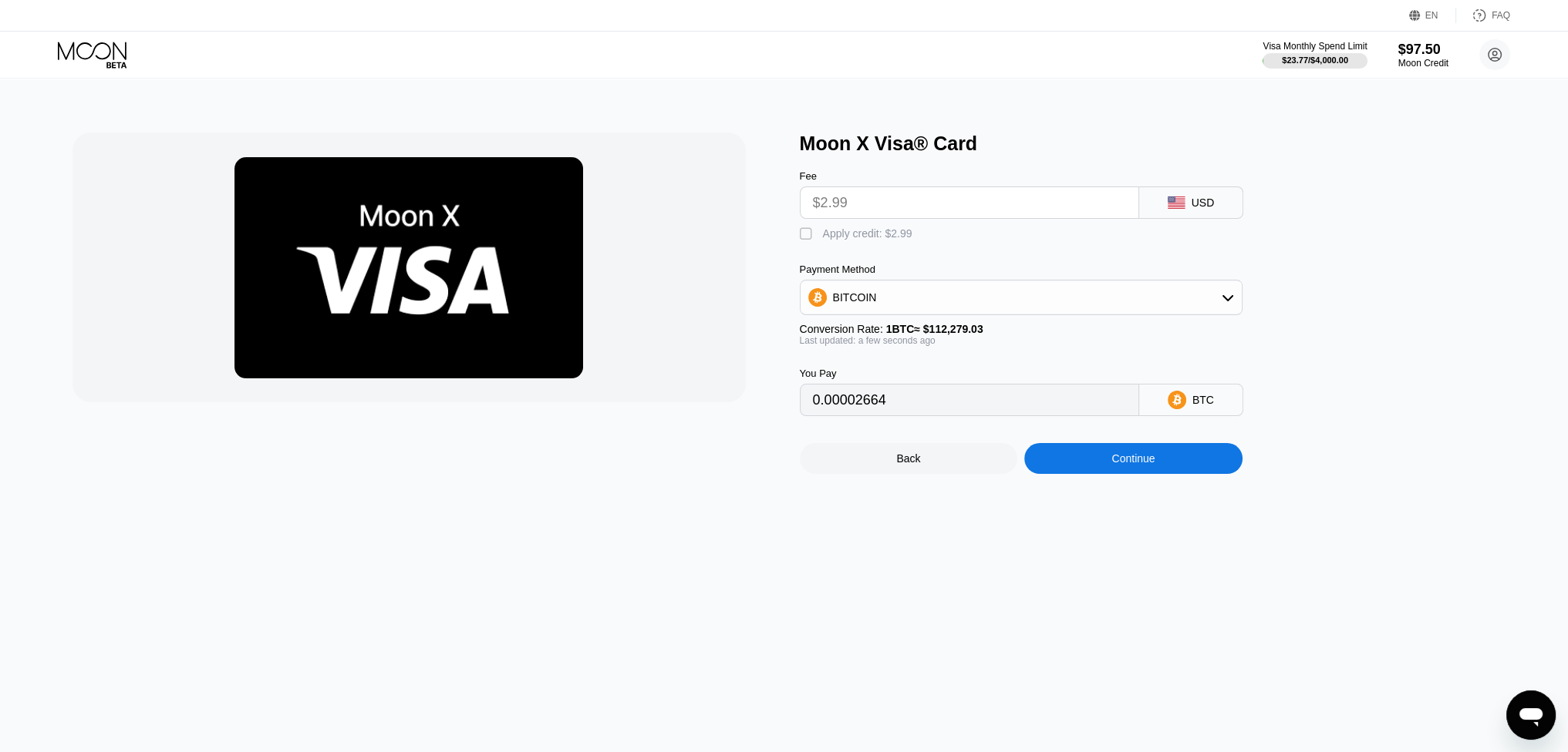
click at [941, 255] on div "Fee $2.99 USD  Apply credit: $2.99 Payment Method BITCOIN Conversion Rate: 1 B…" at bounding box center [1046, 285] width 494 height 261
click at [865, 240] on div "Apply credit: $2.99" at bounding box center [867, 233] width 90 height 12
type input "0.00002664"
click at [1166, 470] on div "Continue" at bounding box center [1133, 458] width 219 height 31
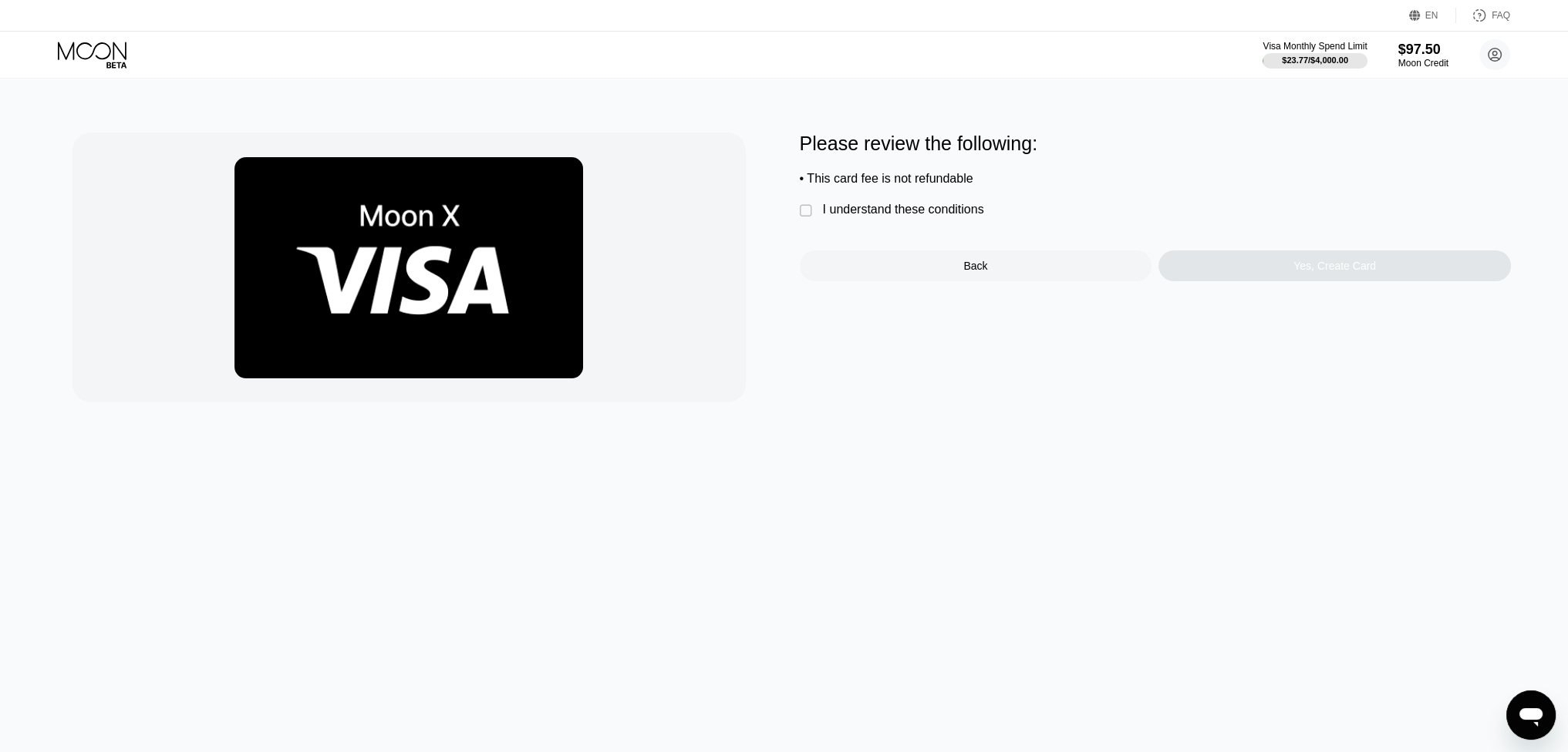
click at [924, 217] on div "I understand these conditions" at bounding box center [904, 209] width 161 height 14
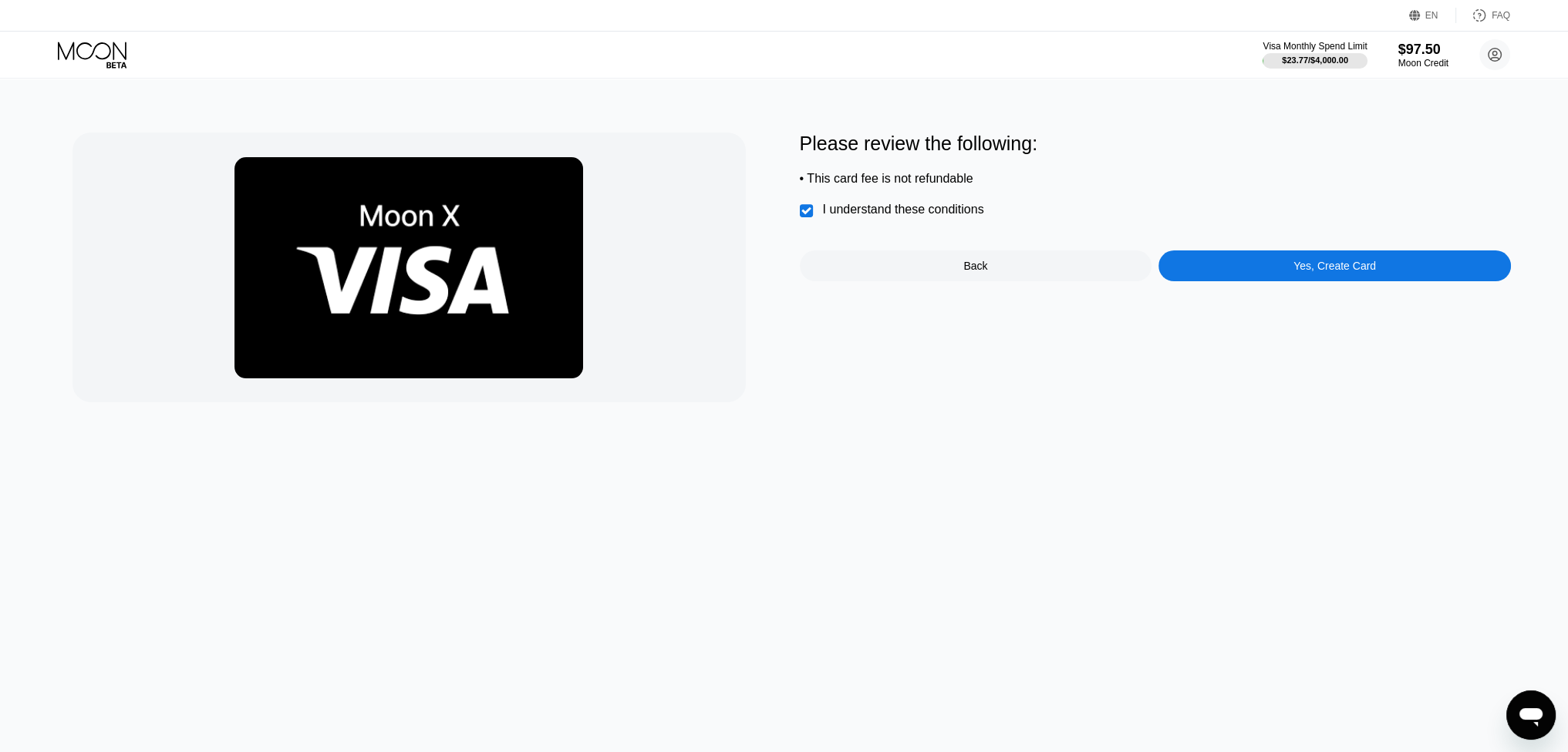
click at [1296, 272] on div "Yes, Create Card" at bounding box center [1334, 265] width 82 height 12
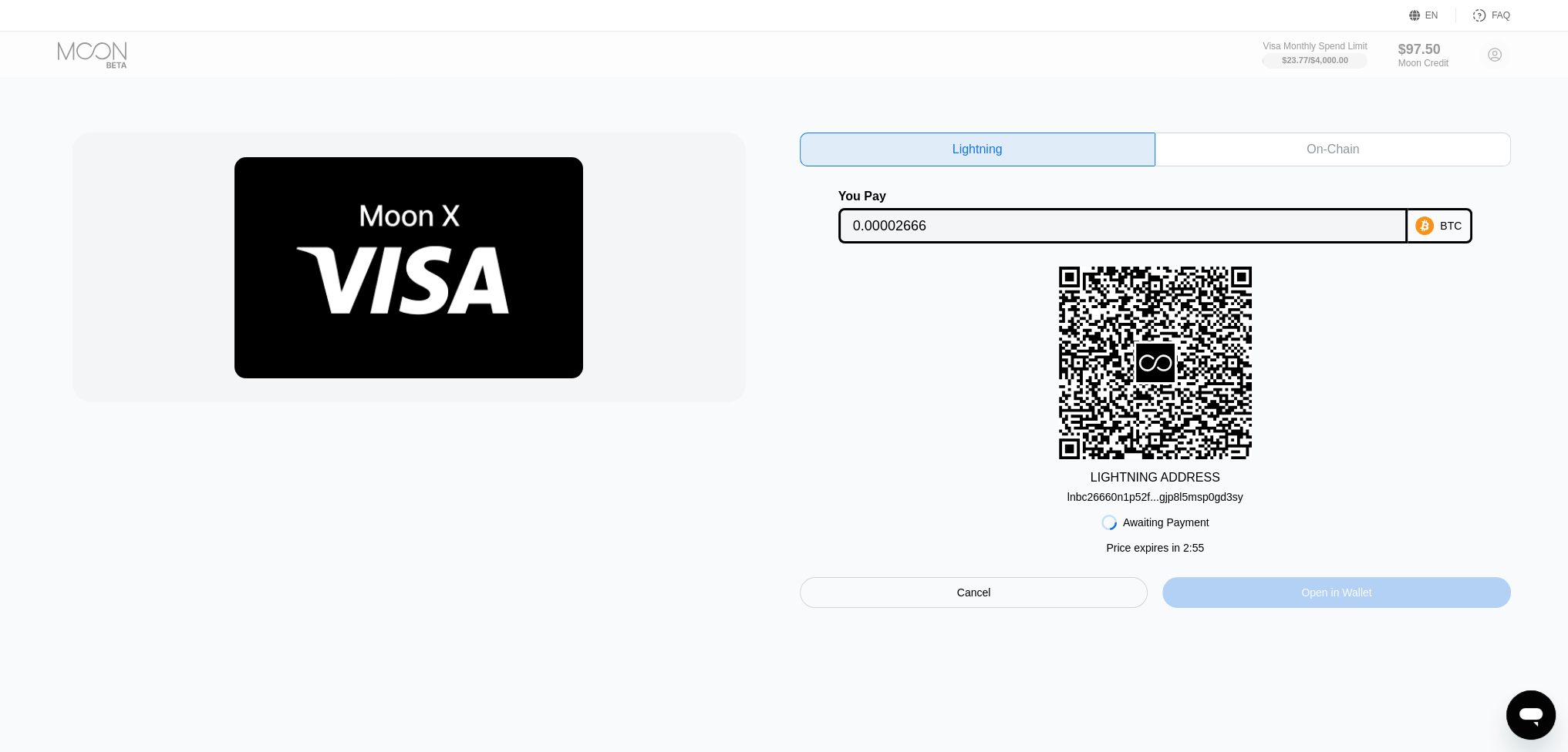
click at [1342, 599] on div "Open in Wallet" at bounding box center [1336, 593] width 70 height 14
click at [1353, 149] on div "On-Chain" at bounding box center [1333, 149] width 53 height 16
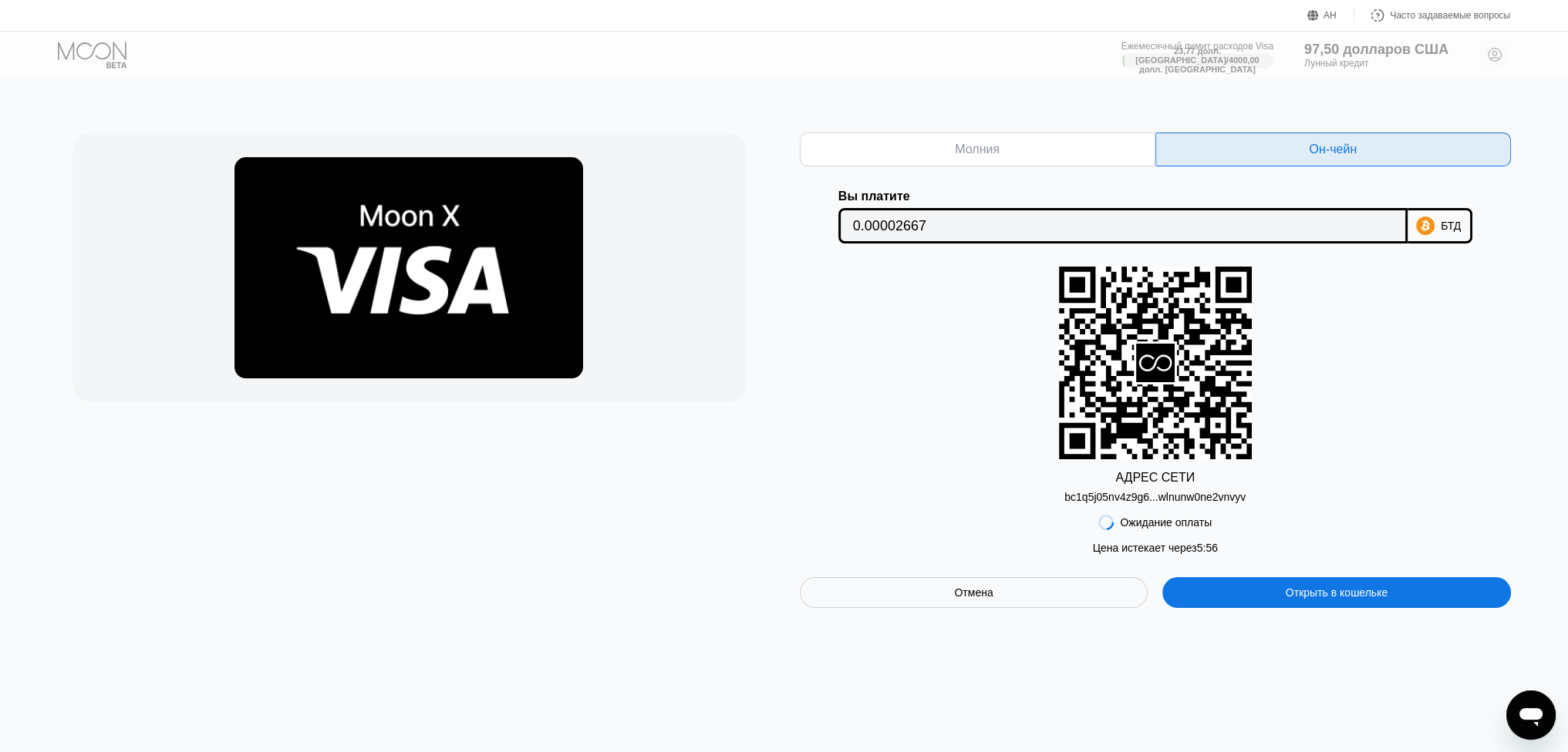
click at [1394, 459] on div "АДРЕС СЕТИ bc1q5j05nv4z9g6...wlnunw0ne2vnvyv" at bounding box center [1155, 384] width 711 height 236
